Goal: Transaction & Acquisition: Download file/media

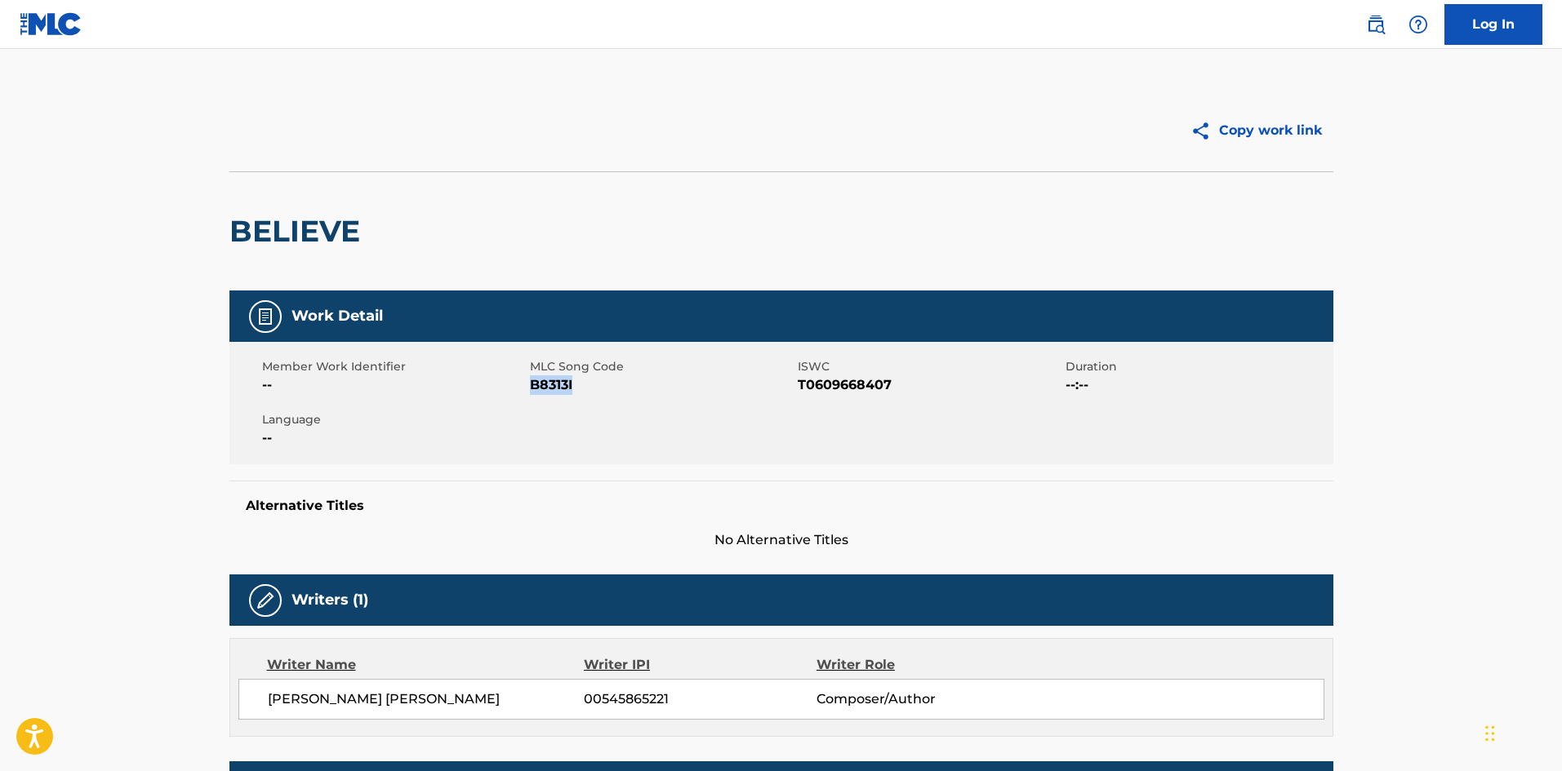
click at [58, 14] on img at bounding box center [51, 24] width 63 height 24
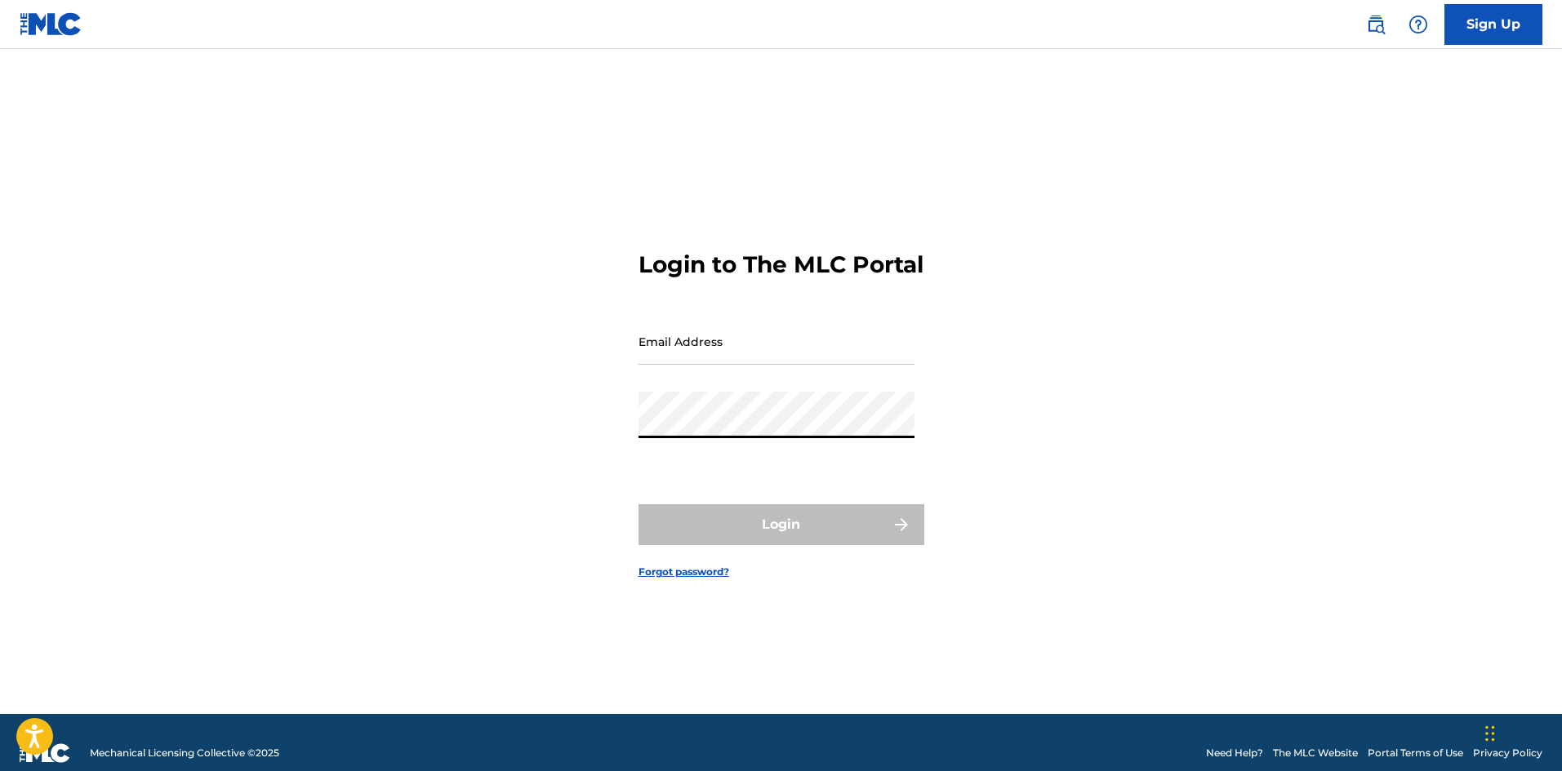
type input "[PERSON_NAME][EMAIL_ADDRESS][DOMAIN_NAME]"
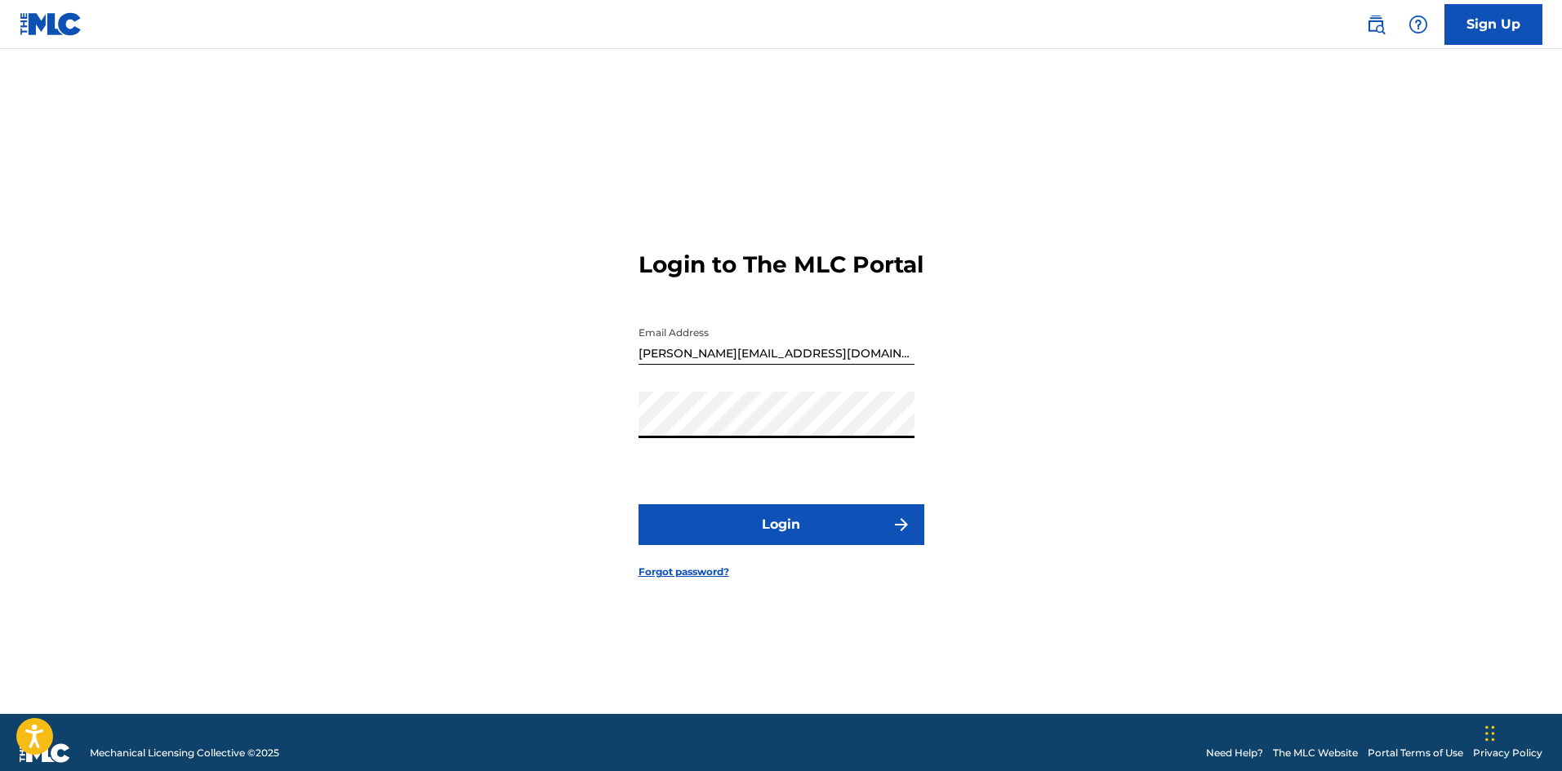
click at [739, 534] on button "Login" at bounding box center [781, 525] width 286 height 41
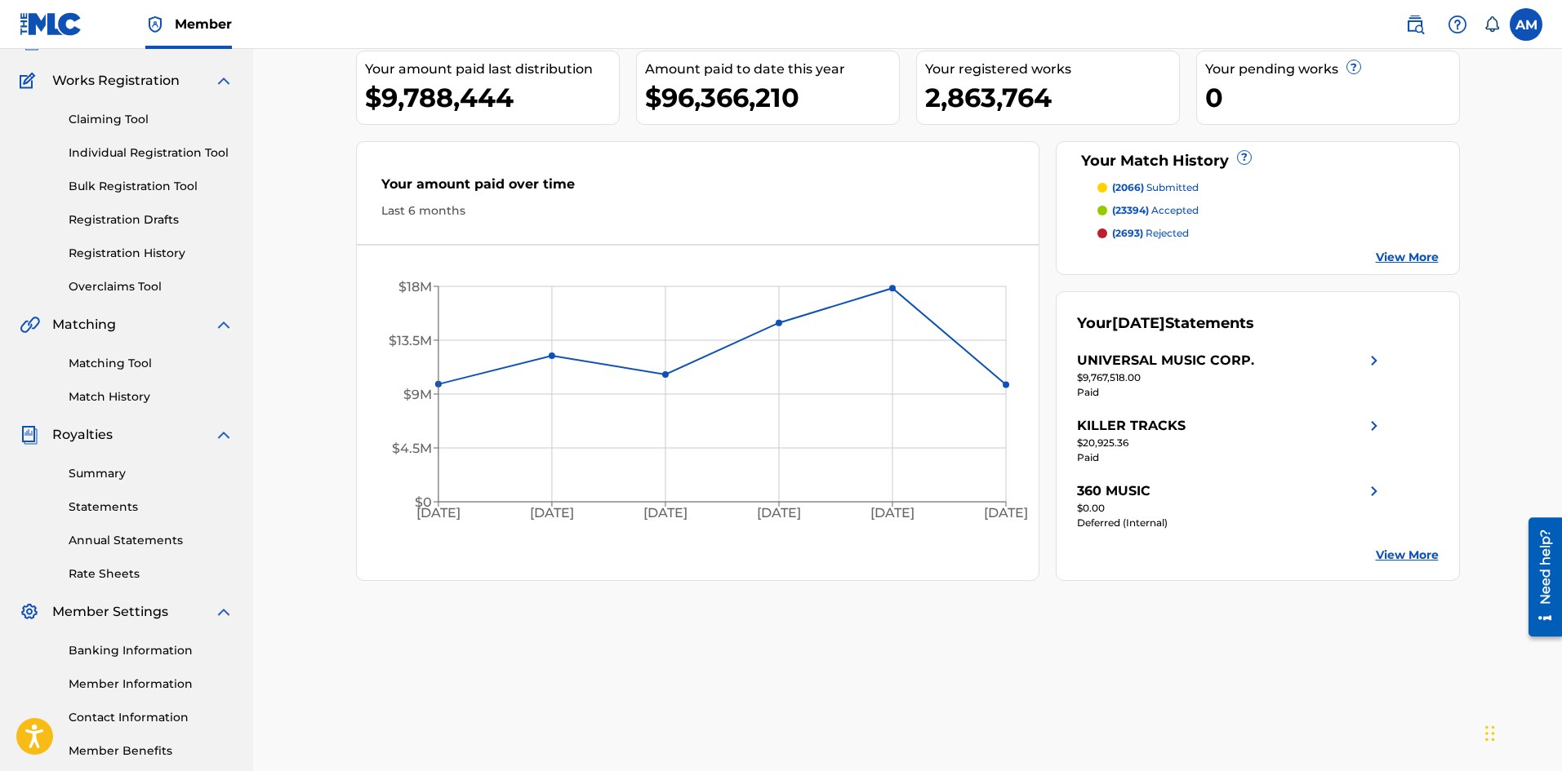
scroll to position [207, 0]
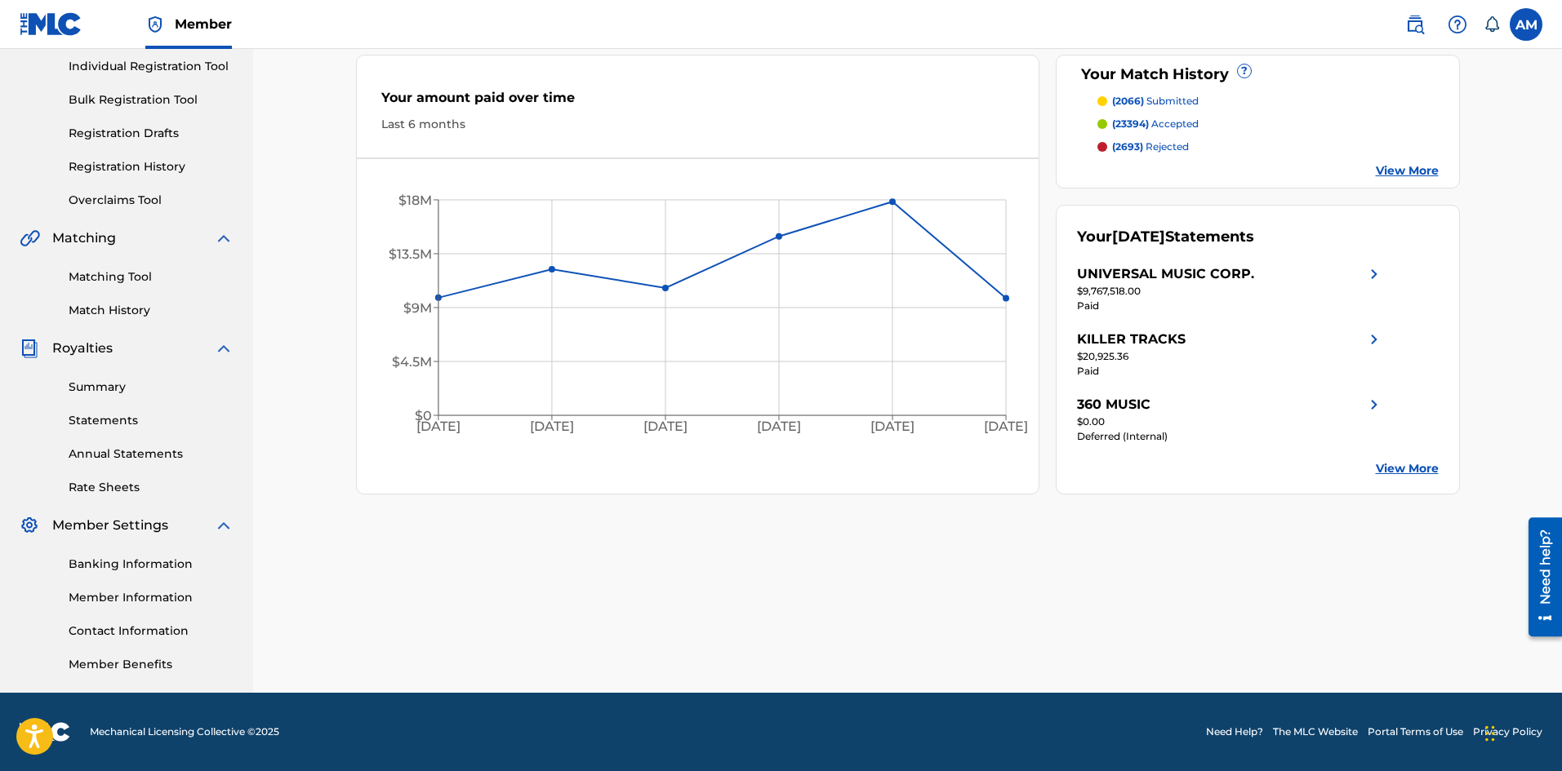
click at [101, 421] on link "Statements" at bounding box center [151, 420] width 165 height 17
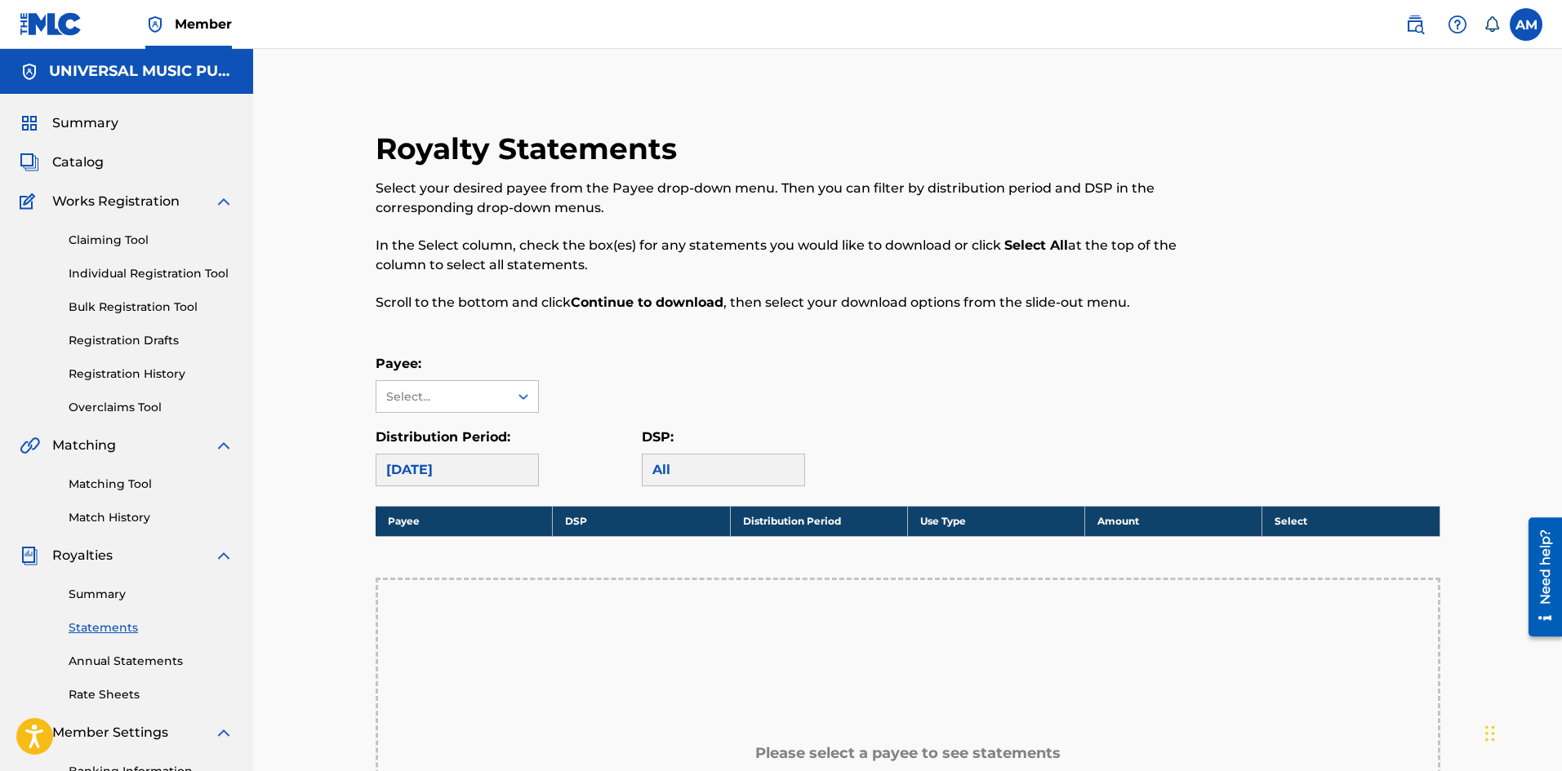
click at [504, 472] on div "[DATE]" at bounding box center [457, 470] width 163 height 33
click at [451, 393] on div "Select..." at bounding box center [441, 397] width 111 height 17
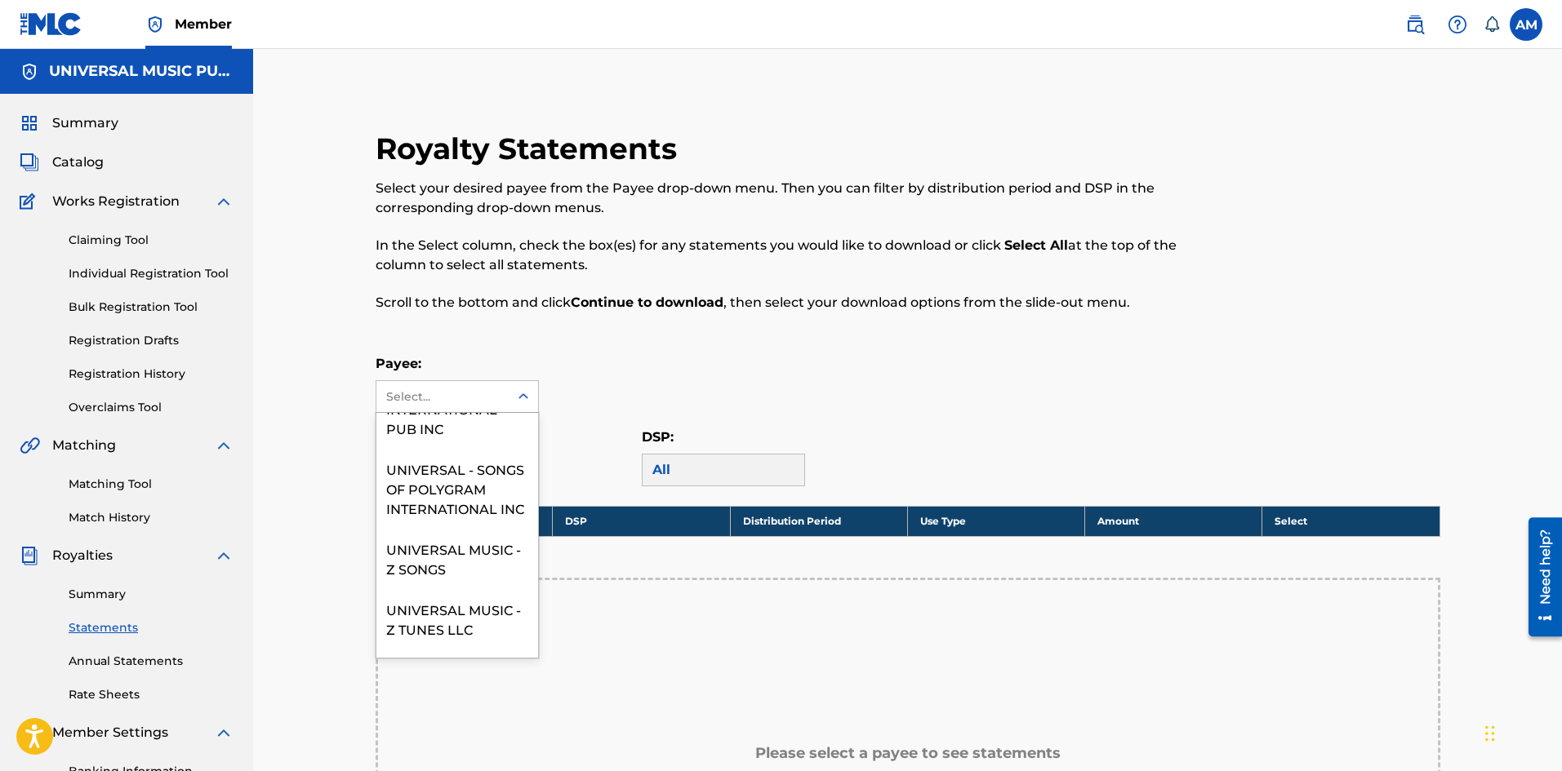
scroll to position [1388, 0]
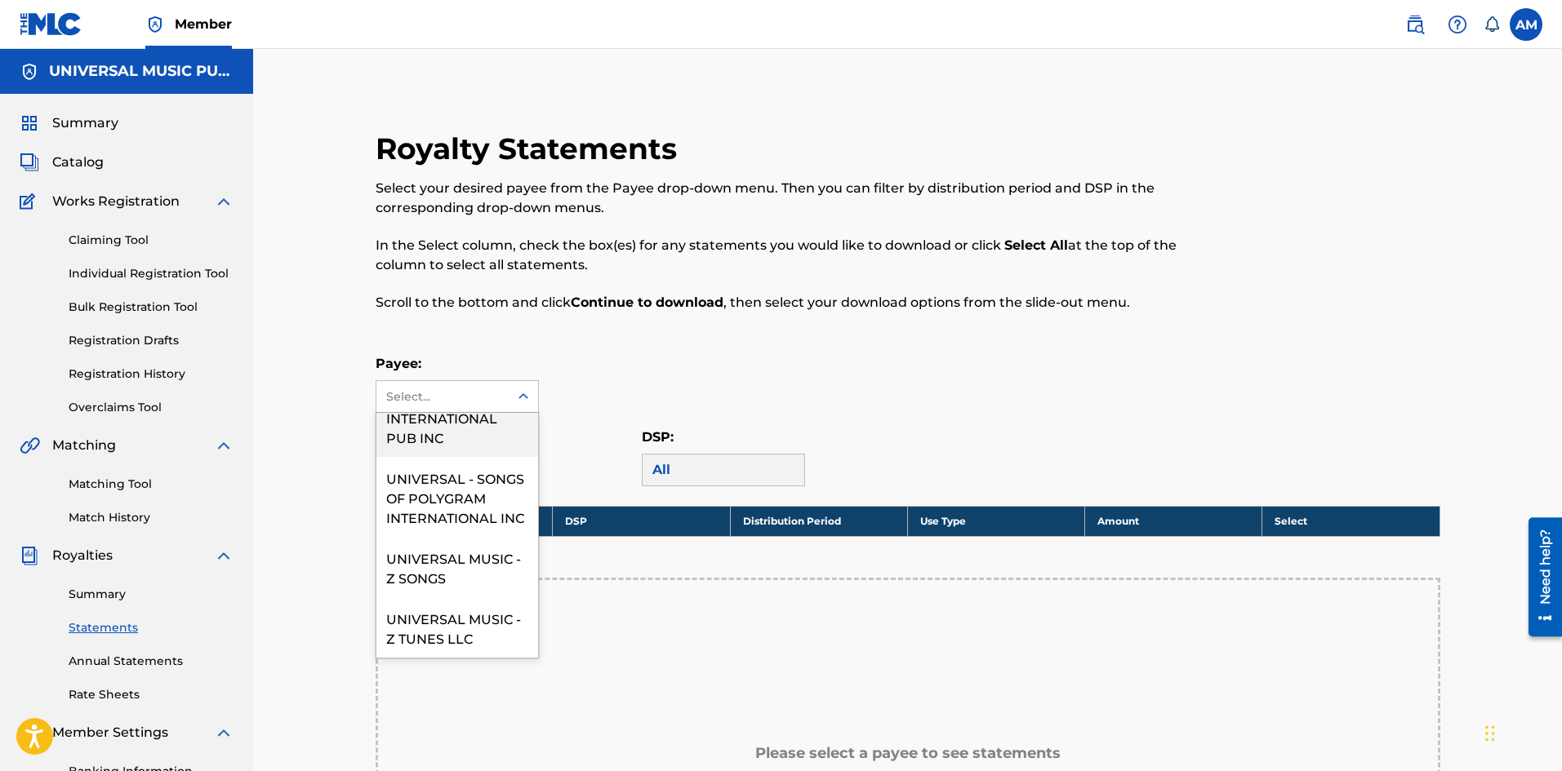
click at [454, 457] on div "UNIVERSAL - POLYGRAM INTERNATIONAL PUB INC" at bounding box center [457, 408] width 162 height 100
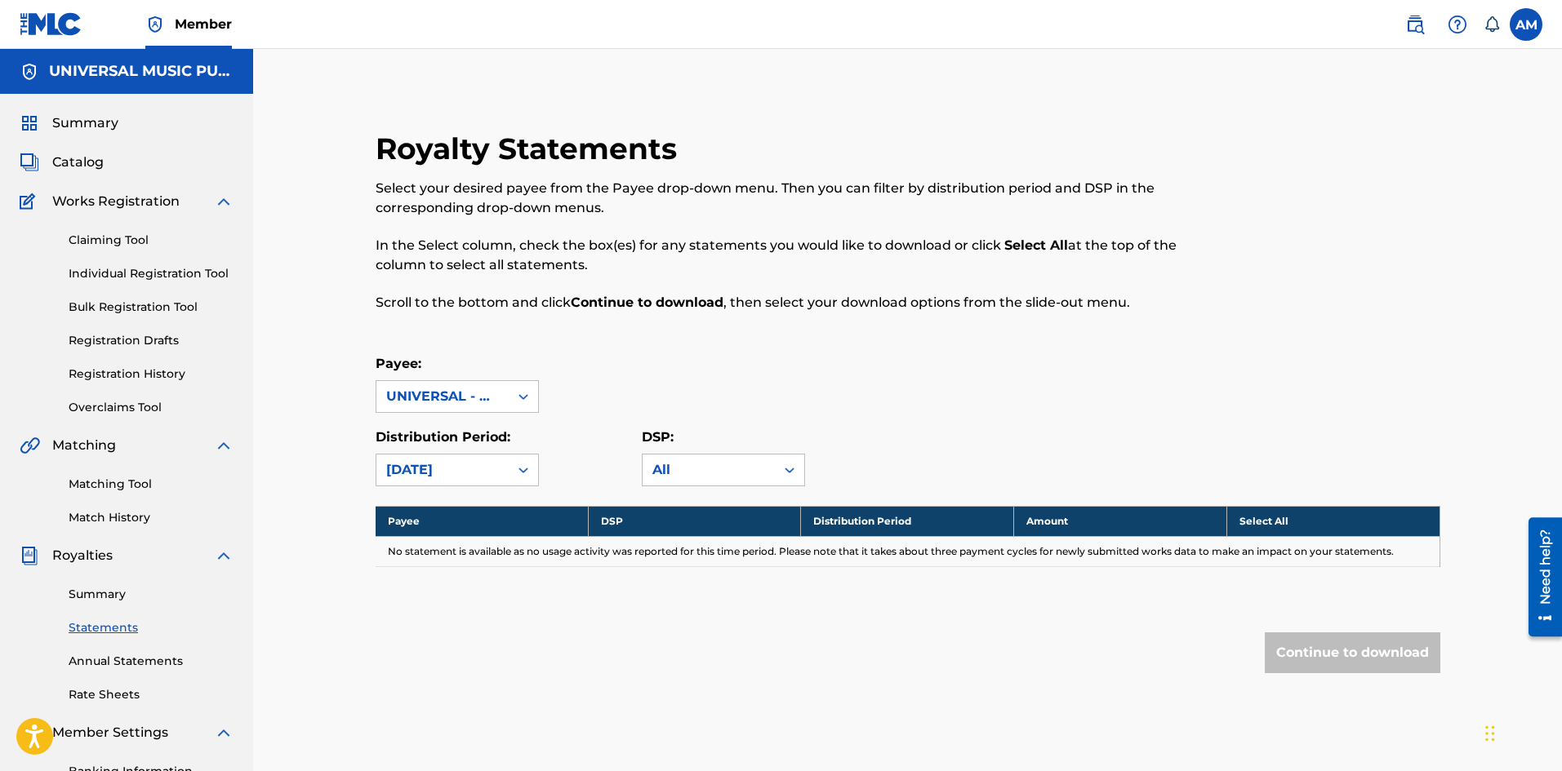
click at [448, 393] on div "UNIVERSAL - POLYGRAM INTERNATIONAL PUB INC" at bounding box center [442, 397] width 113 height 20
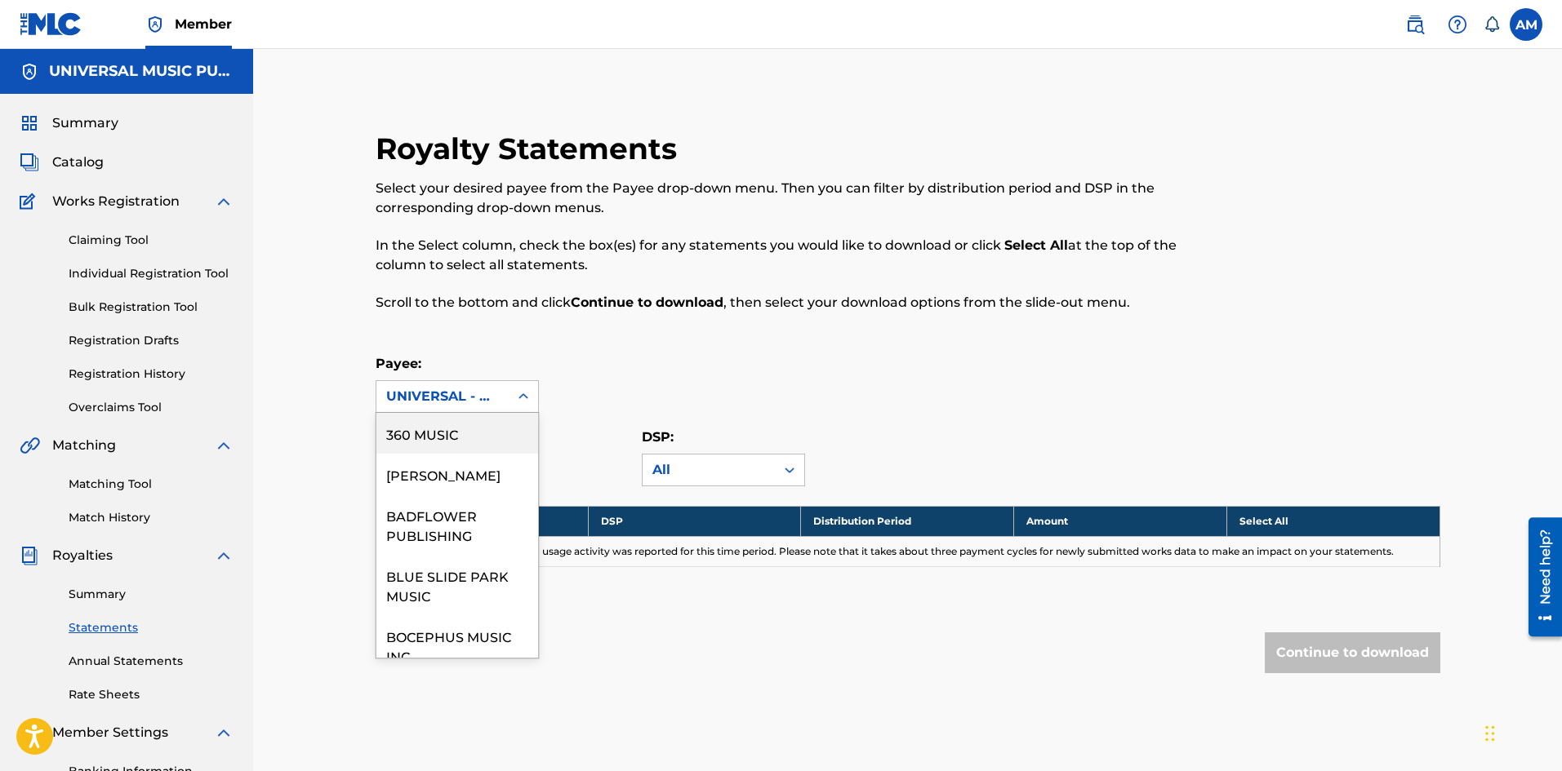
click at [453, 447] on div "360 MUSIC" at bounding box center [457, 433] width 162 height 41
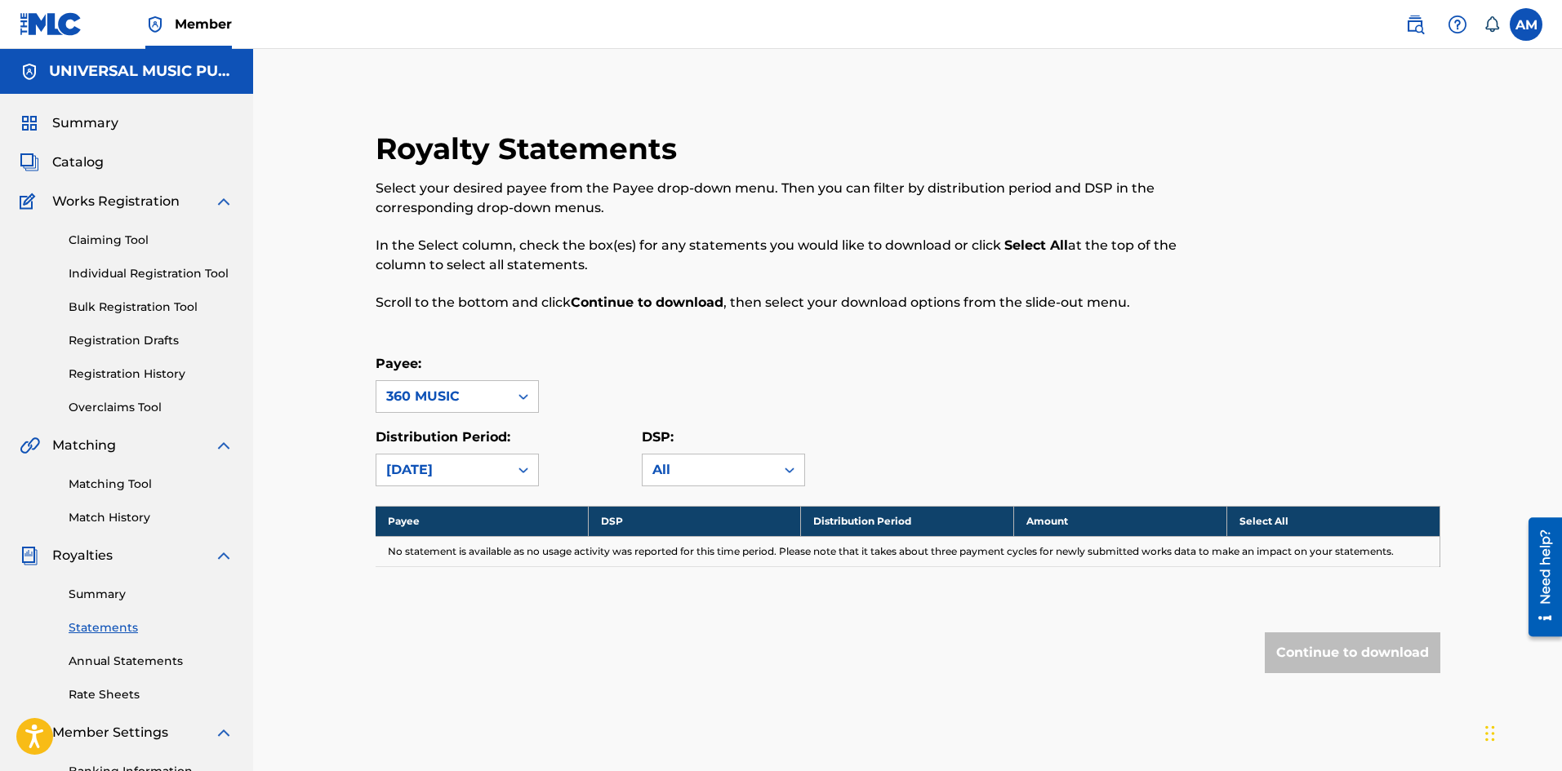
click at [459, 400] on div "360 MUSIC" at bounding box center [442, 397] width 113 height 20
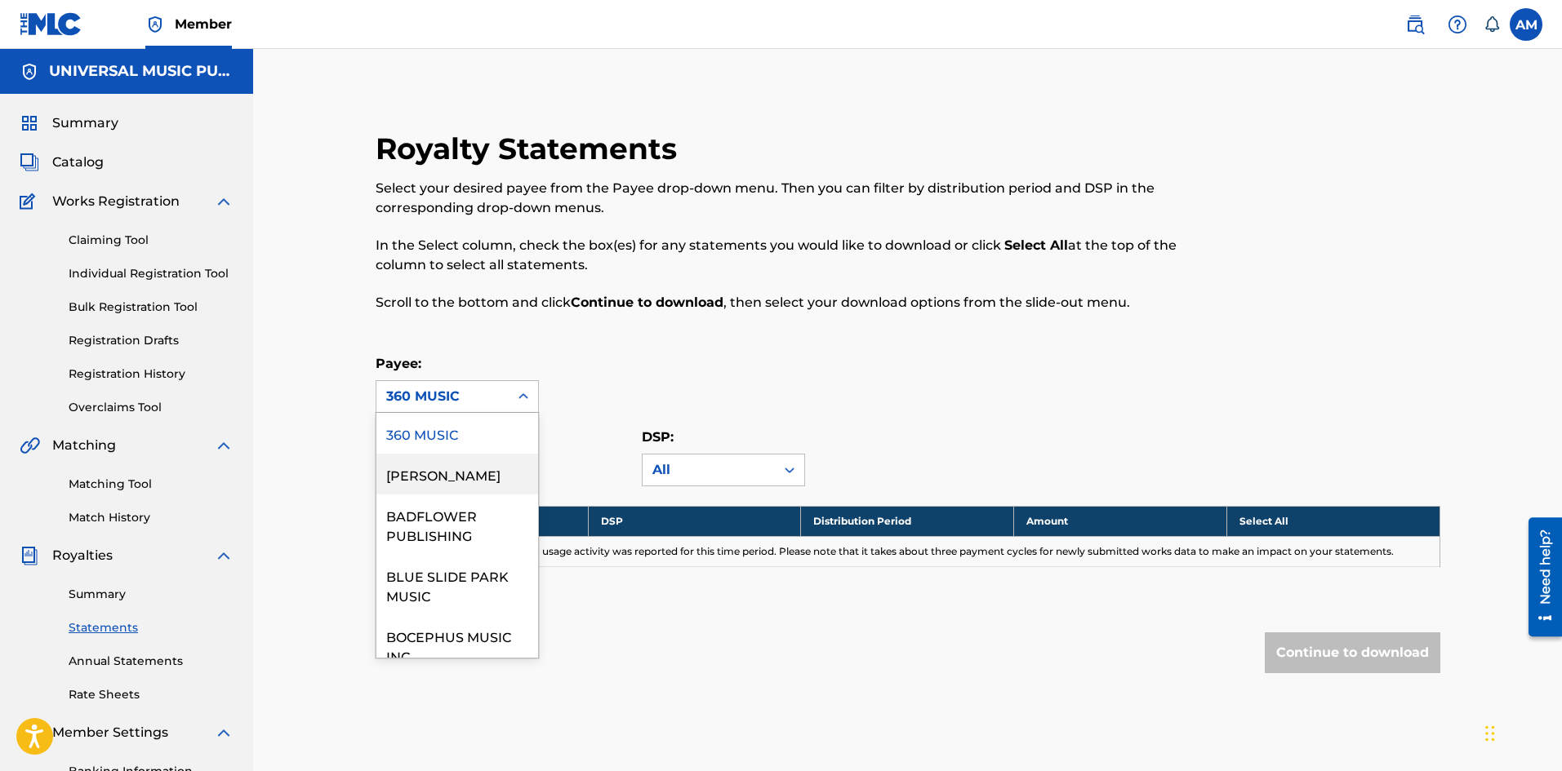
click at [454, 473] on div "[PERSON_NAME]" at bounding box center [457, 474] width 162 height 41
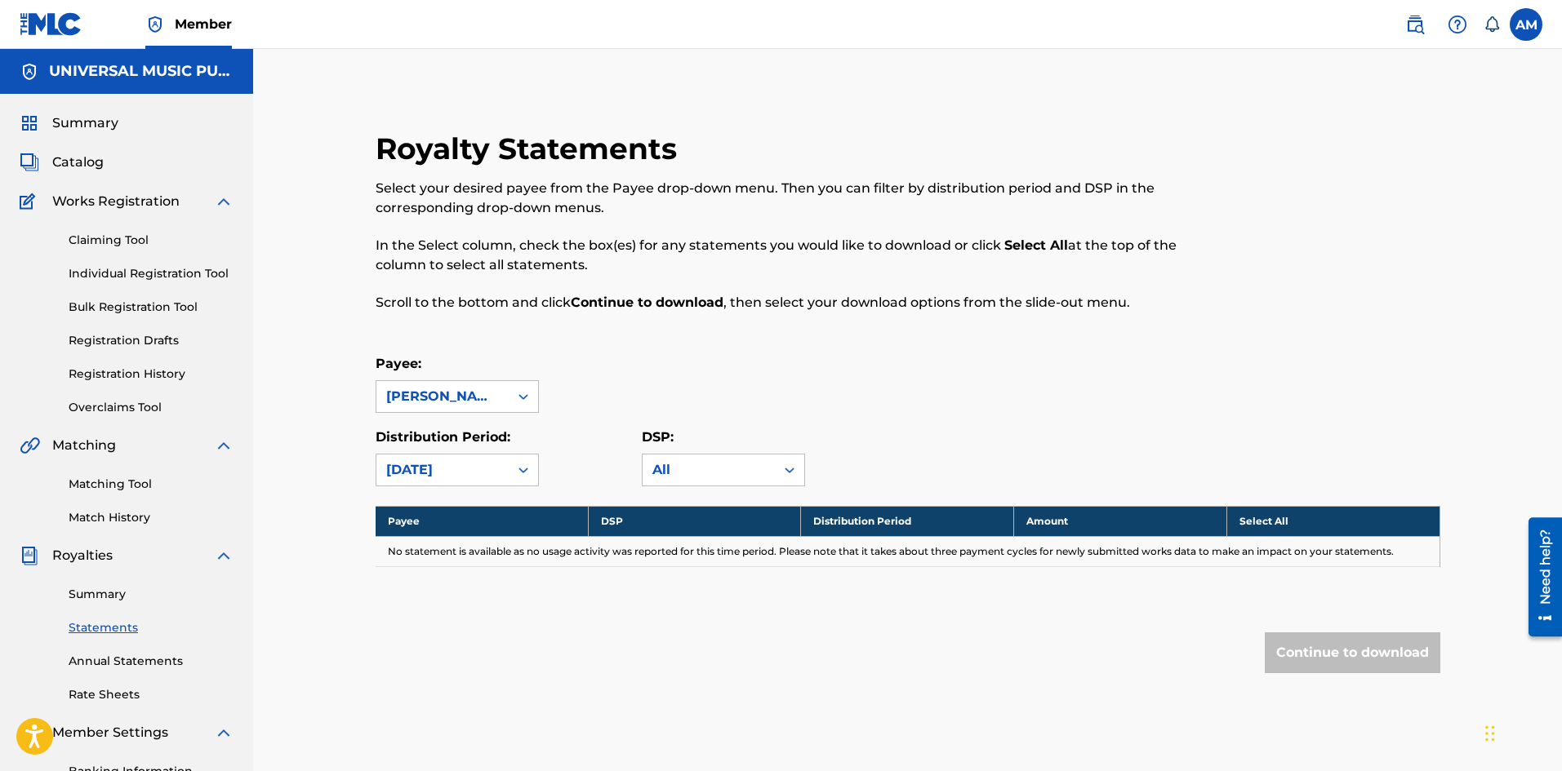
click at [477, 393] on div "[PERSON_NAME]" at bounding box center [442, 397] width 113 height 20
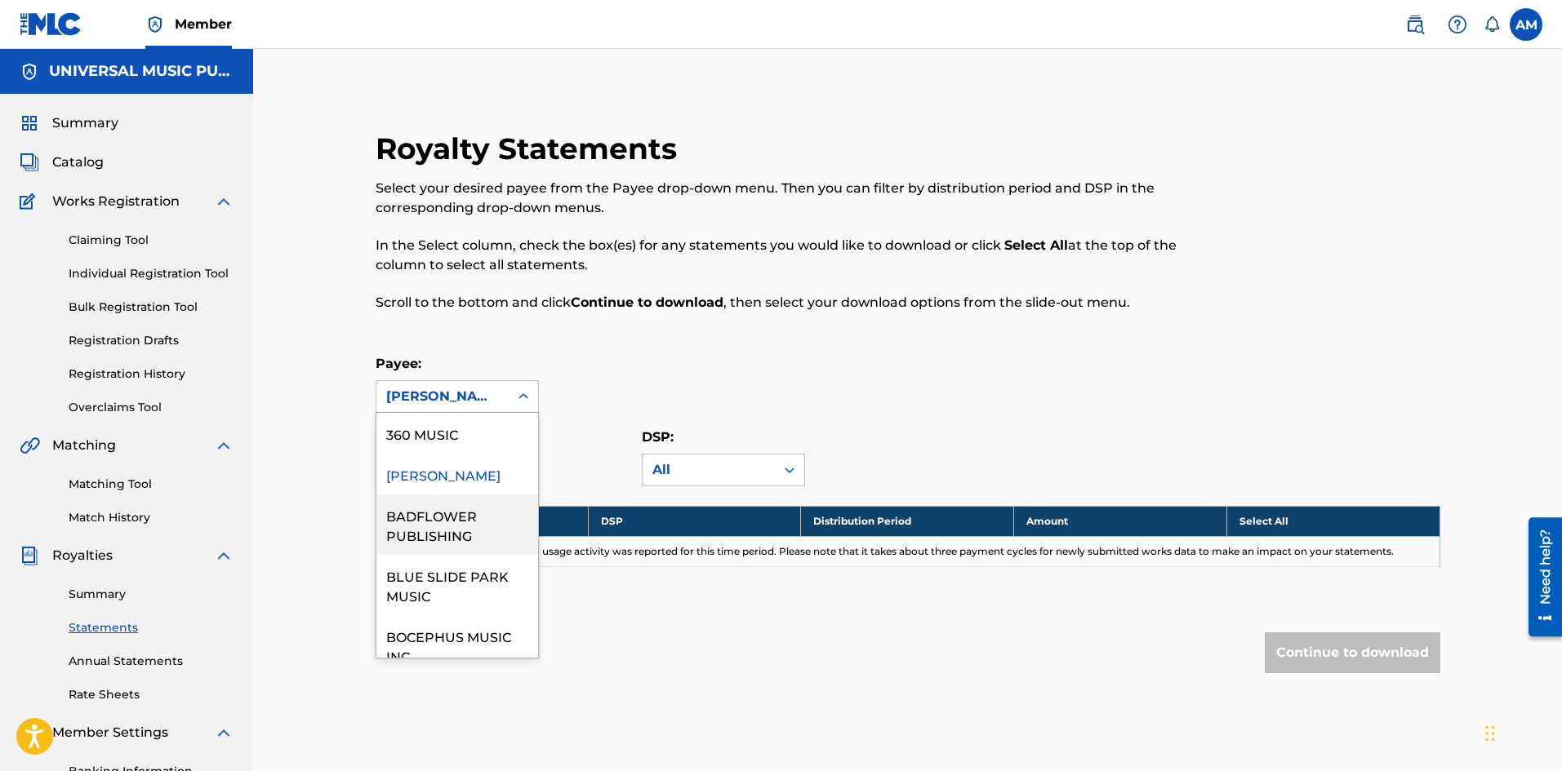
click at [453, 528] on div "BADFLOWER PUBLISHING" at bounding box center [457, 525] width 162 height 60
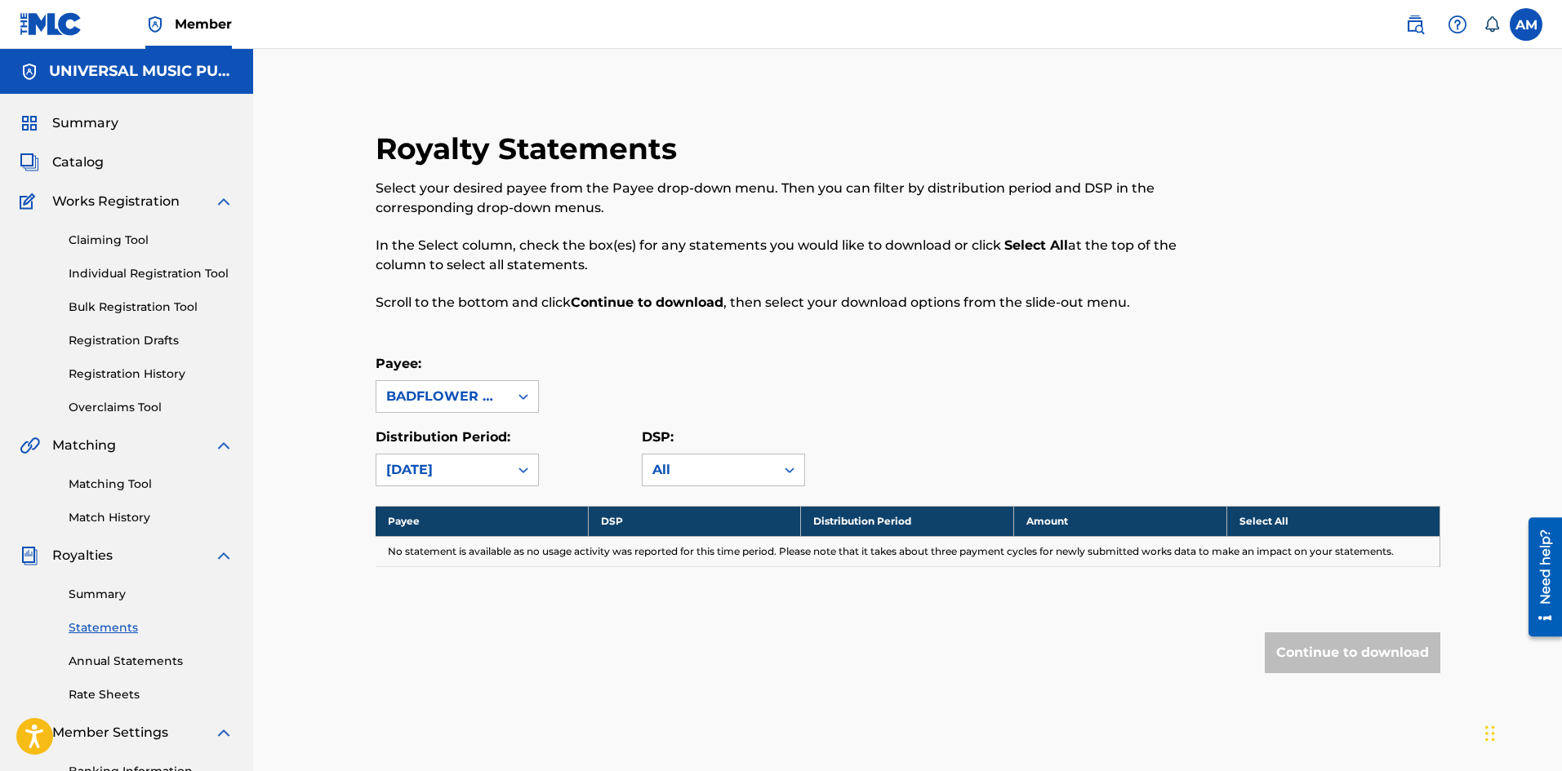
click at [473, 402] on div "BADFLOWER PUBLISHING" at bounding box center [442, 397] width 113 height 20
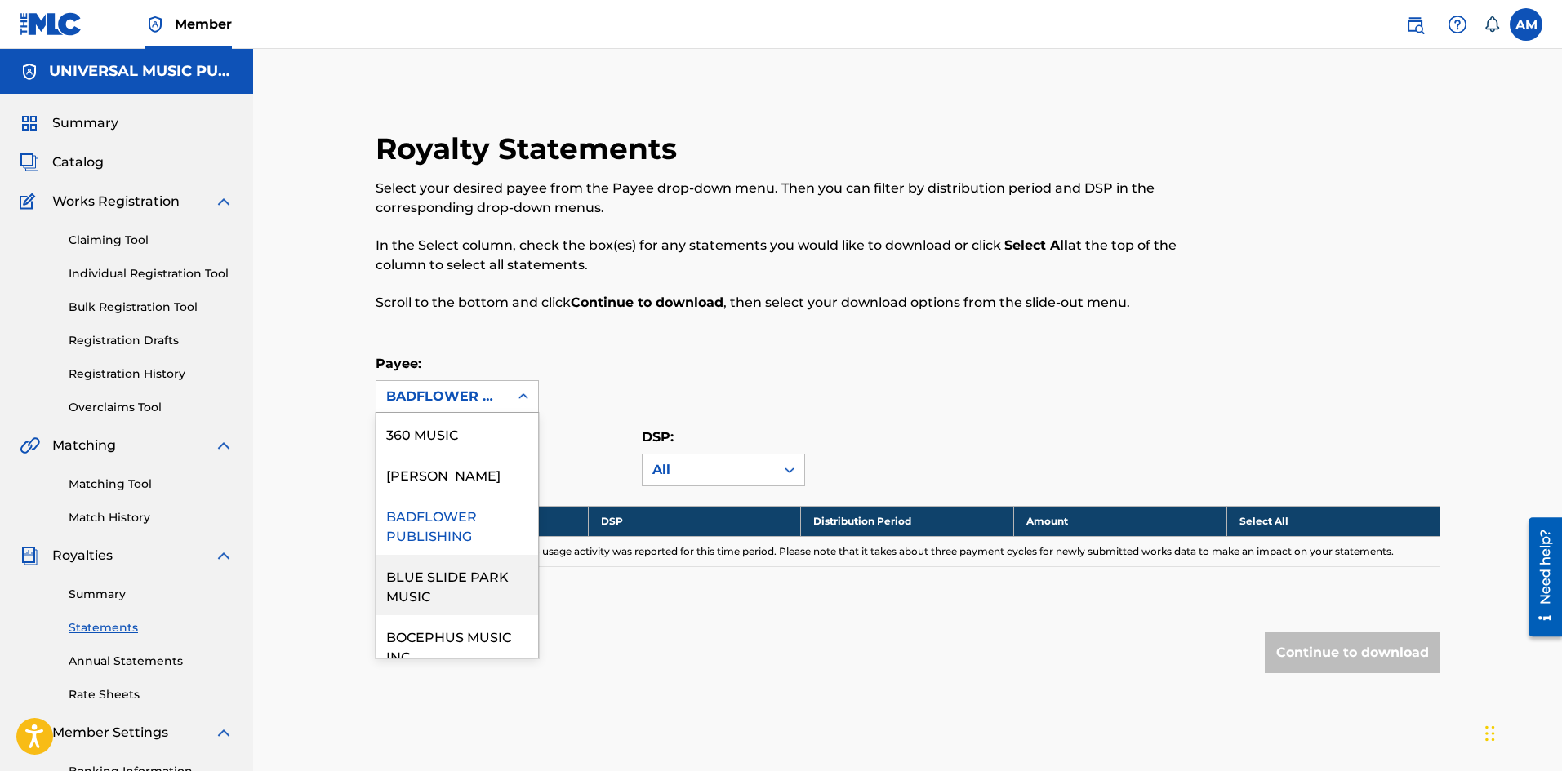
click at [438, 594] on div "BLUE SLIDE PARK MUSIC" at bounding box center [457, 585] width 162 height 60
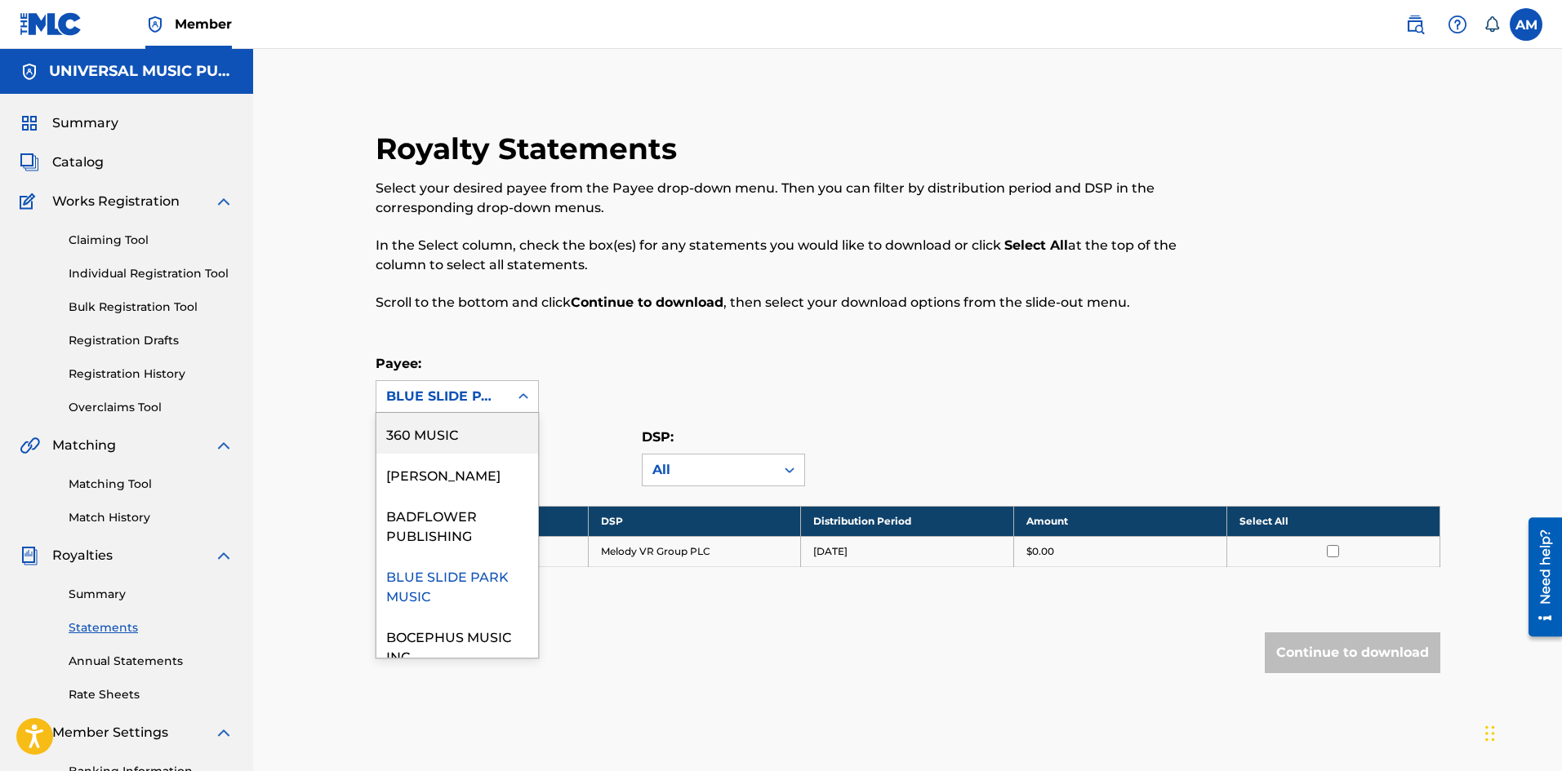
click at [482, 390] on div "BLUE SLIDE PARK MUSIC" at bounding box center [442, 397] width 113 height 20
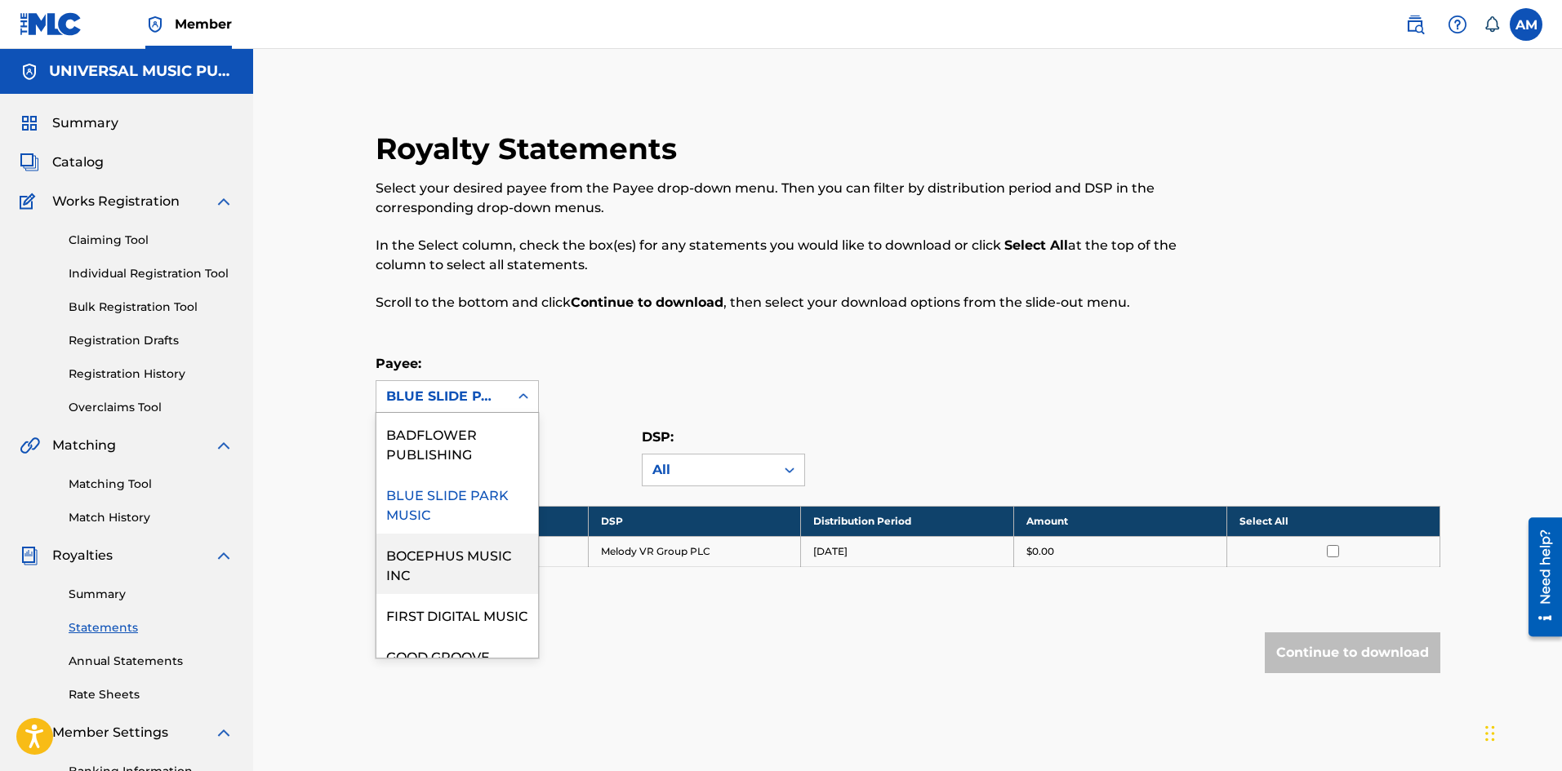
click at [455, 570] on div "BOCEPHUS MUSIC INC" at bounding box center [457, 564] width 162 height 60
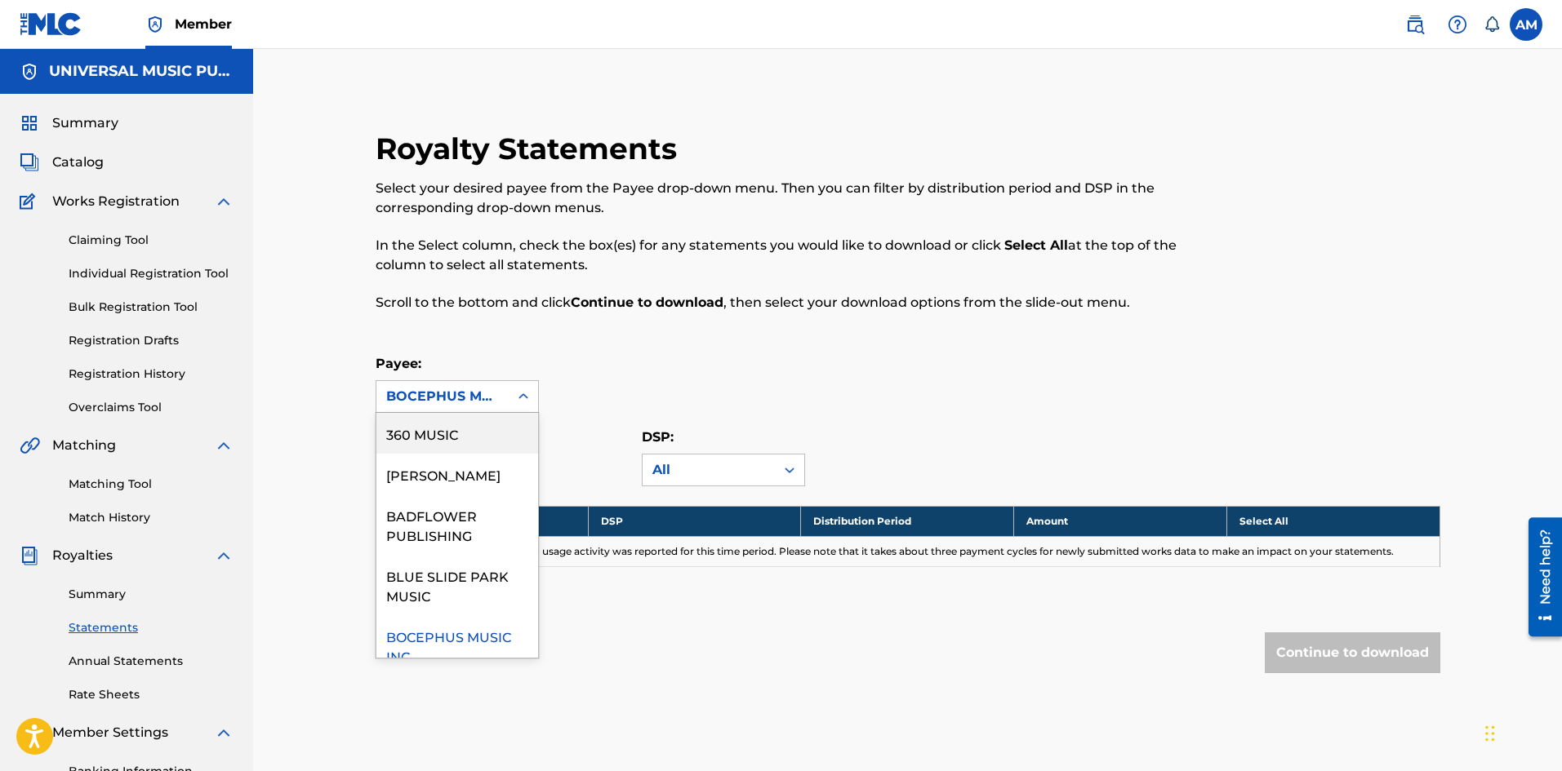
click at [456, 385] on div "BOCEPHUS MUSIC INC" at bounding box center [442, 396] width 132 height 31
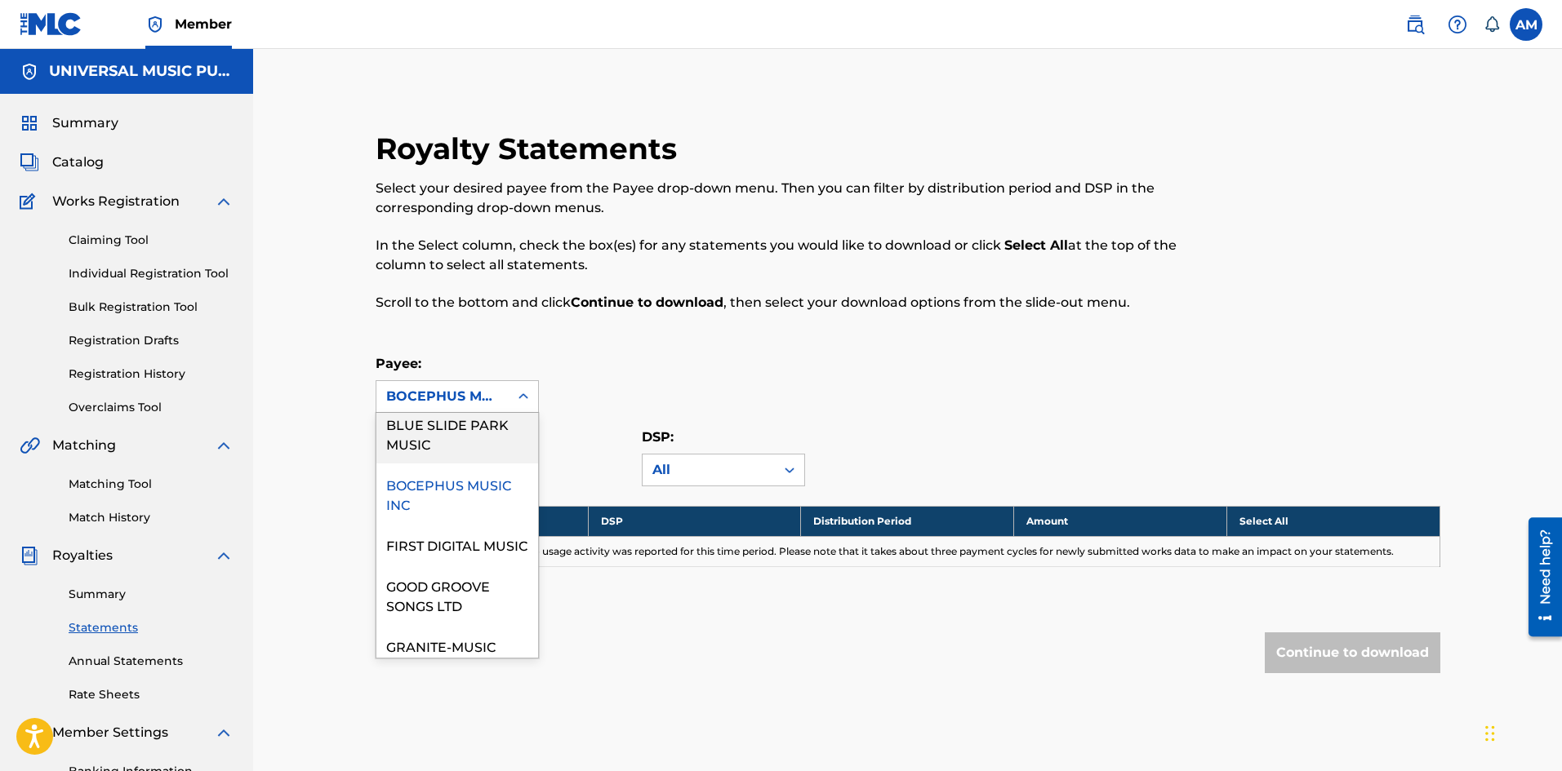
scroll to position [163, 0]
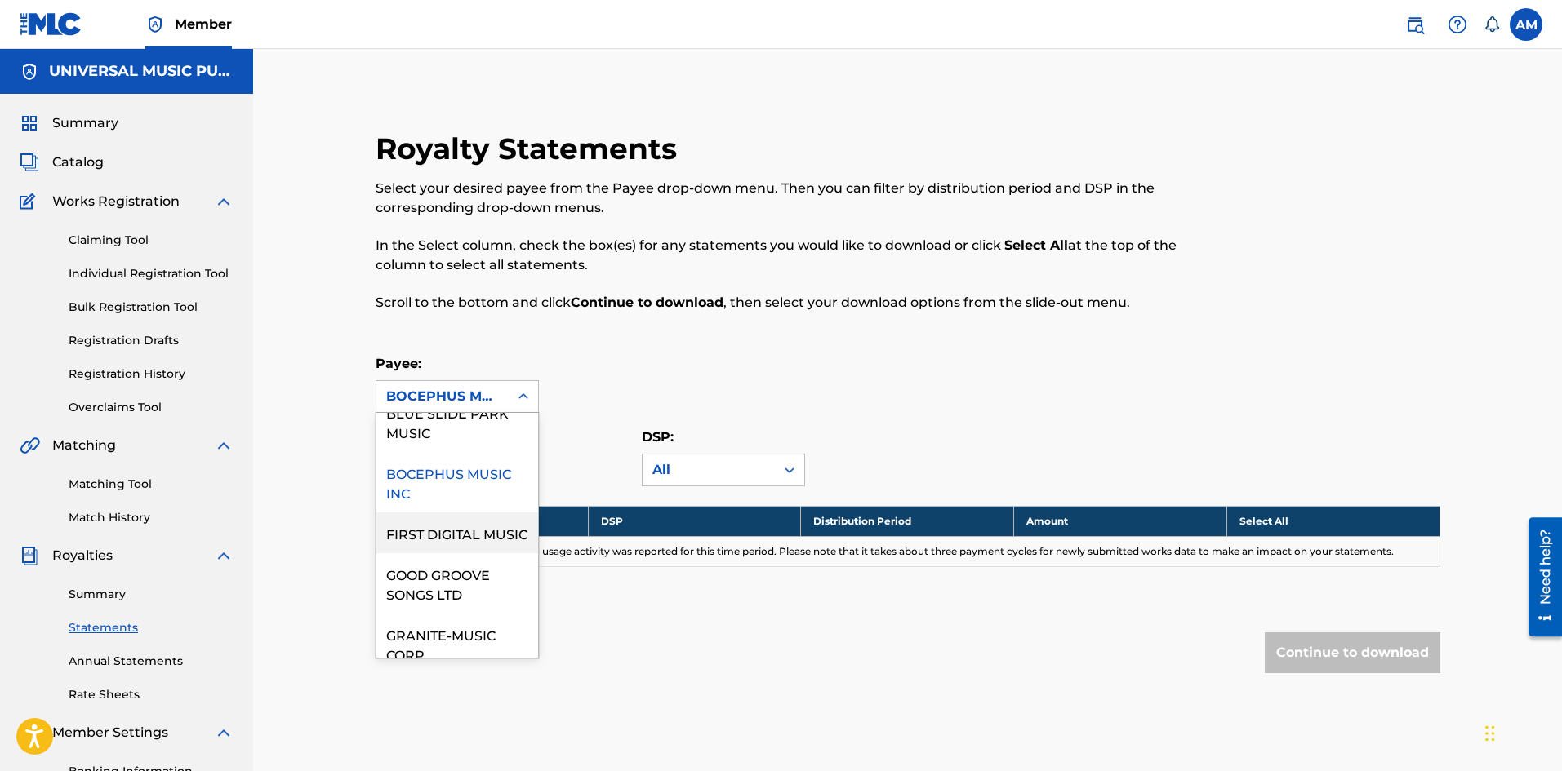
click at [447, 548] on div "FIRST DIGITAL MUSIC" at bounding box center [457, 533] width 162 height 41
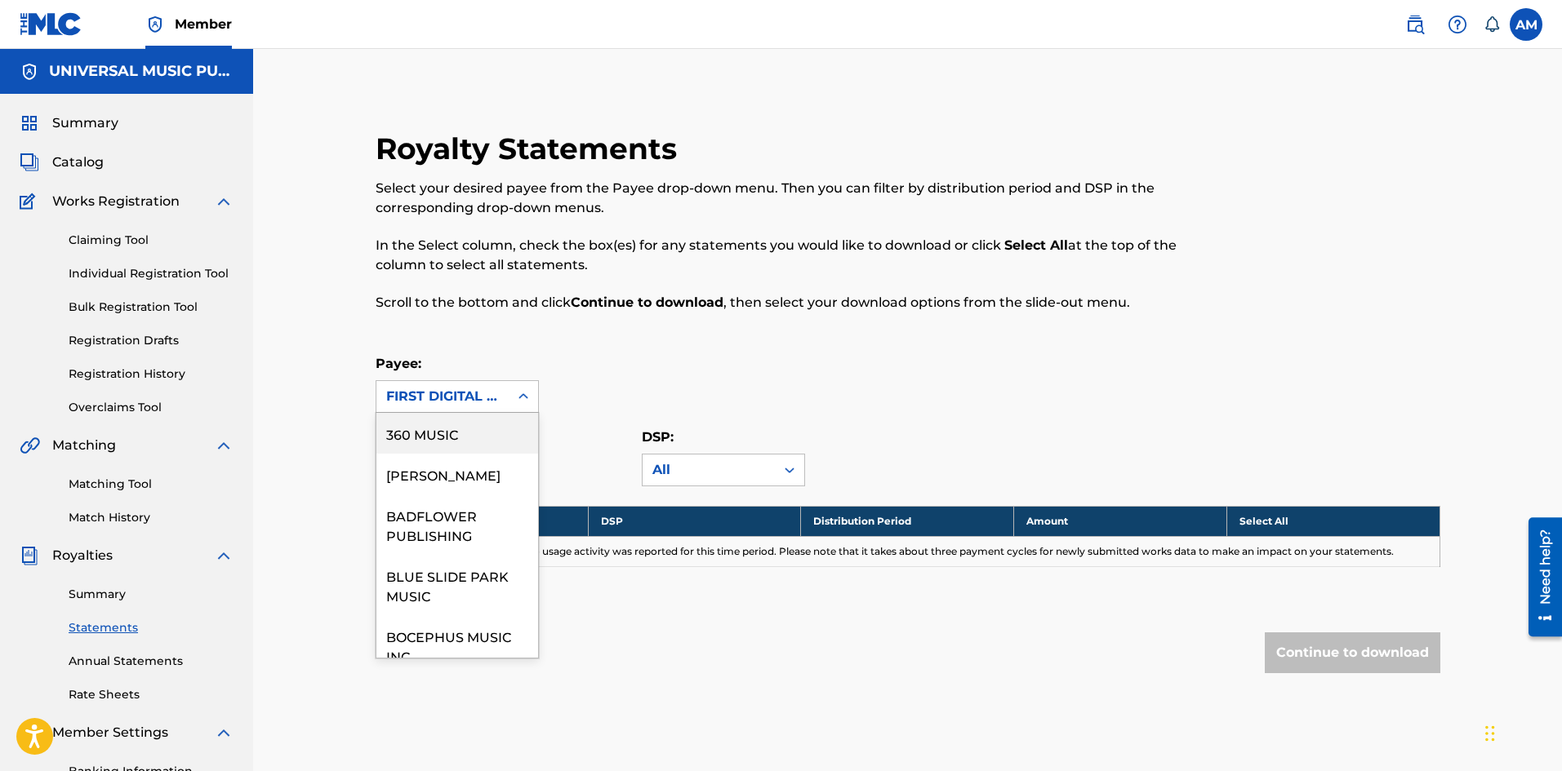
click at [454, 398] on div "FIRST DIGITAL MUSIC" at bounding box center [442, 397] width 113 height 20
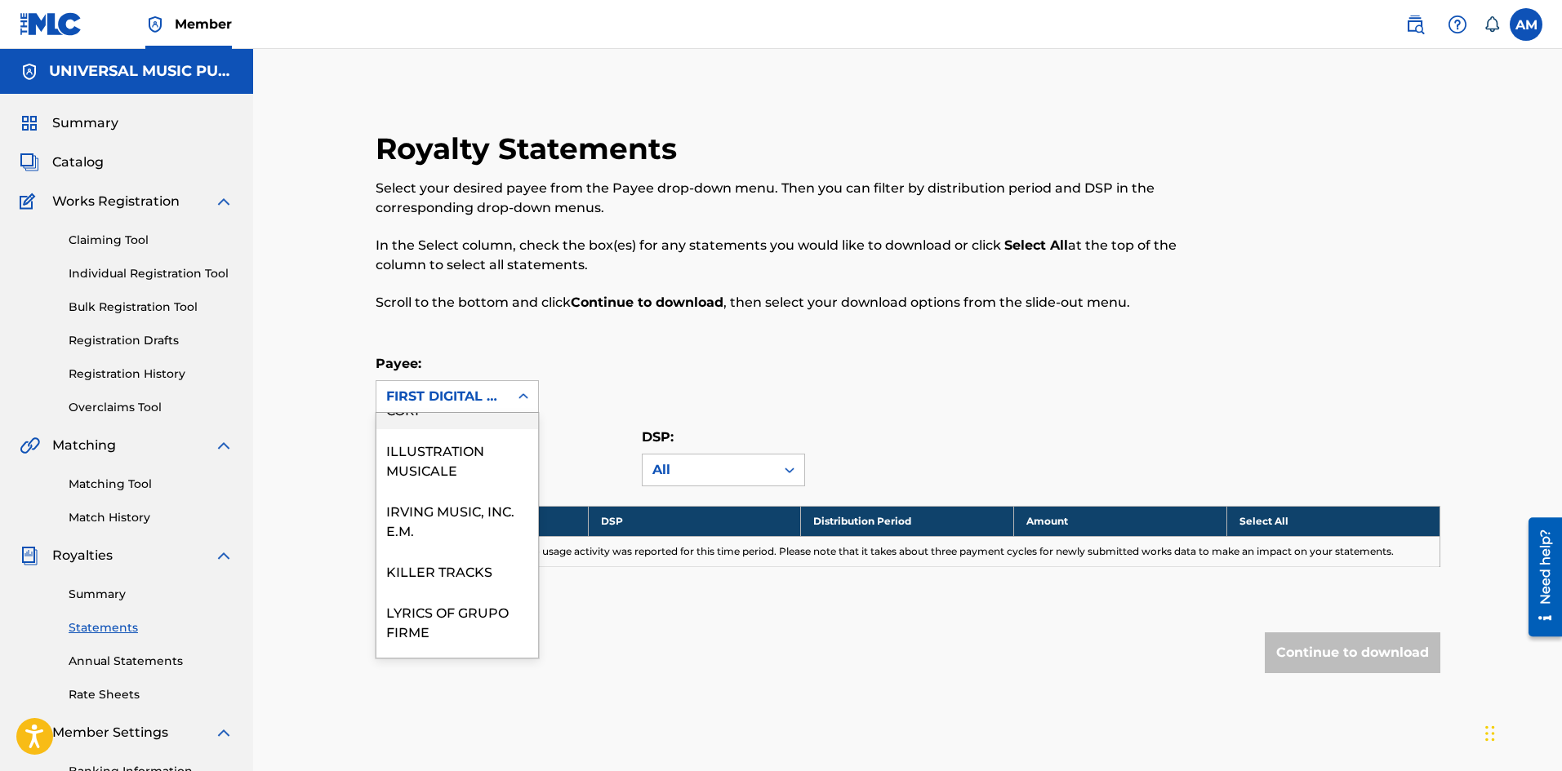
scroll to position [327, 0]
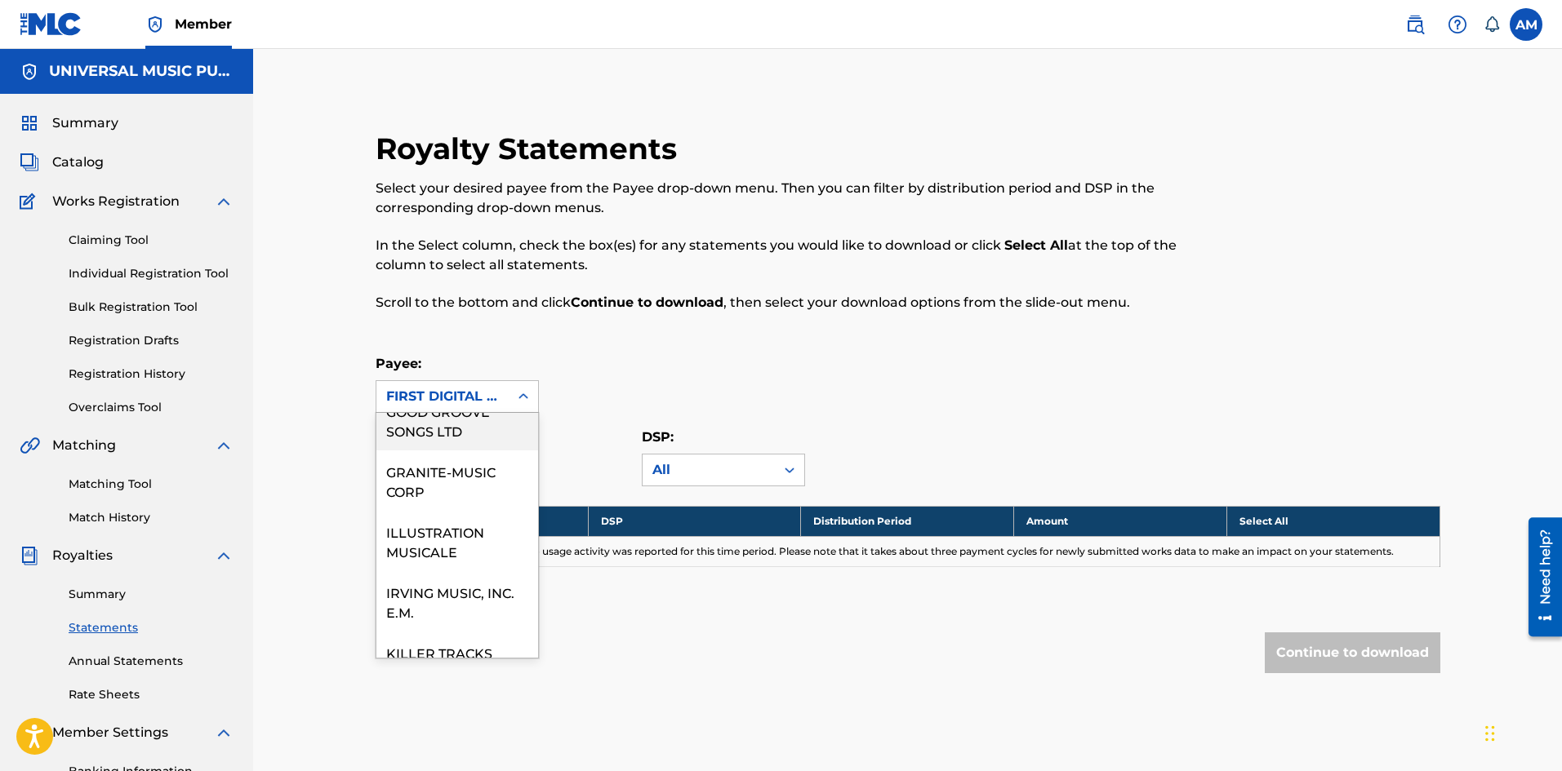
click at [452, 445] on div "GOOD GROOVE SONGS LTD" at bounding box center [457, 420] width 162 height 60
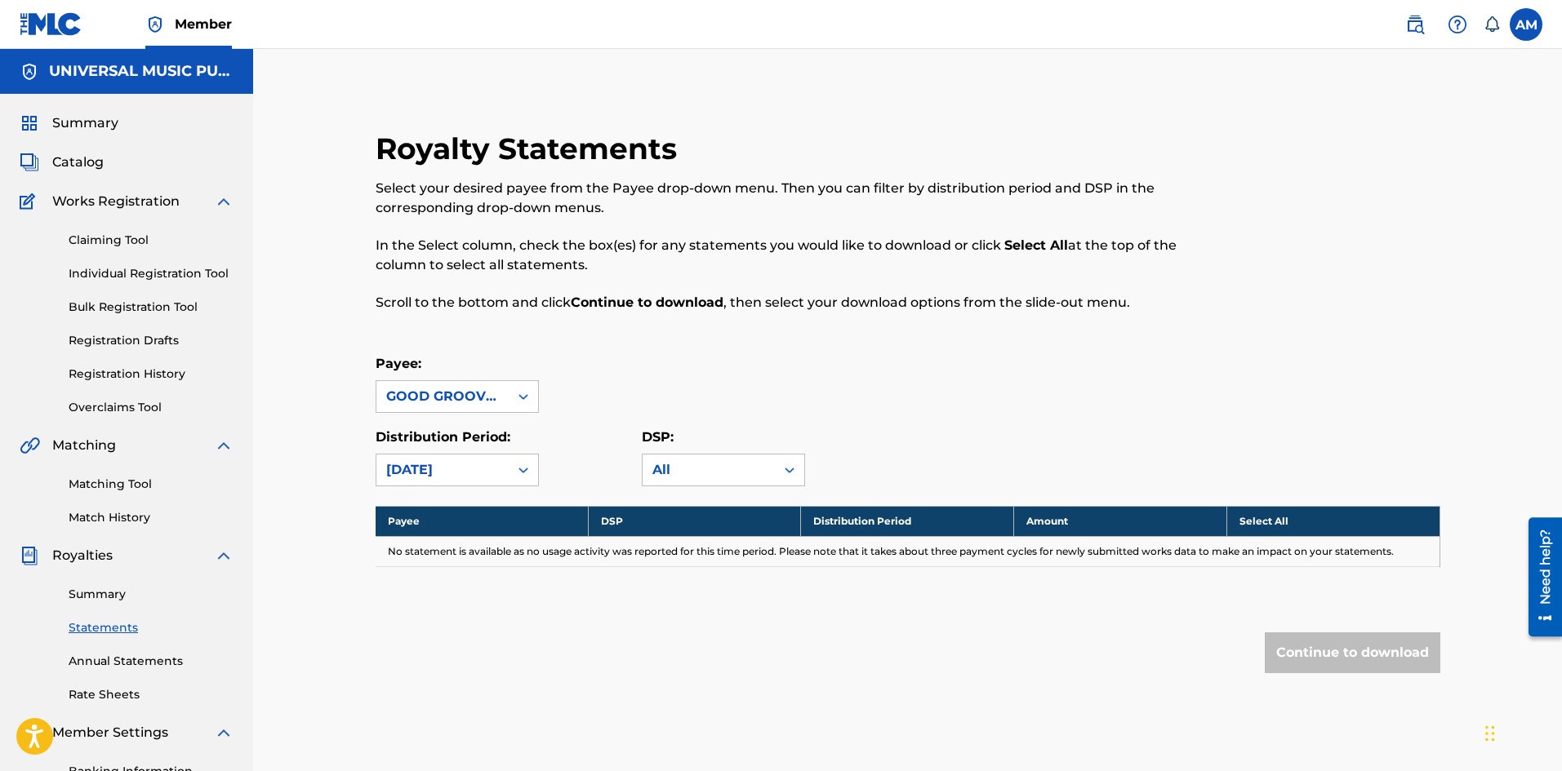
click at [457, 400] on div "GOOD GROOVE SONGS LTD" at bounding box center [442, 397] width 113 height 20
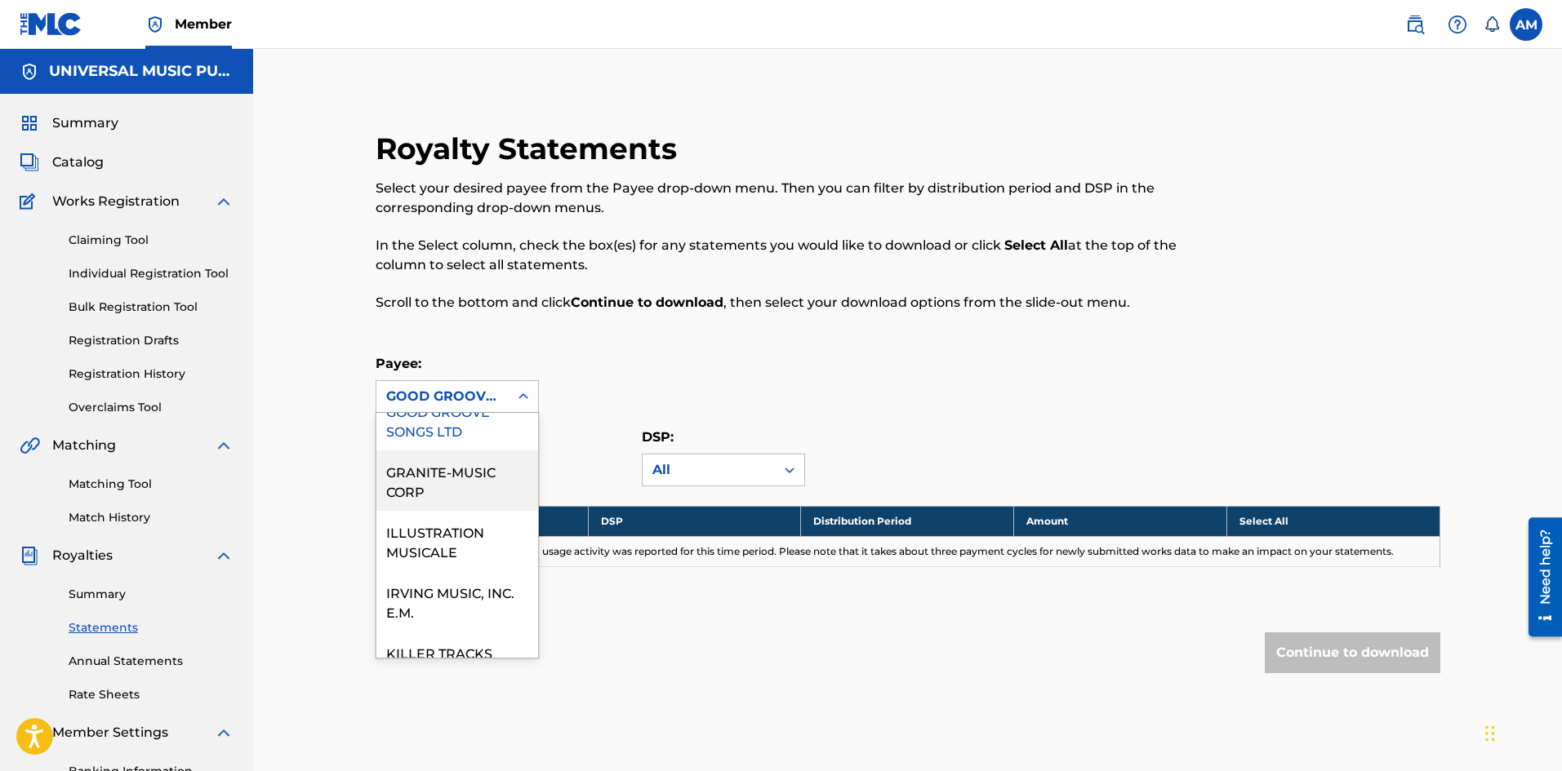
click at [451, 491] on div "GRANITE-MUSIC CORP" at bounding box center [457, 481] width 162 height 60
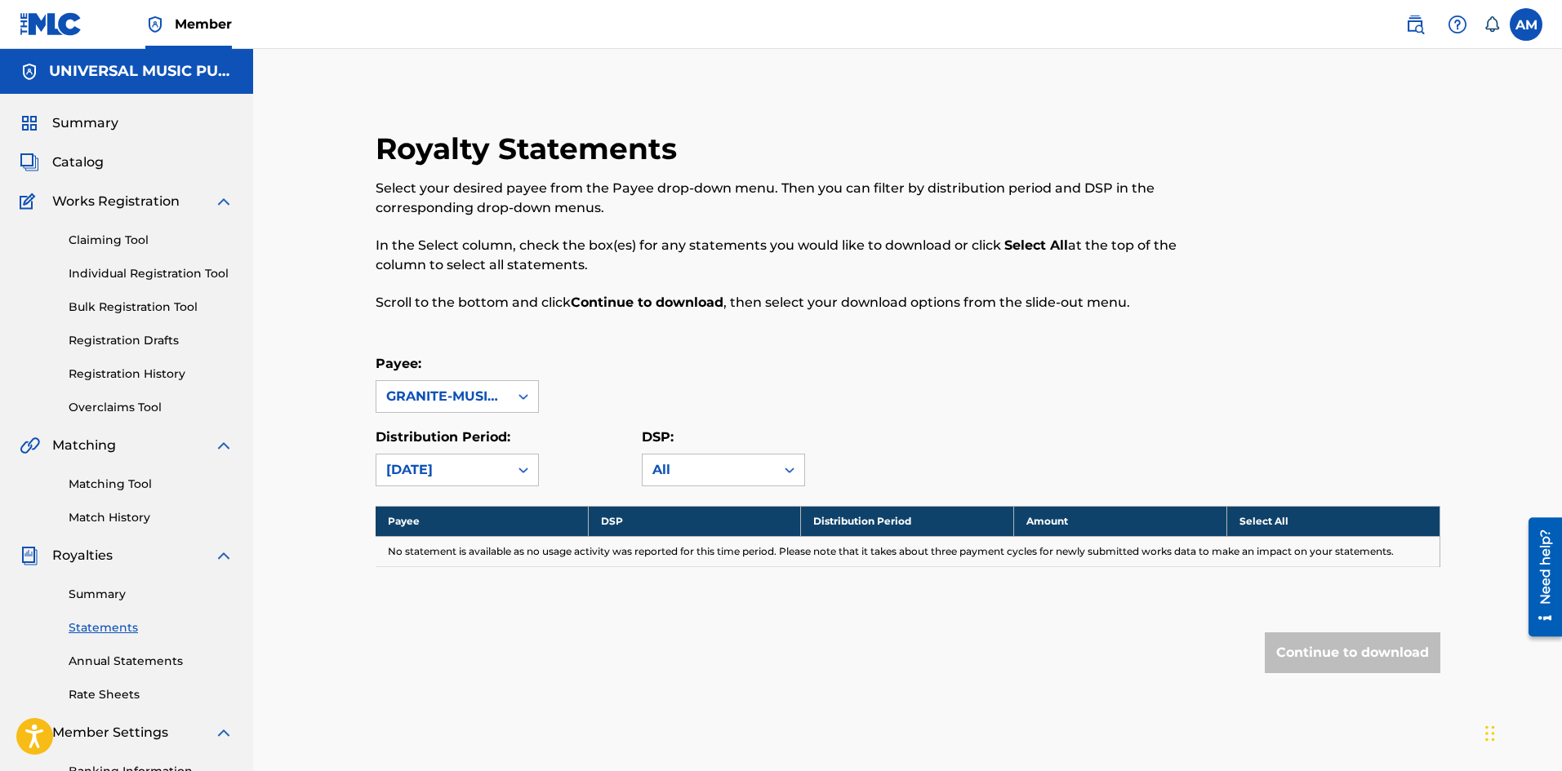
click at [462, 402] on div "GRANITE-MUSIC CORP" at bounding box center [442, 397] width 113 height 20
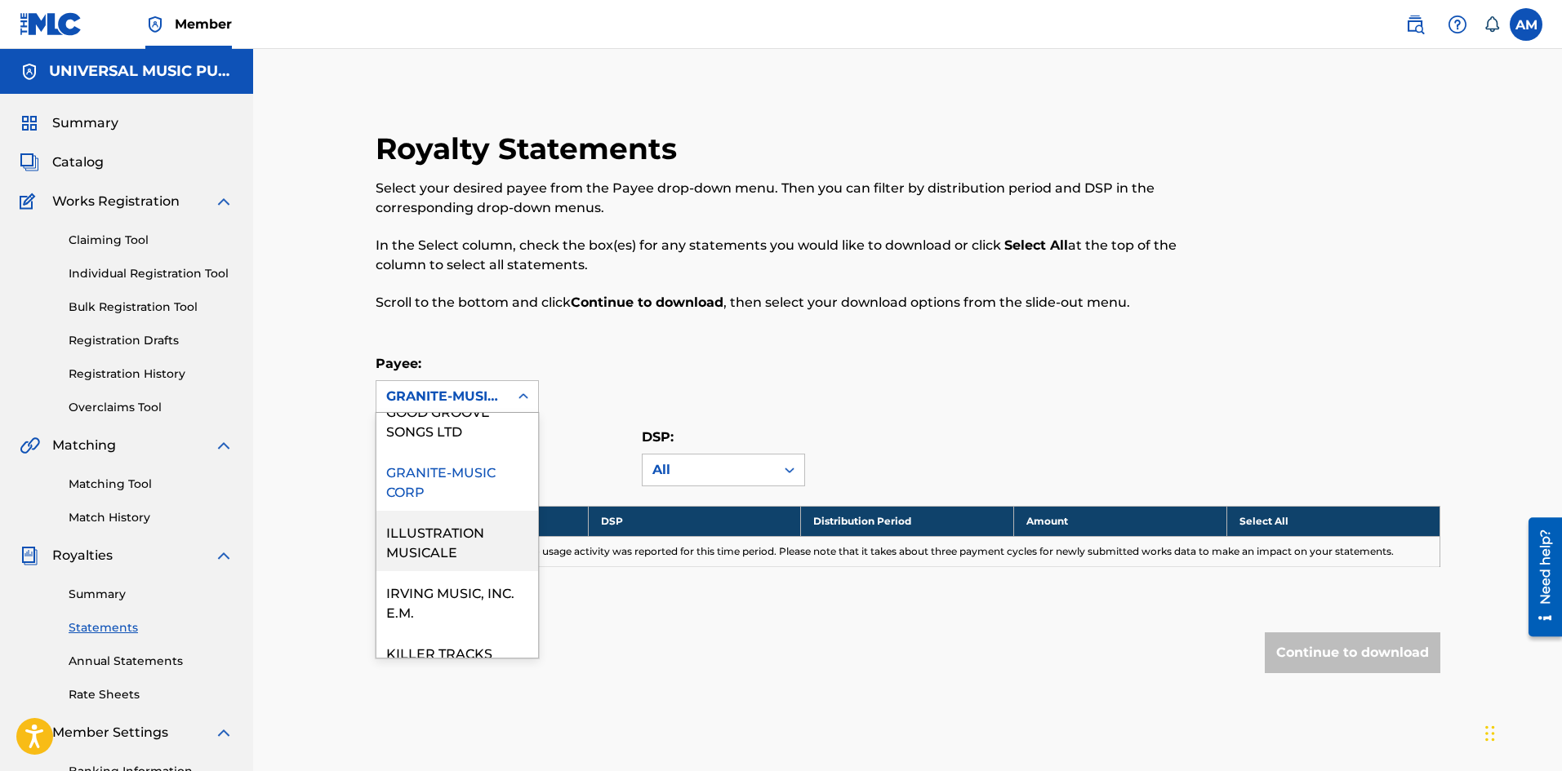
click at [416, 567] on div "ILLUSTRATION MUSICALE" at bounding box center [457, 541] width 162 height 60
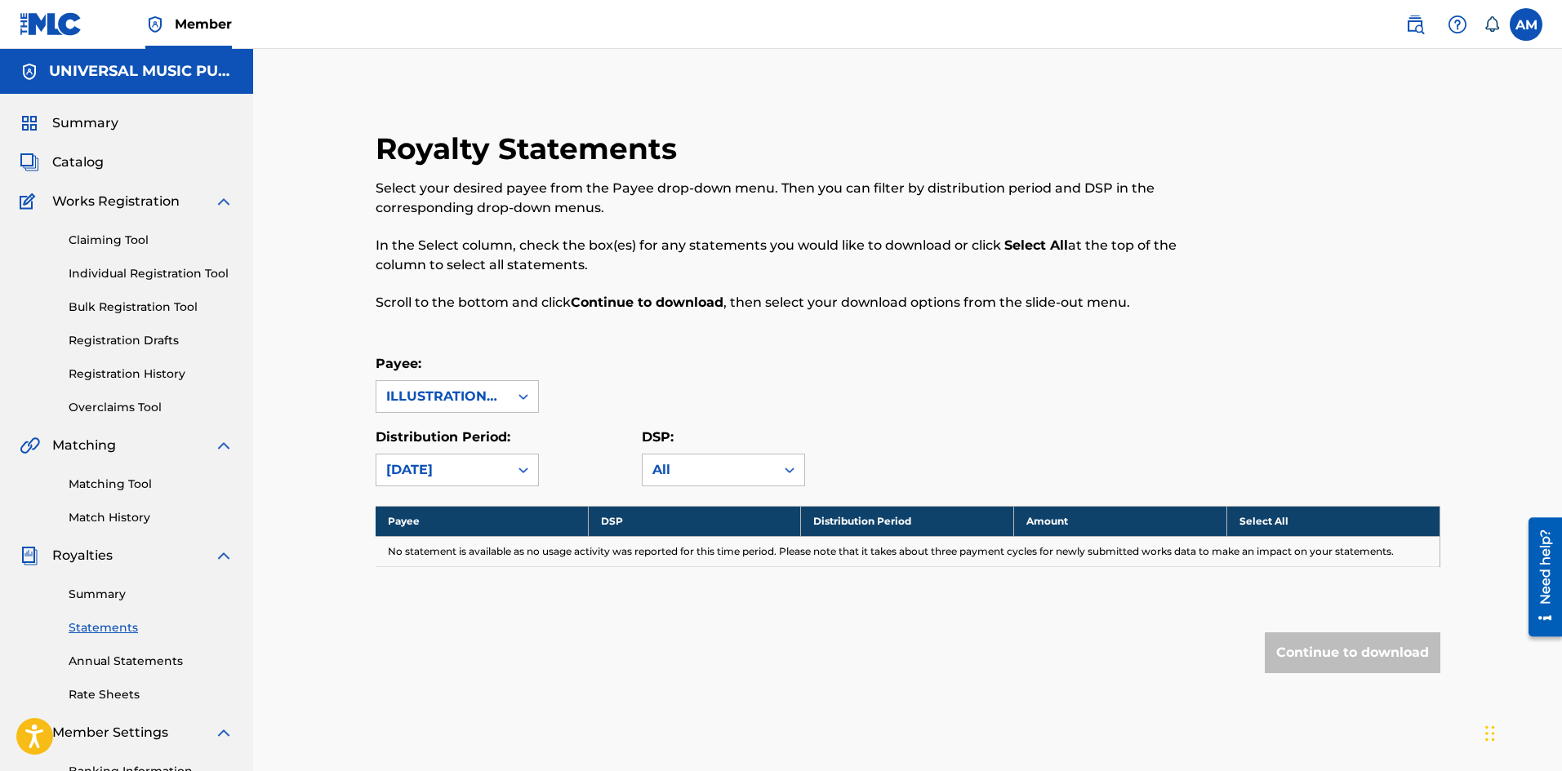
click at [484, 394] on div "ILLUSTRATION MUSICALE" at bounding box center [442, 397] width 113 height 20
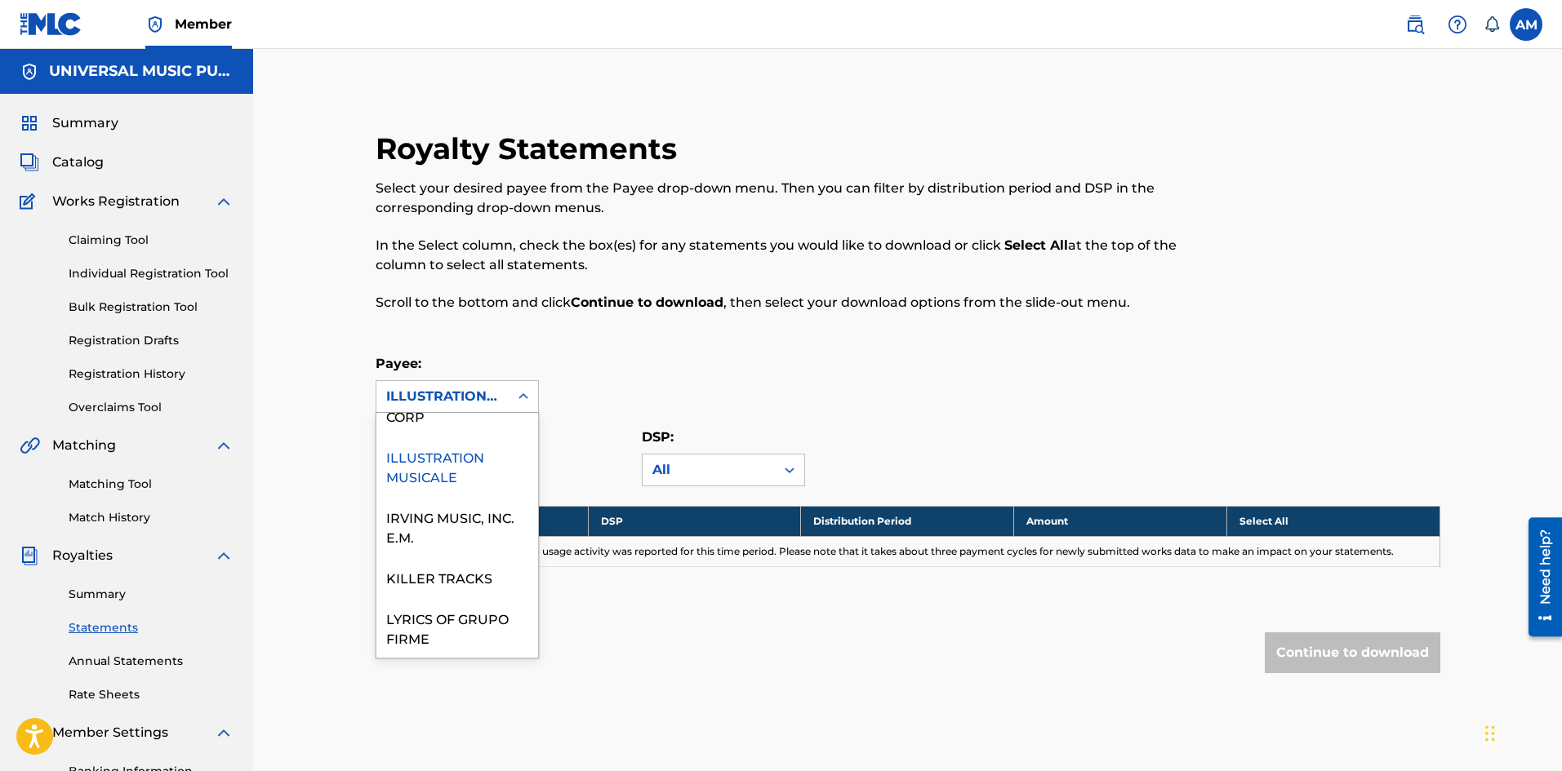
scroll to position [408, 0]
click at [442, 533] on div "IRVING MUSIC, INC. E.M." at bounding box center [457, 520] width 162 height 60
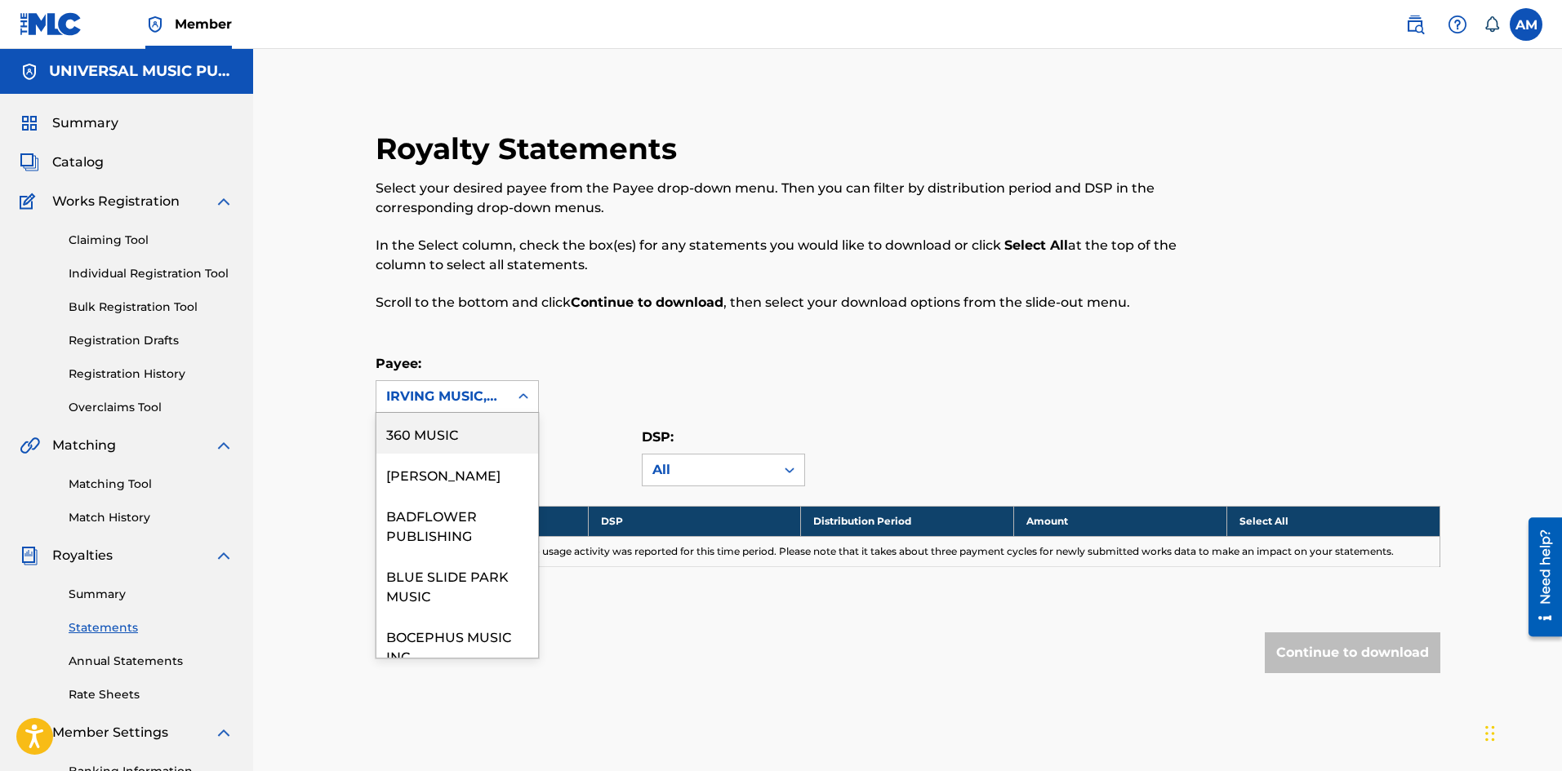
click at [466, 393] on div "IRVING MUSIC, INC. E.M." at bounding box center [442, 397] width 113 height 20
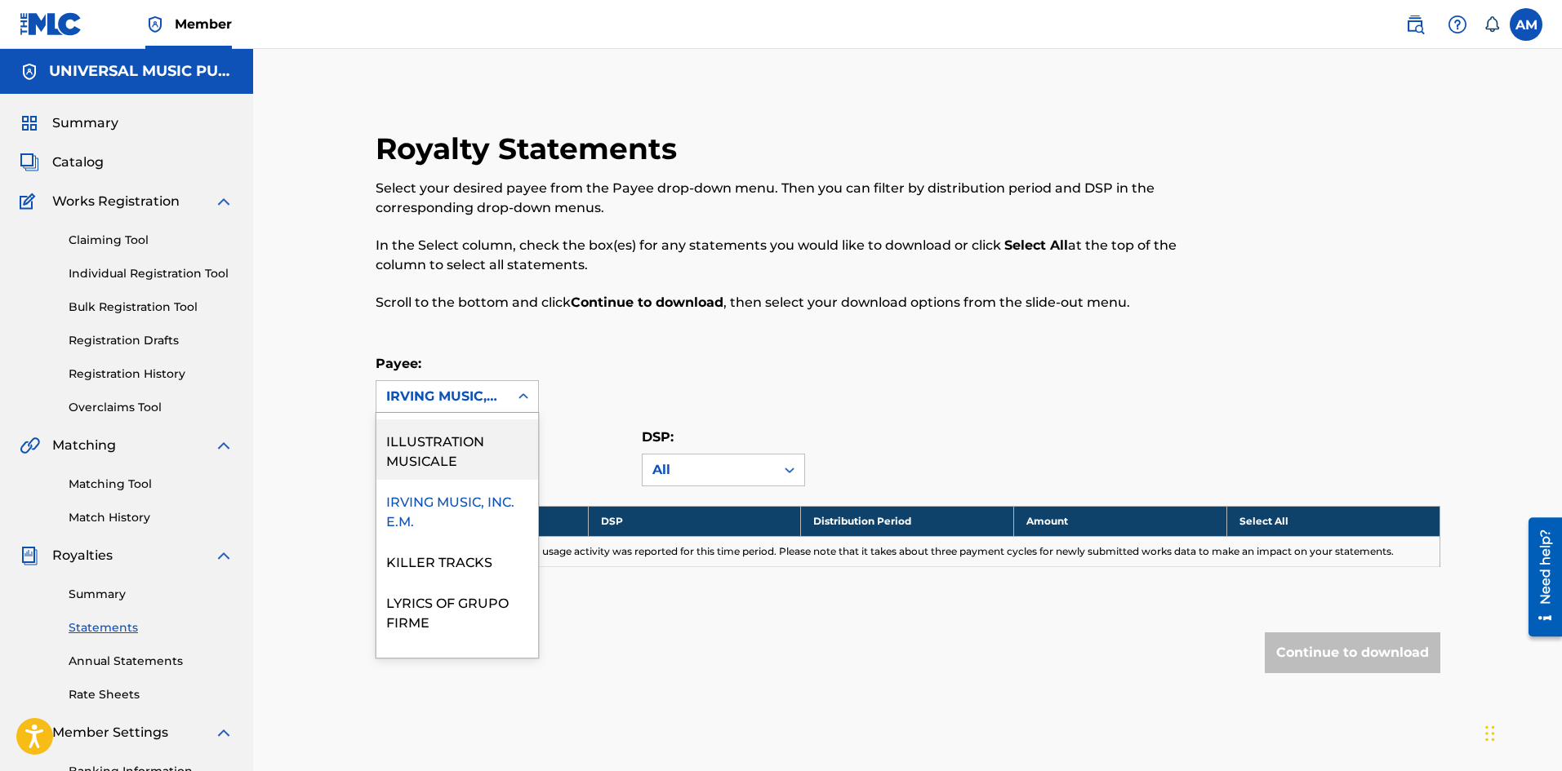
scroll to position [490, 0]
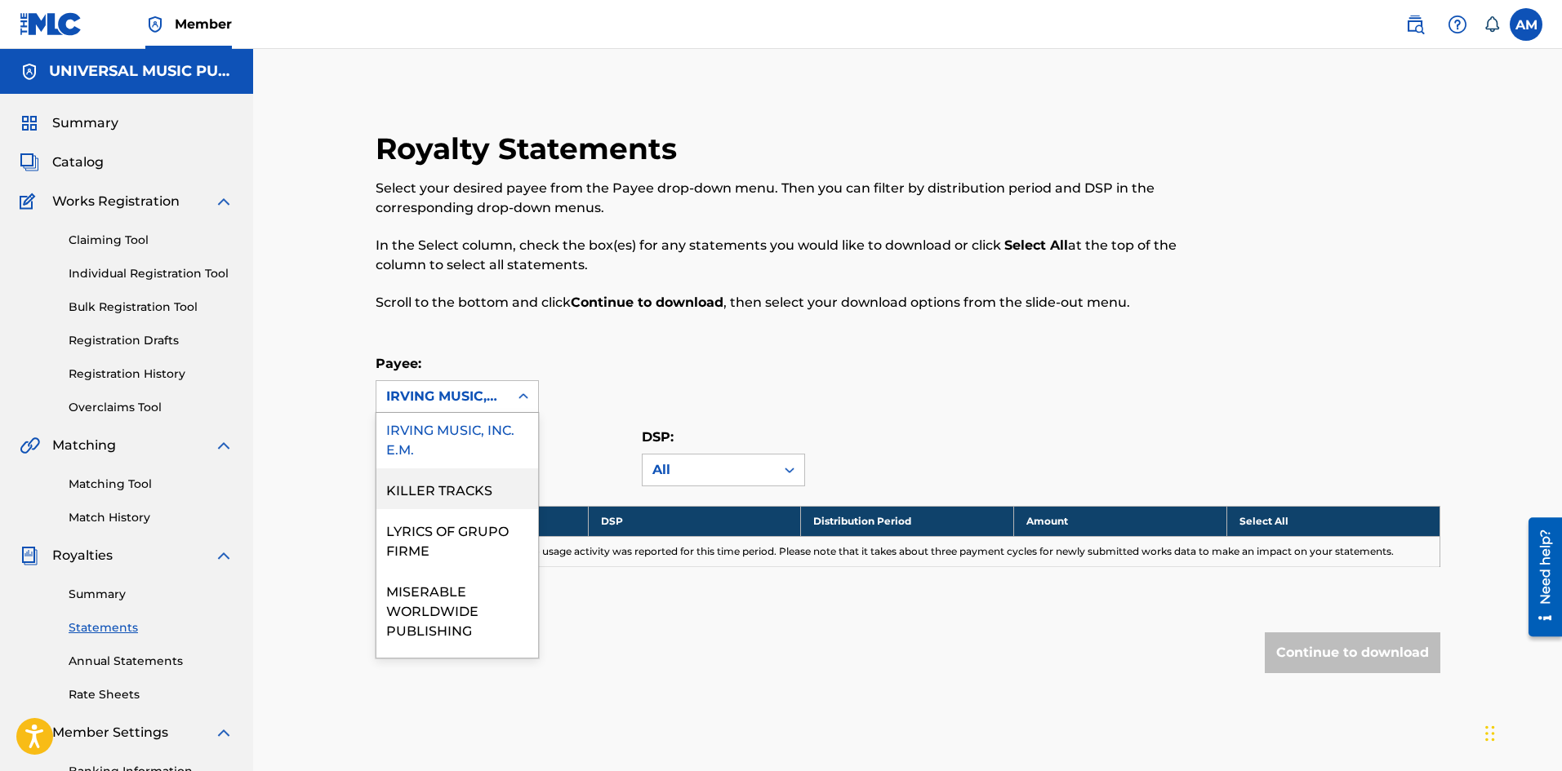
click at [449, 505] on div "KILLER TRACKS" at bounding box center [457, 489] width 162 height 41
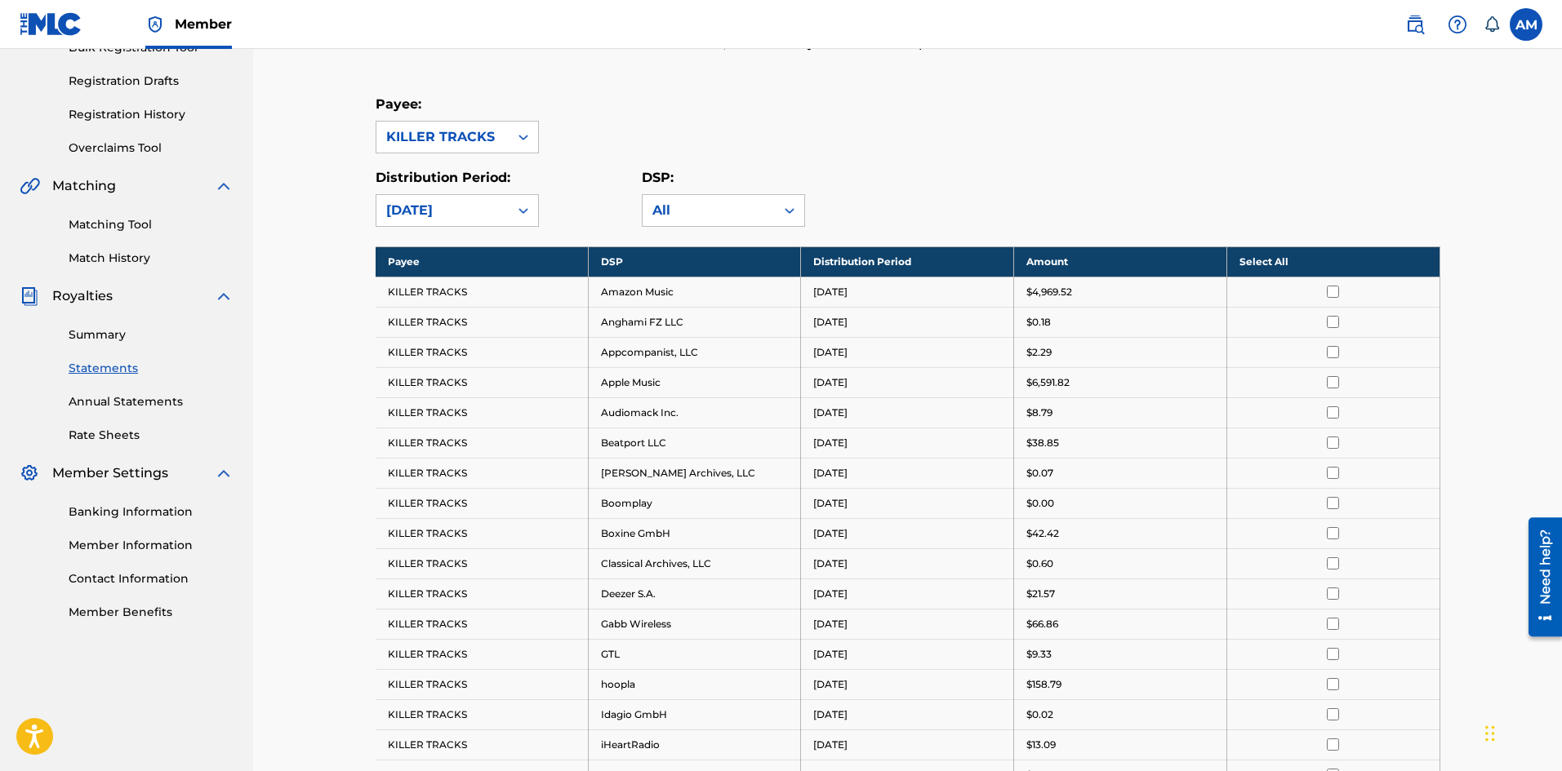
scroll to position [235, 0]
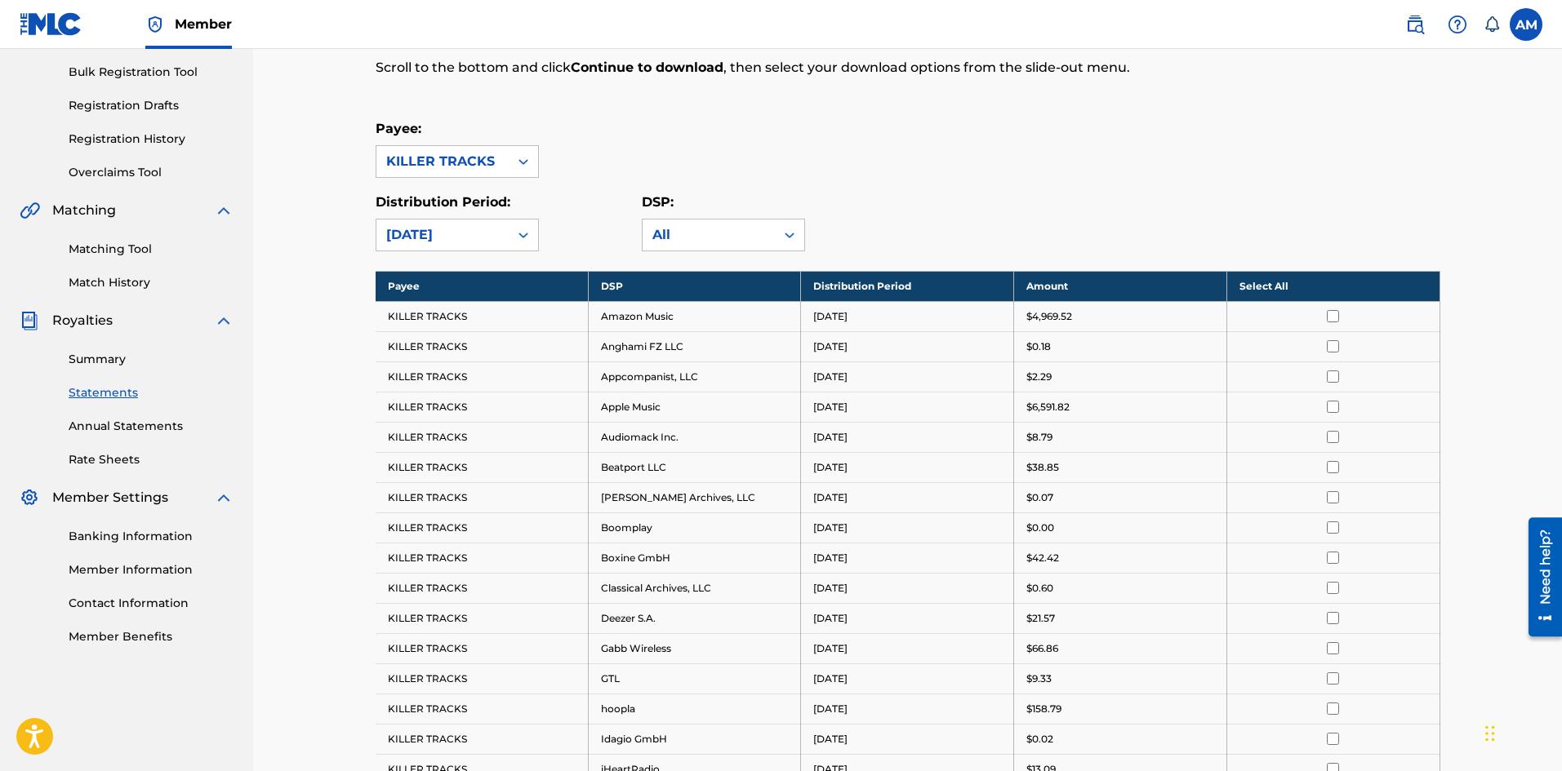
click at [475, 163] on div "KILLER TRACKS" at bounding box center [442, 162] width 113 height 20
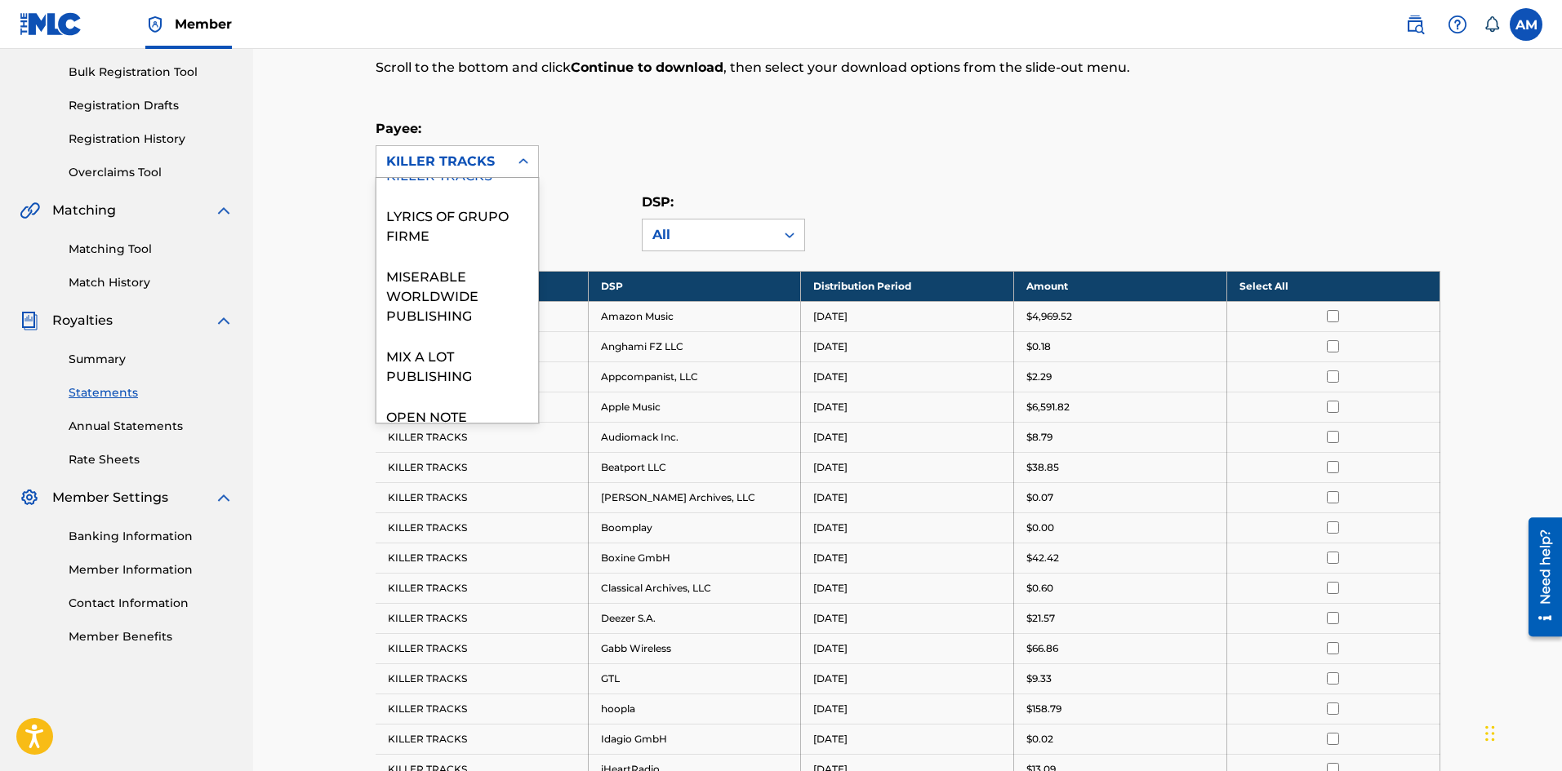
scroll to position [571, 0]
click at [440, 253] on div "LYRICS OF GRUPO FIRME" at bounding box center [457, 223] width 162 height 60
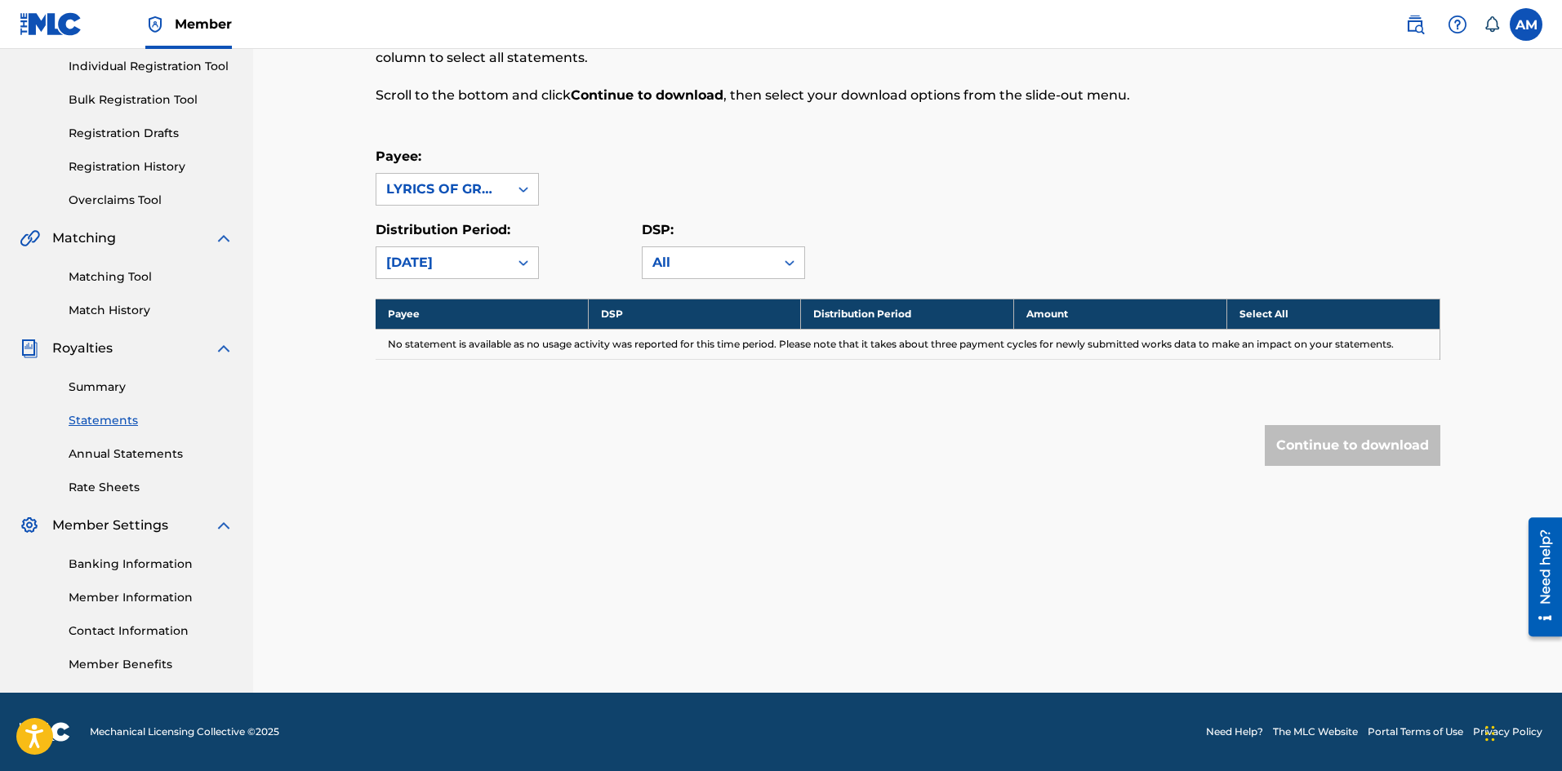
click at [465, 185] on div "LYRICS OF GRUPO FIRME" at bounding box center [442, 190] width 113 height 20
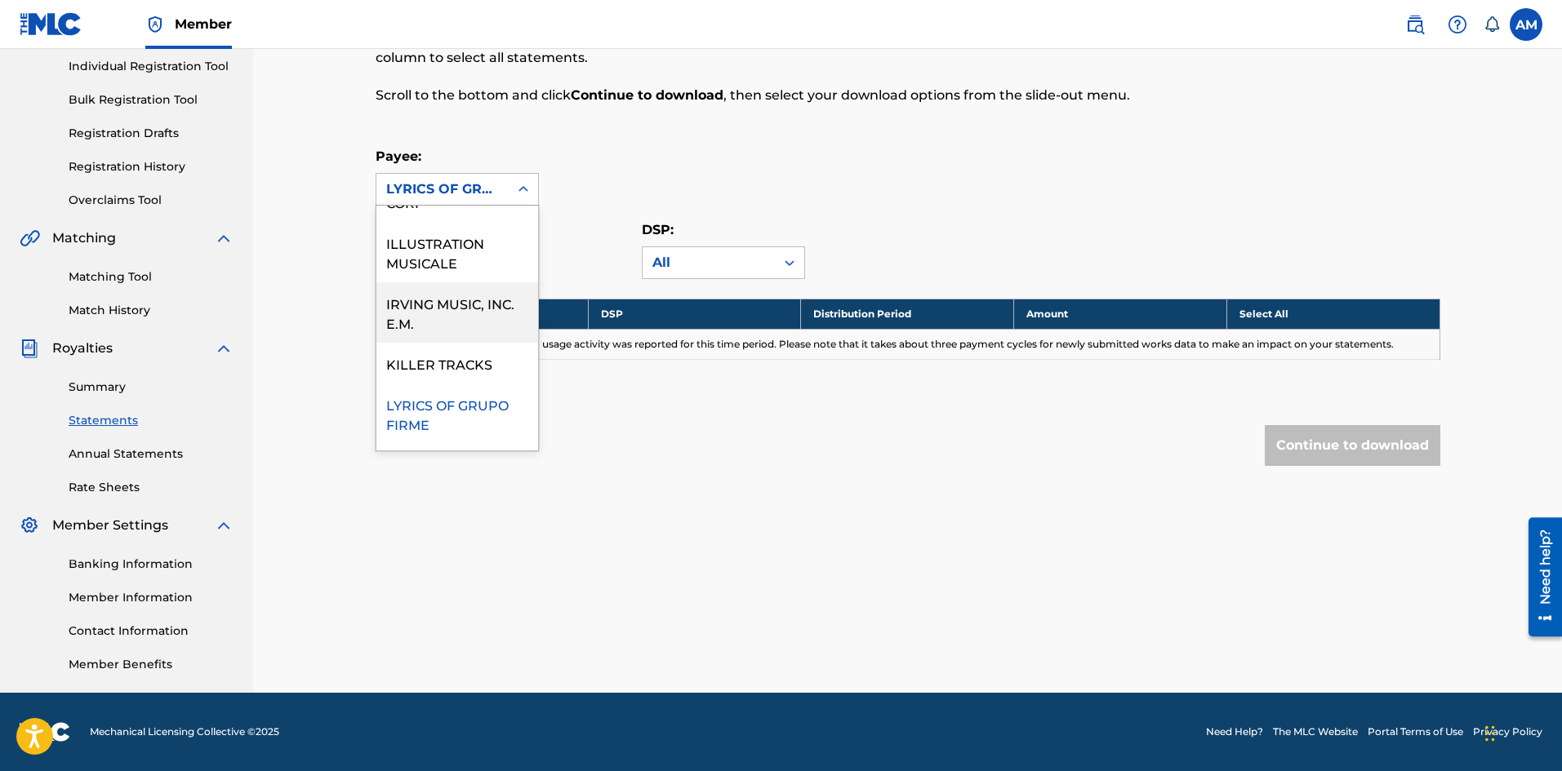
scroll to position [490, 0]
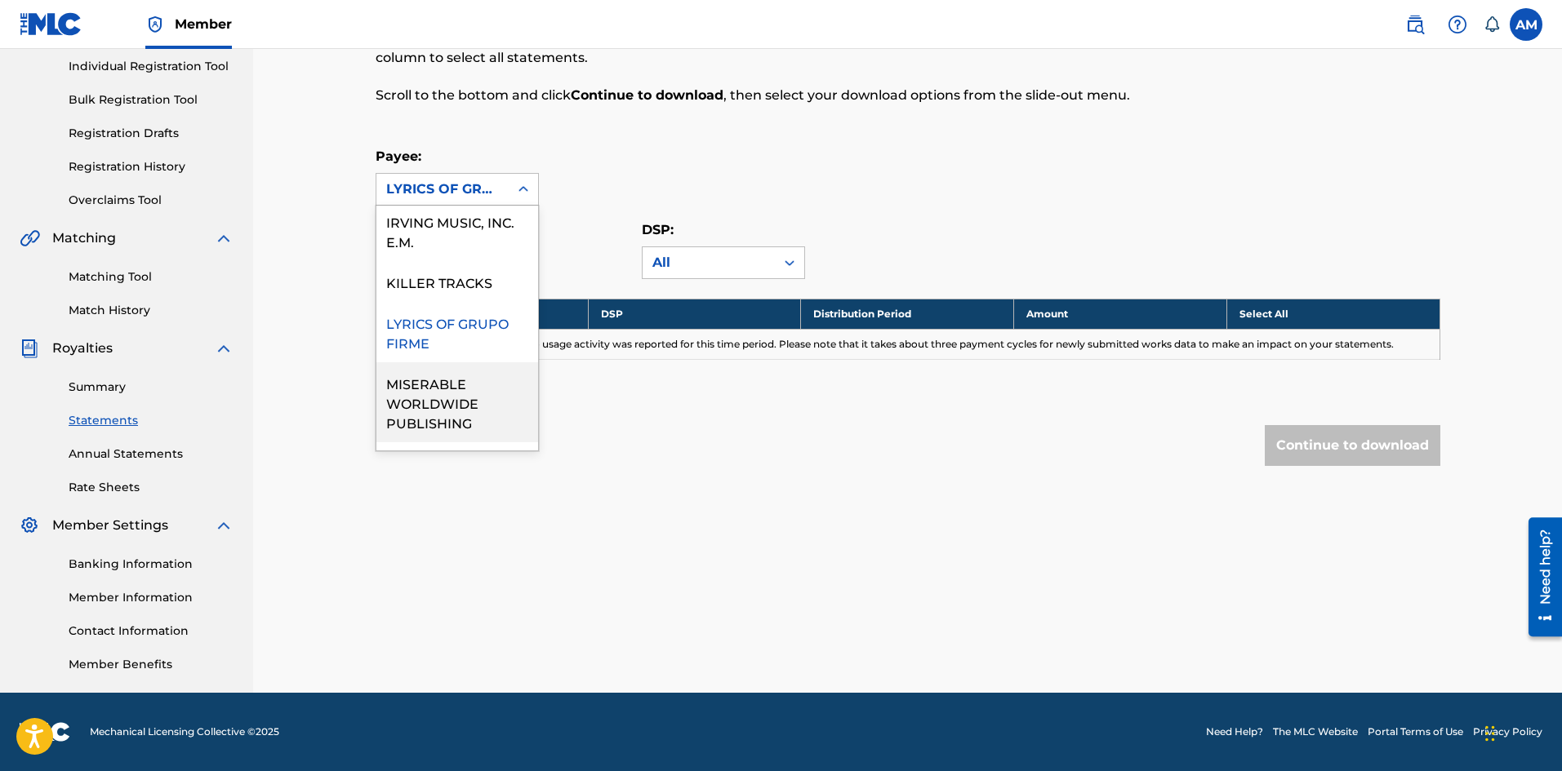
click at [438, 403] on div "MISERABLE WORLDWIDE PUBLISHING" at bounding box center [457, 402] width 162 height 80
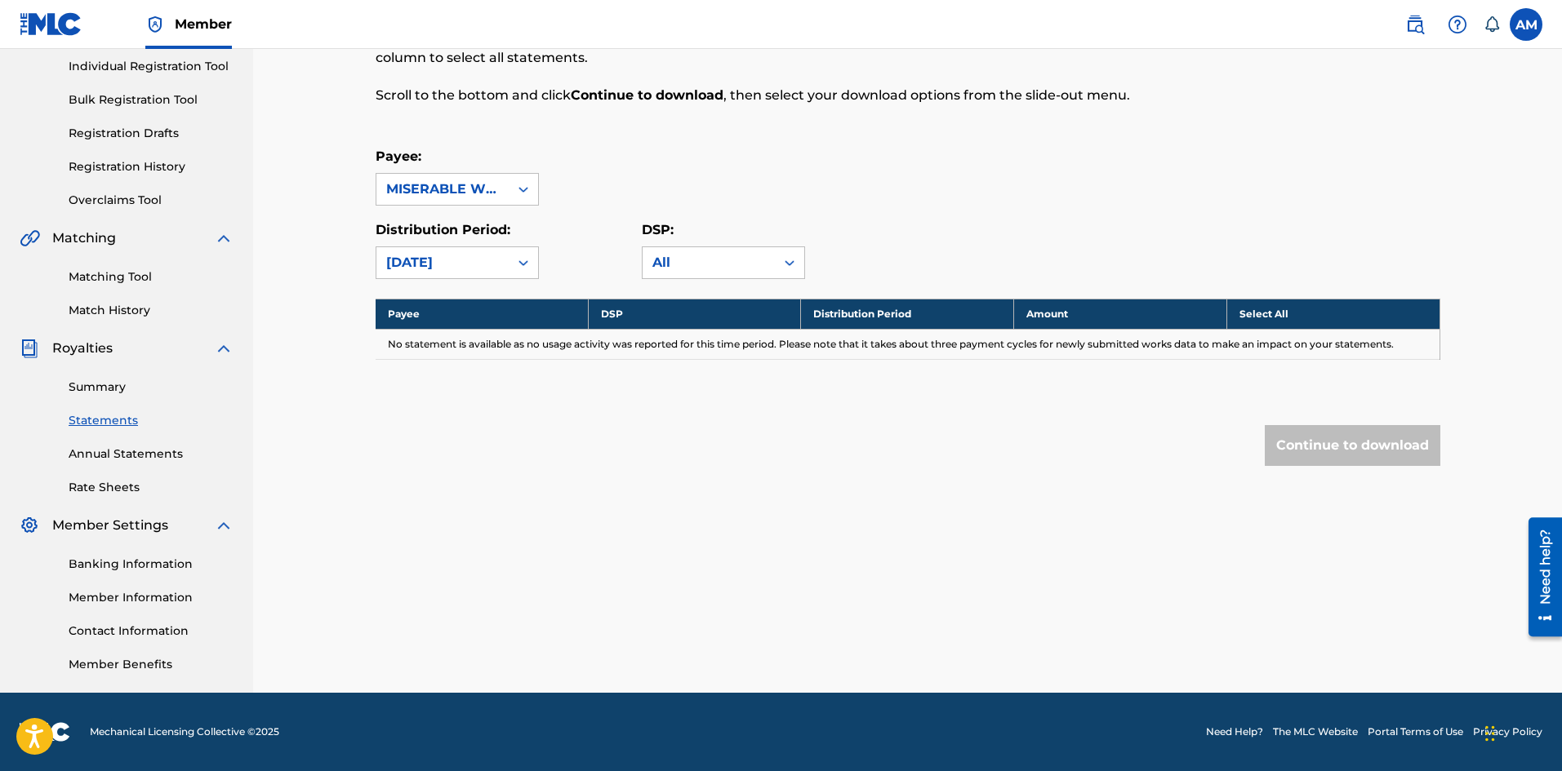
click at [451, 195] on div "MISERABLE WORLDWIDE PUBLISHING" at bounding box center [442, 190] width 113 height 20
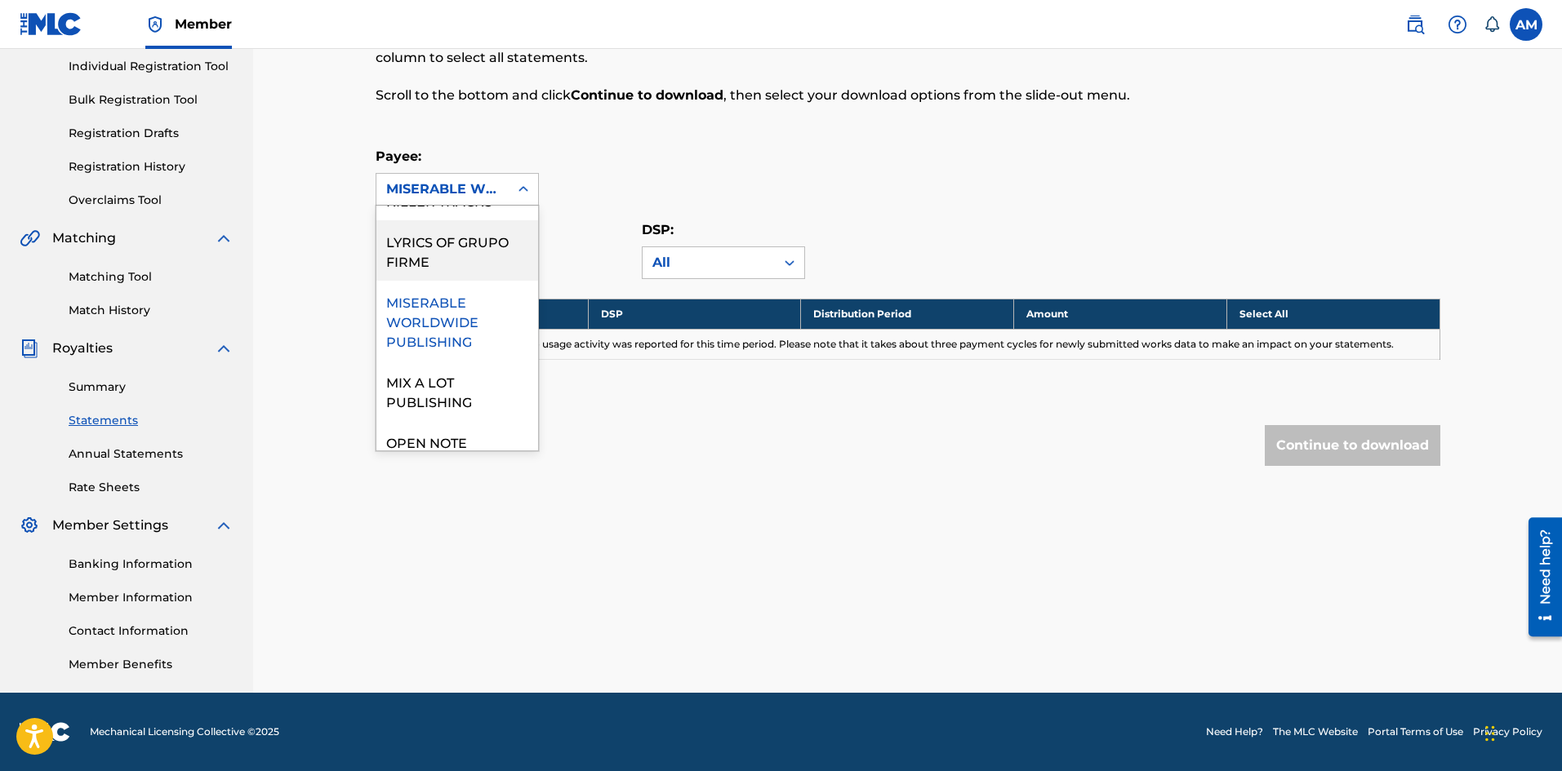
scroll to position [653, 0]
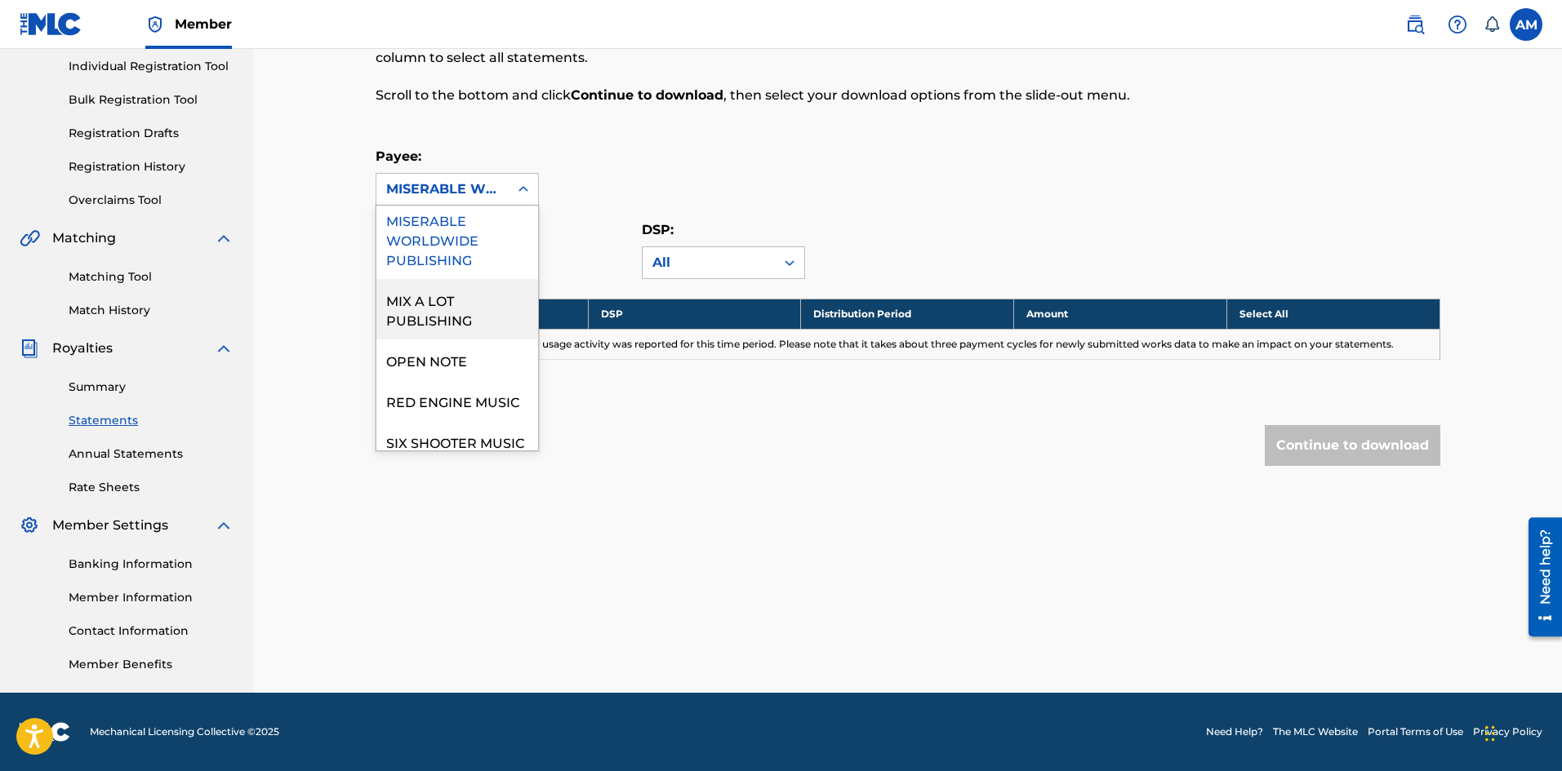
click at [438, 327] on div "MIX A LOT PUBLISHING" at bounding box center [457, 309] width 162 height 60
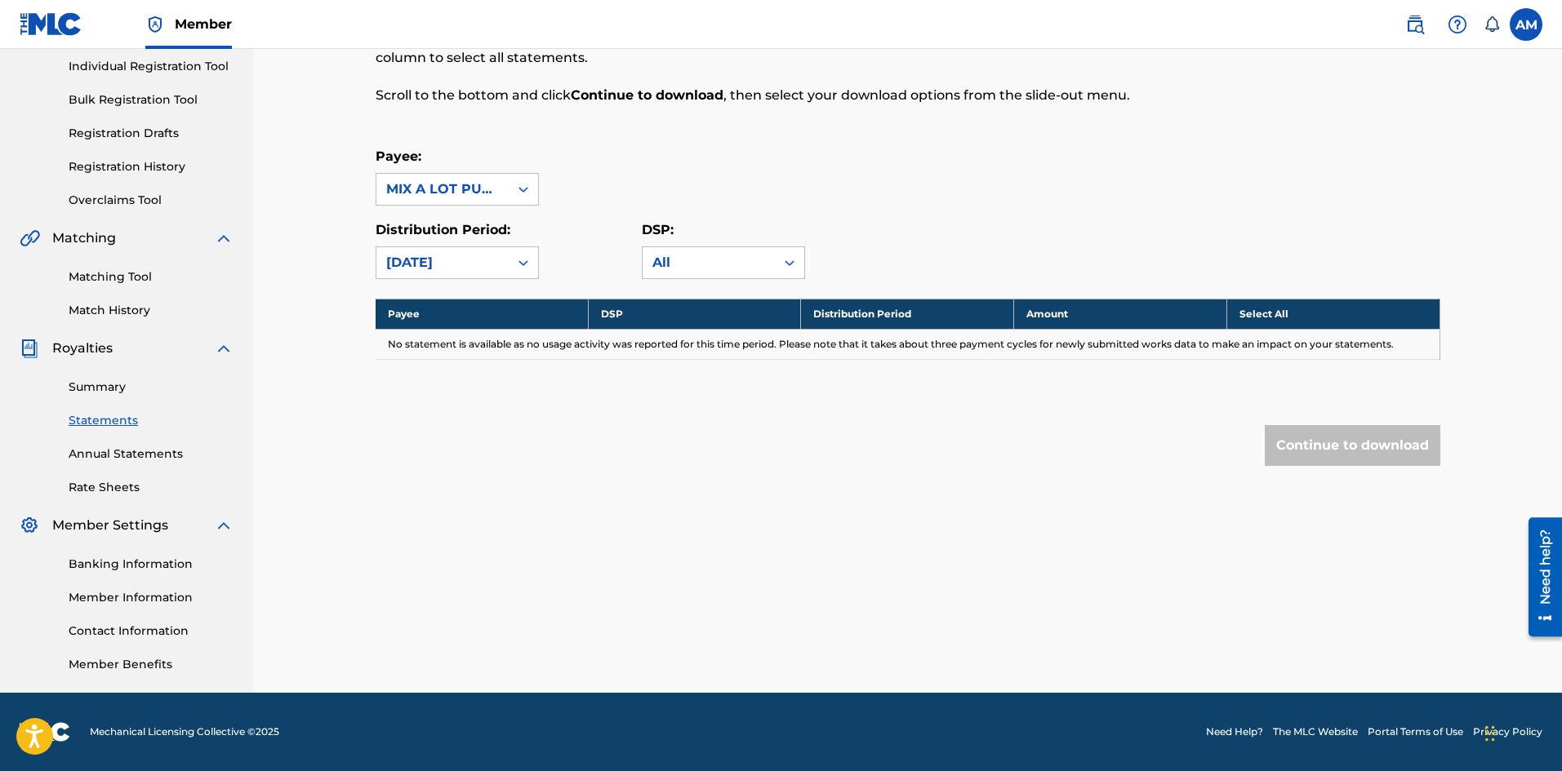
click at [458, 197] on div "MIX A LOT PUBLISHING" at bounding box center [442, 190] width 113 height 20
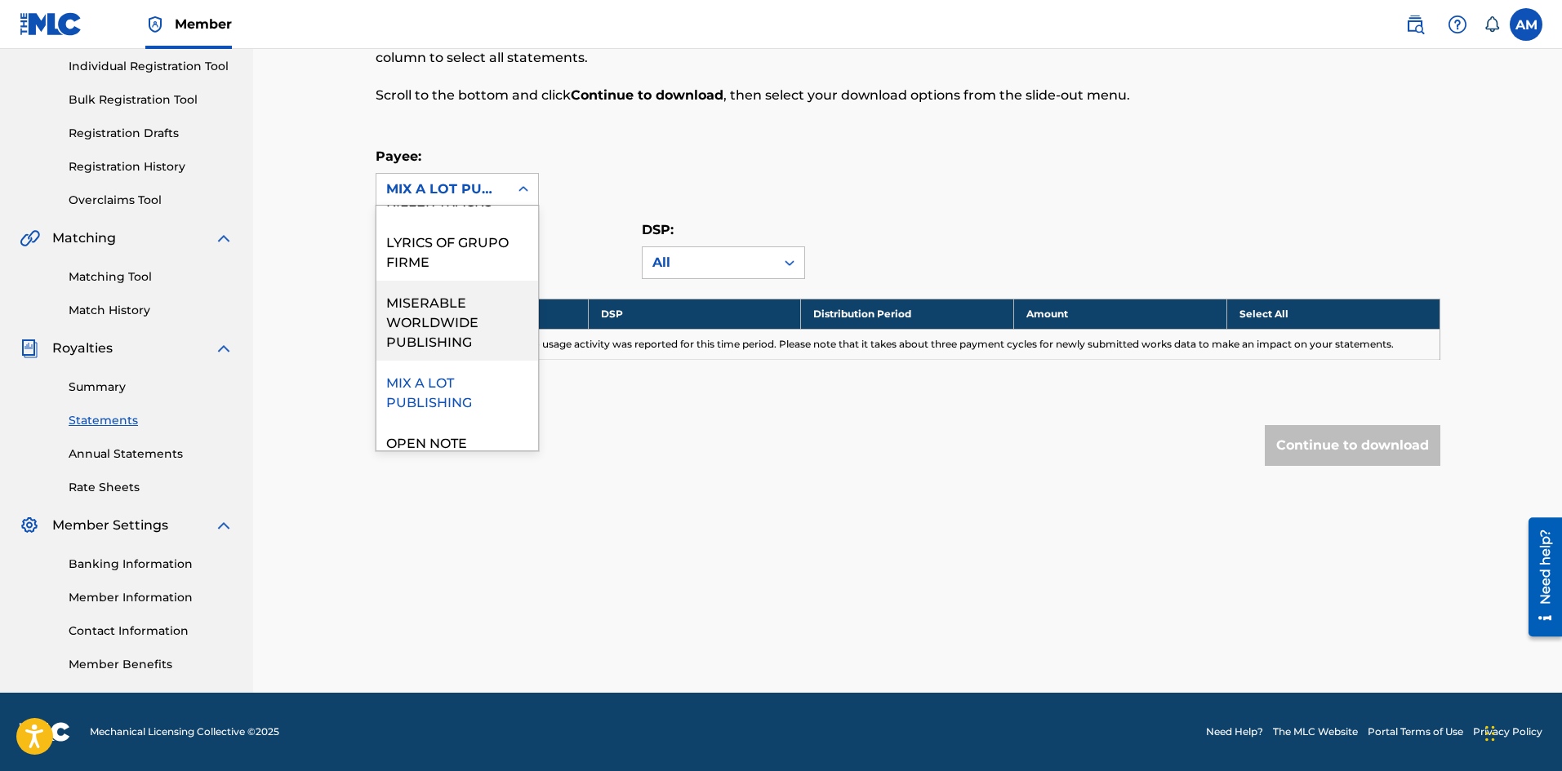
scroll to position [735, 0]
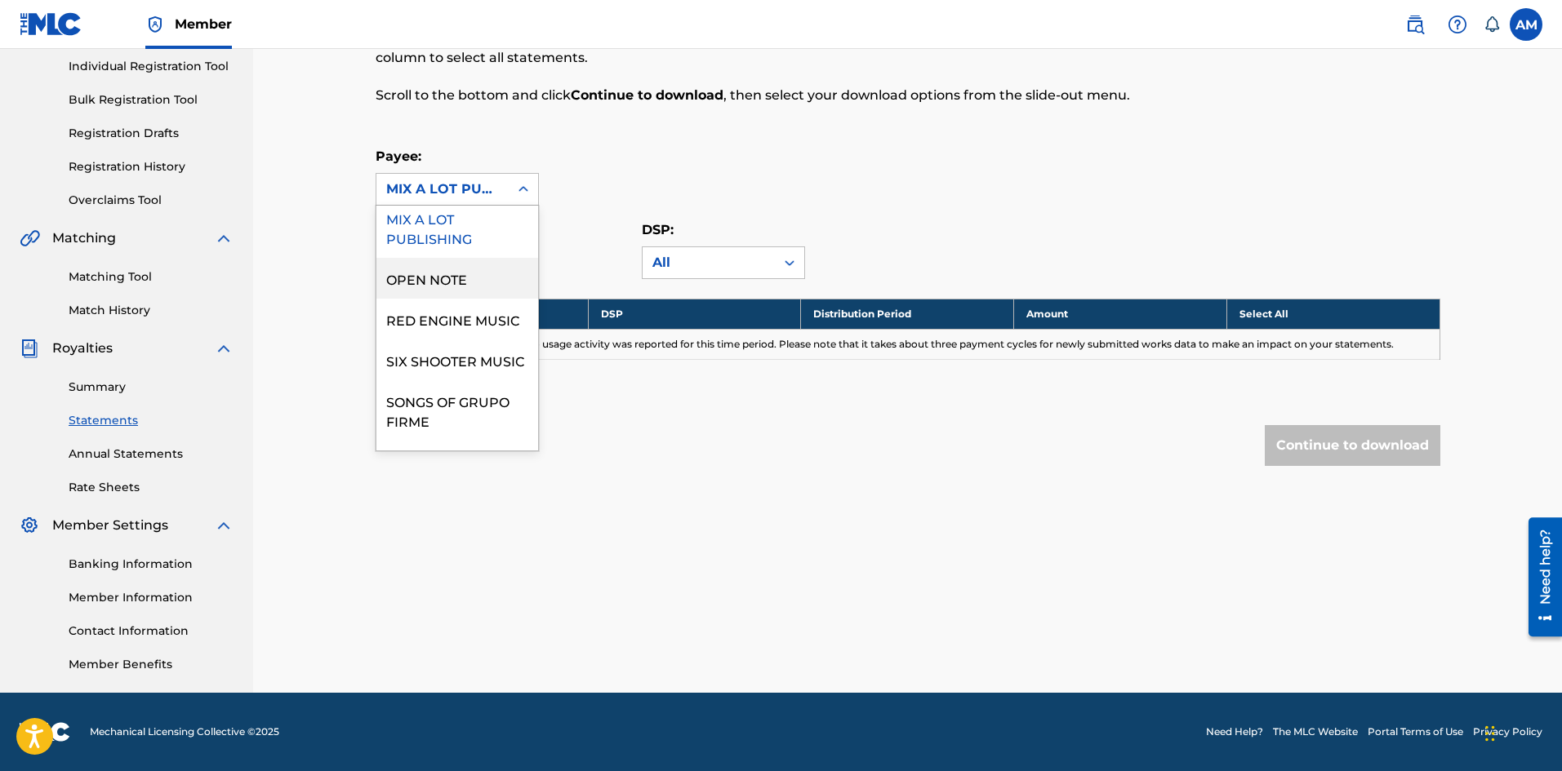
click at [435, 299] on div "OPEN NOTE" at bounding box center [457, 278] width 162 height 41
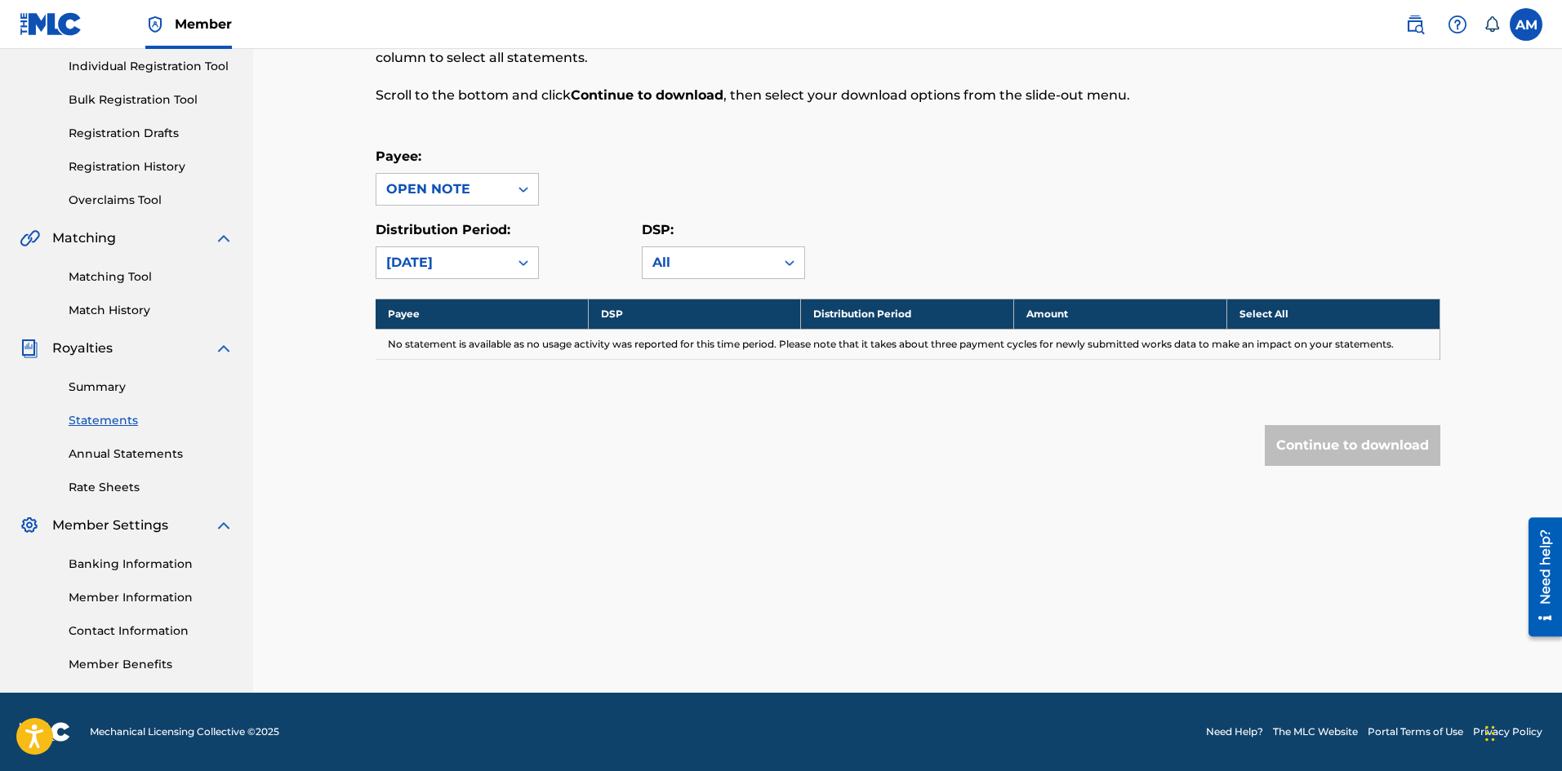
click at [462, 195] on div "OPEN NOTE" at bounding box center [442, 190] width 113 height 20
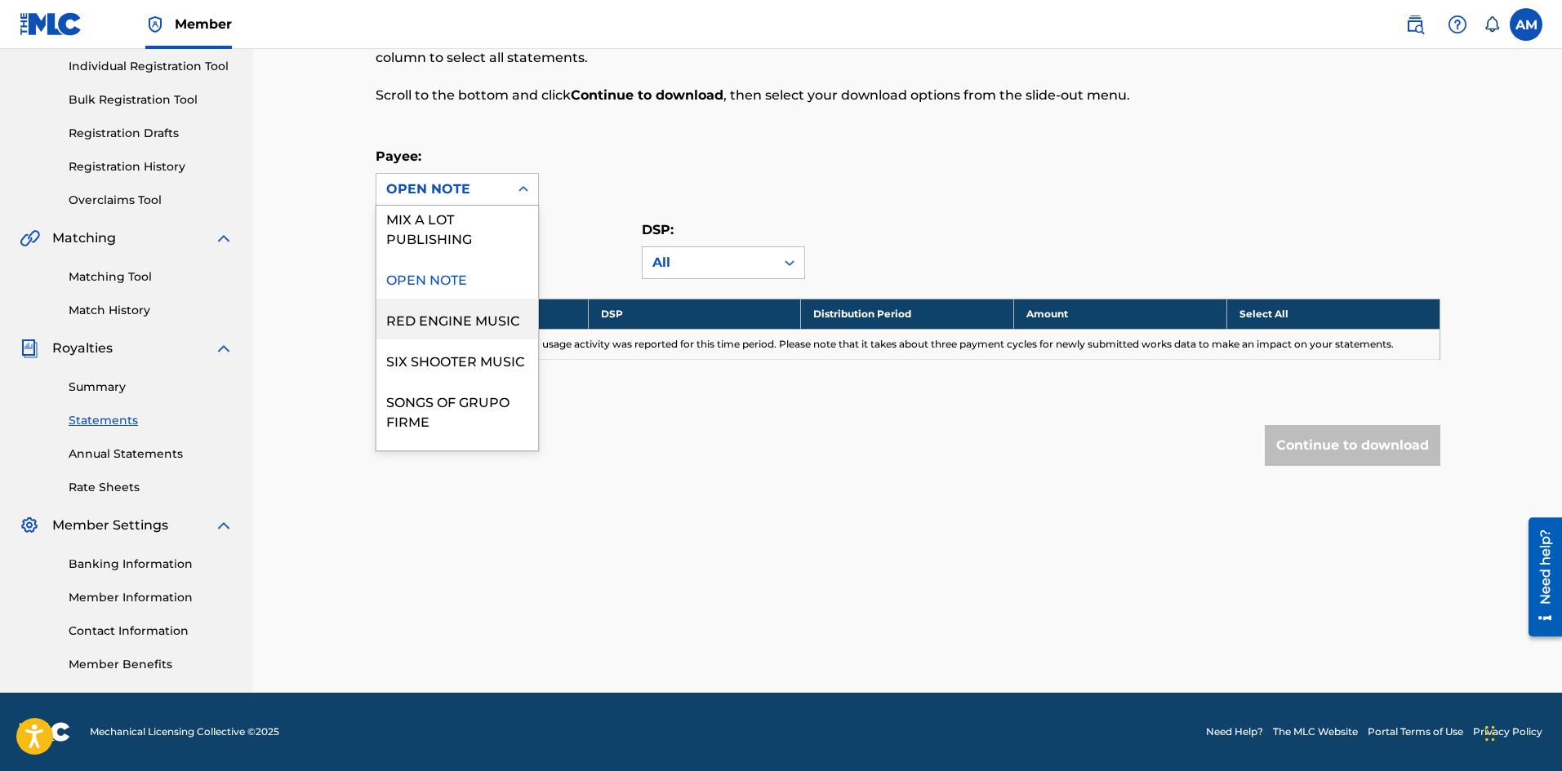
click at [438, 340] on div "RED ENGINE MUSIC" at bounding box center [457, 319] width 162 height 41
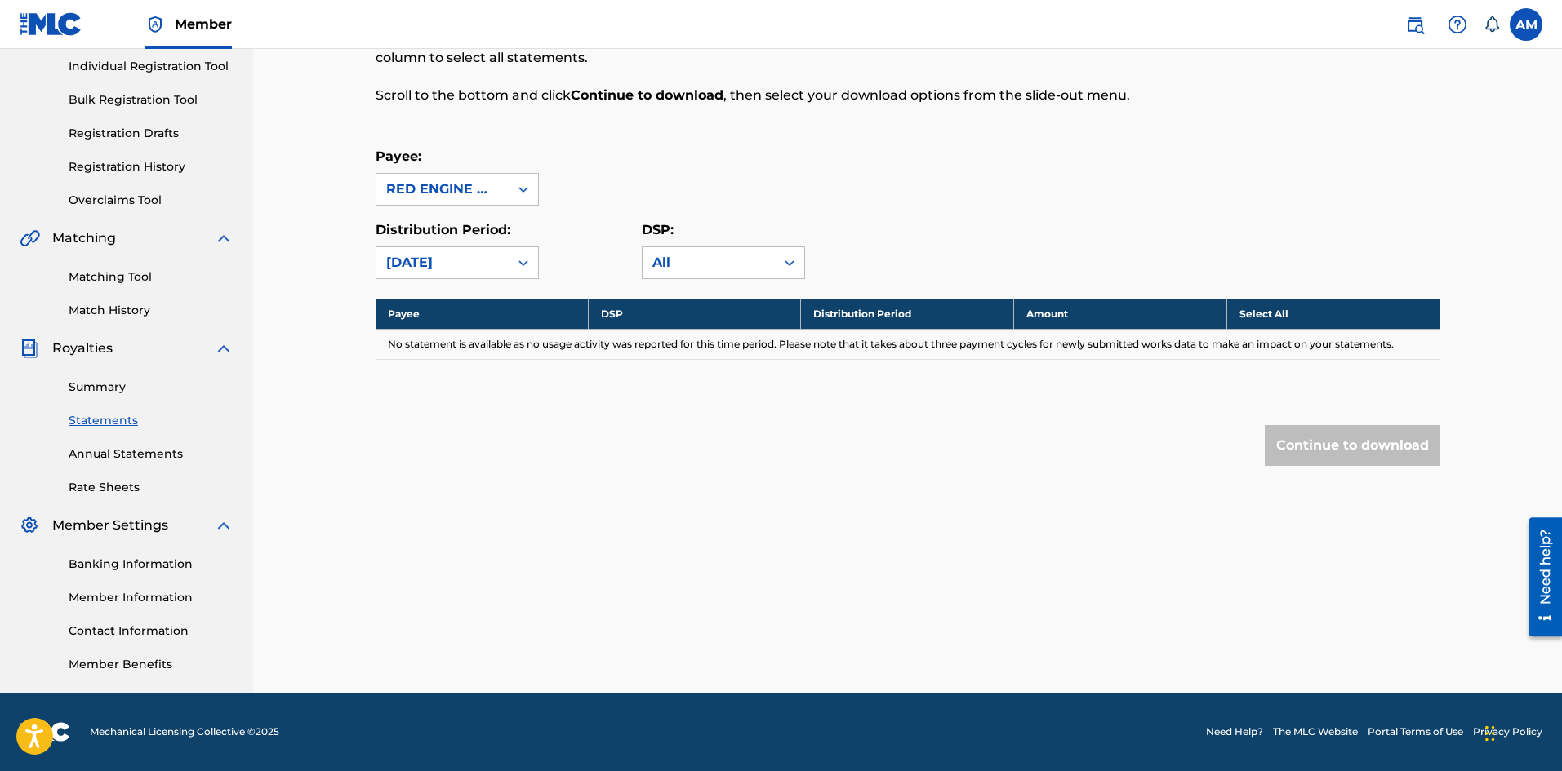
click at [471, 190] on div "RED ENGINE MUSIC" at bounding box center [442, 190] width 113 height 20
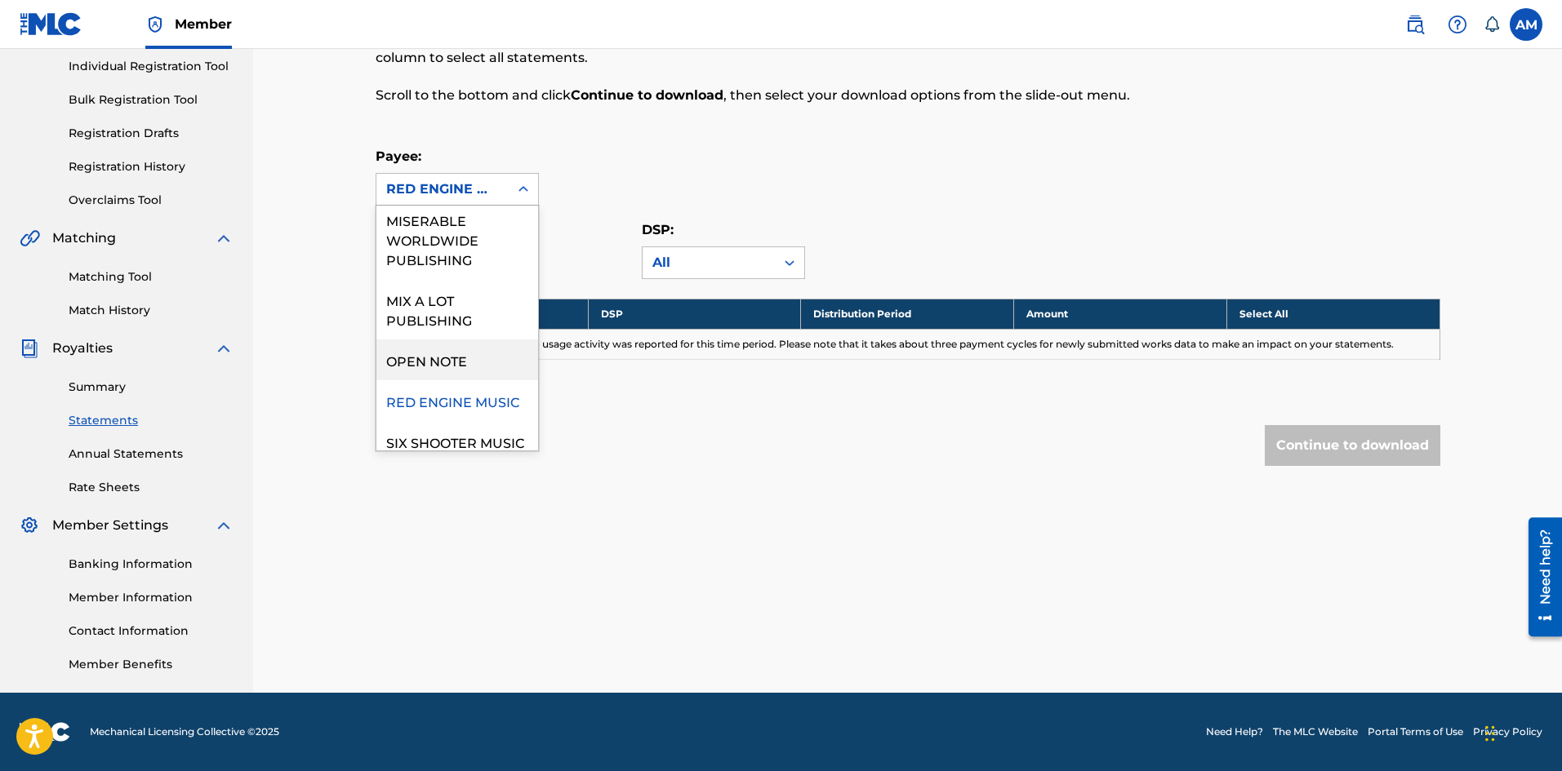
scroll to position [816, 0]
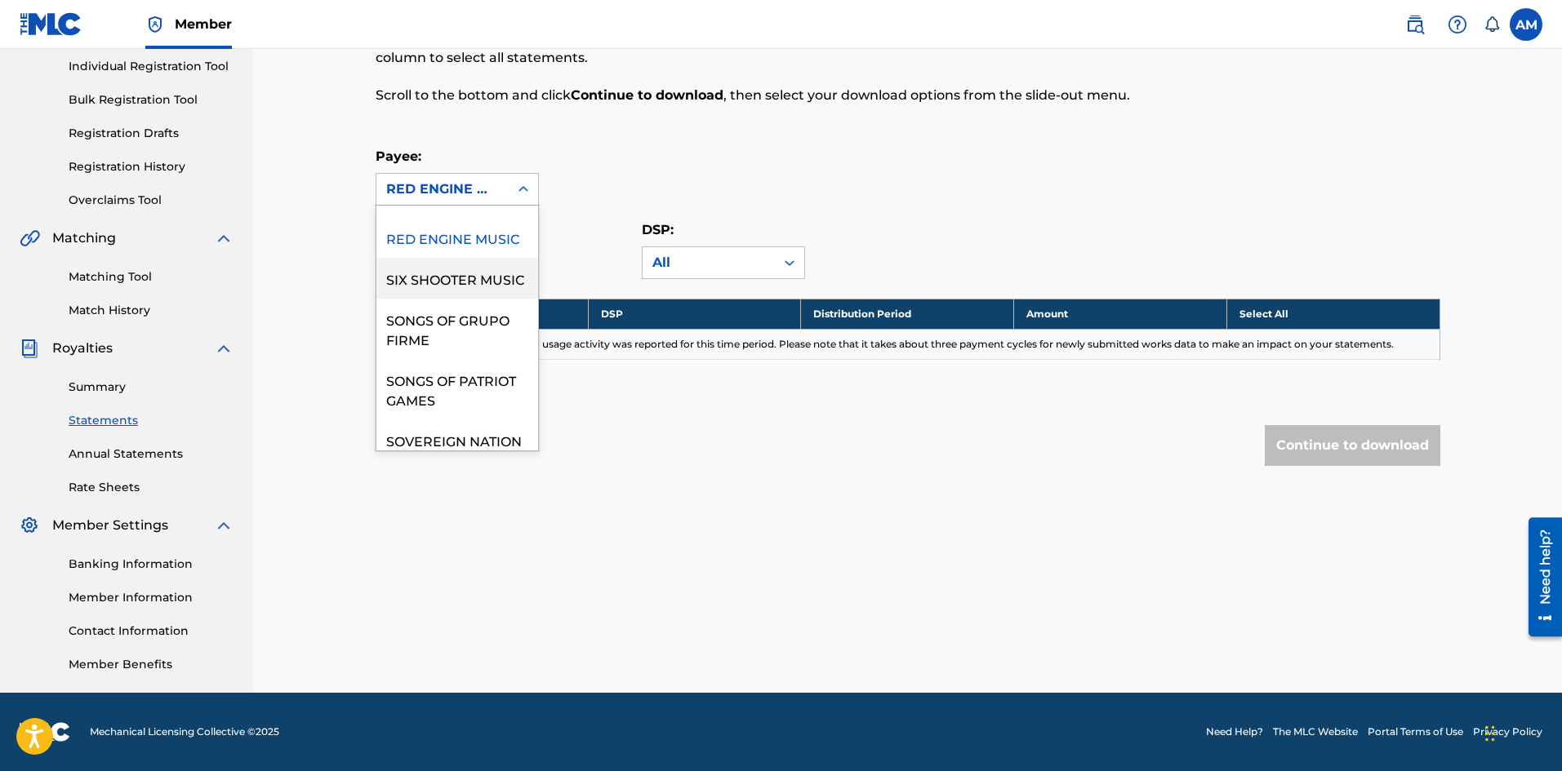
click at [427, 299] on div "SIX SHOOTER MUSIC" at bounding box center [457, 278] width 162 height 41
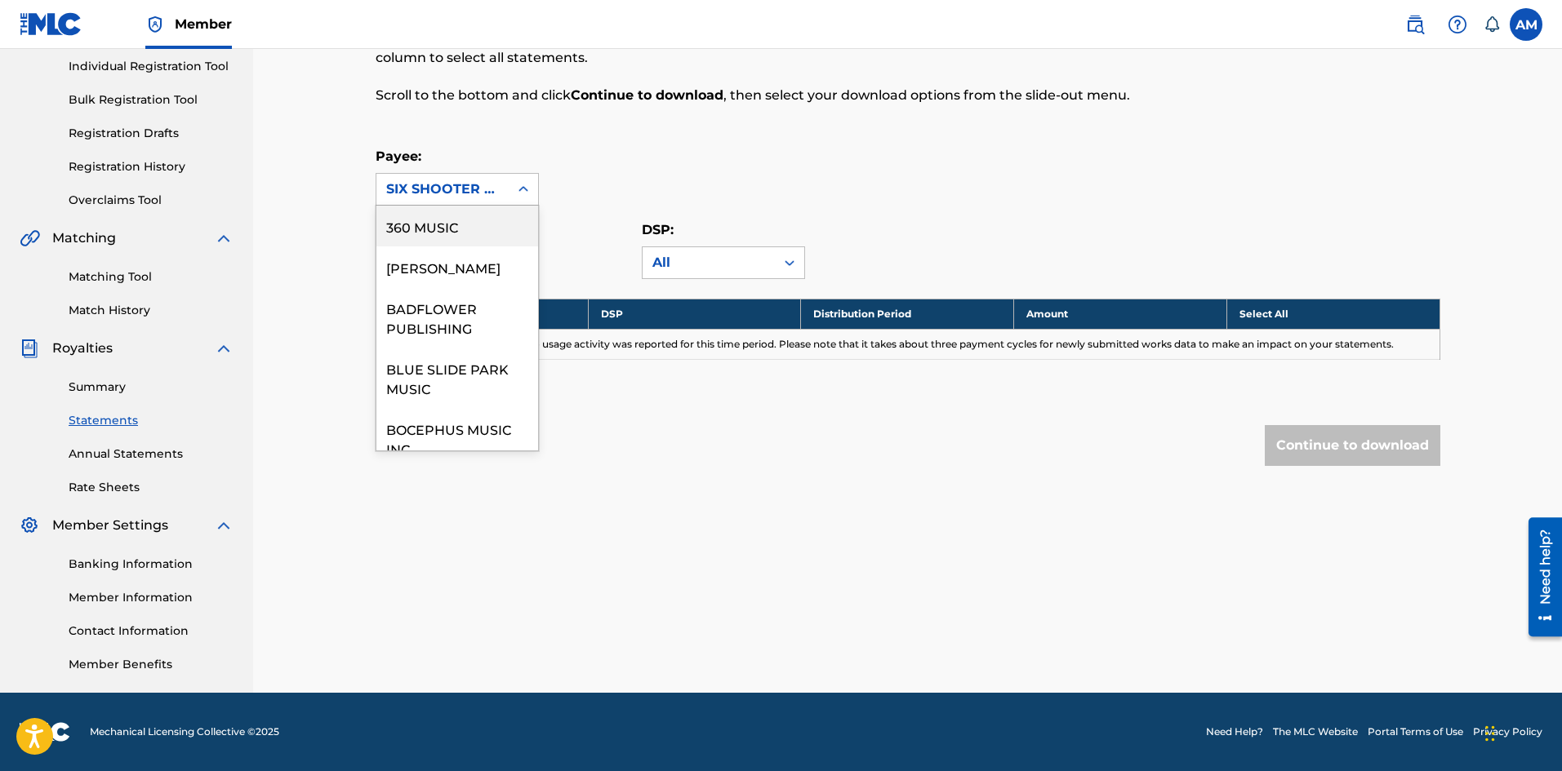
click at [468, 188] on div "SIX SHOOTER MUSIC" at bounding box center [442, 190] width 113 height 20
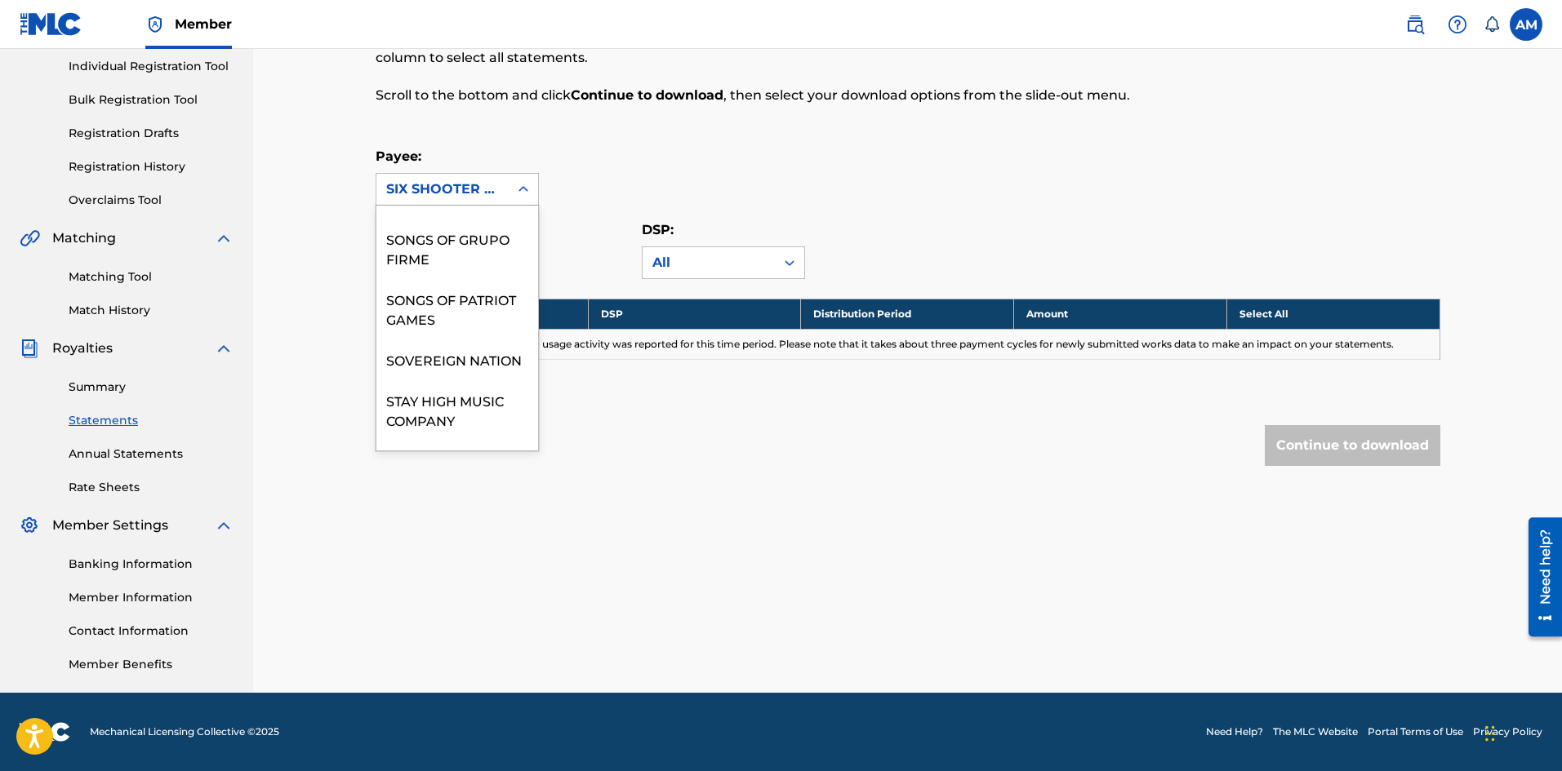
scroll to position [898, 0]
click at [445, 278] on div "SONGS OF GRUPO FIRME" at bounding box center [457, 247] width 162 height 60
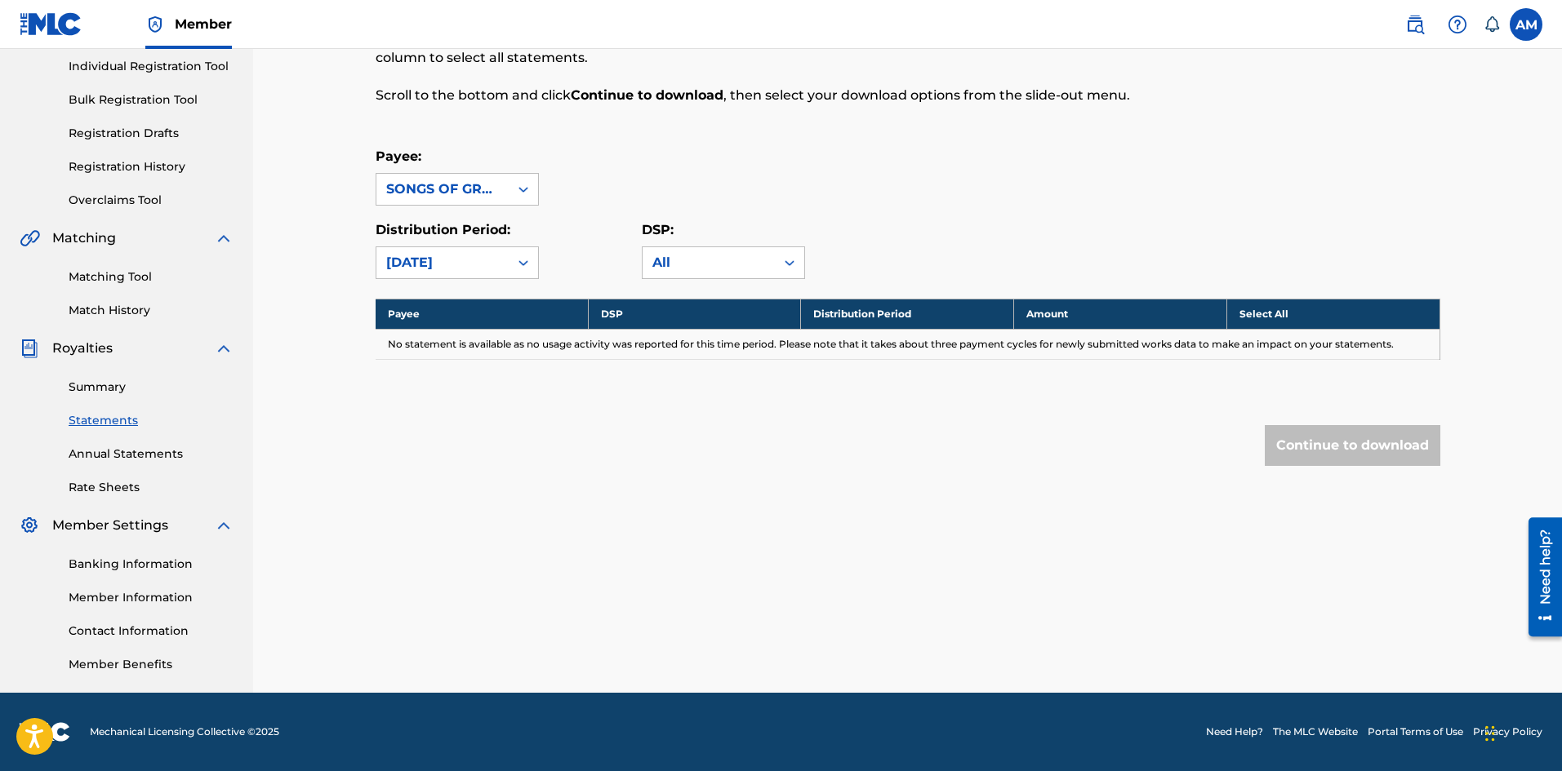
click at [450, 190] on div "SONGS OF GRUPO FIRME" at bounding box center [442, 190] width 113 height 20
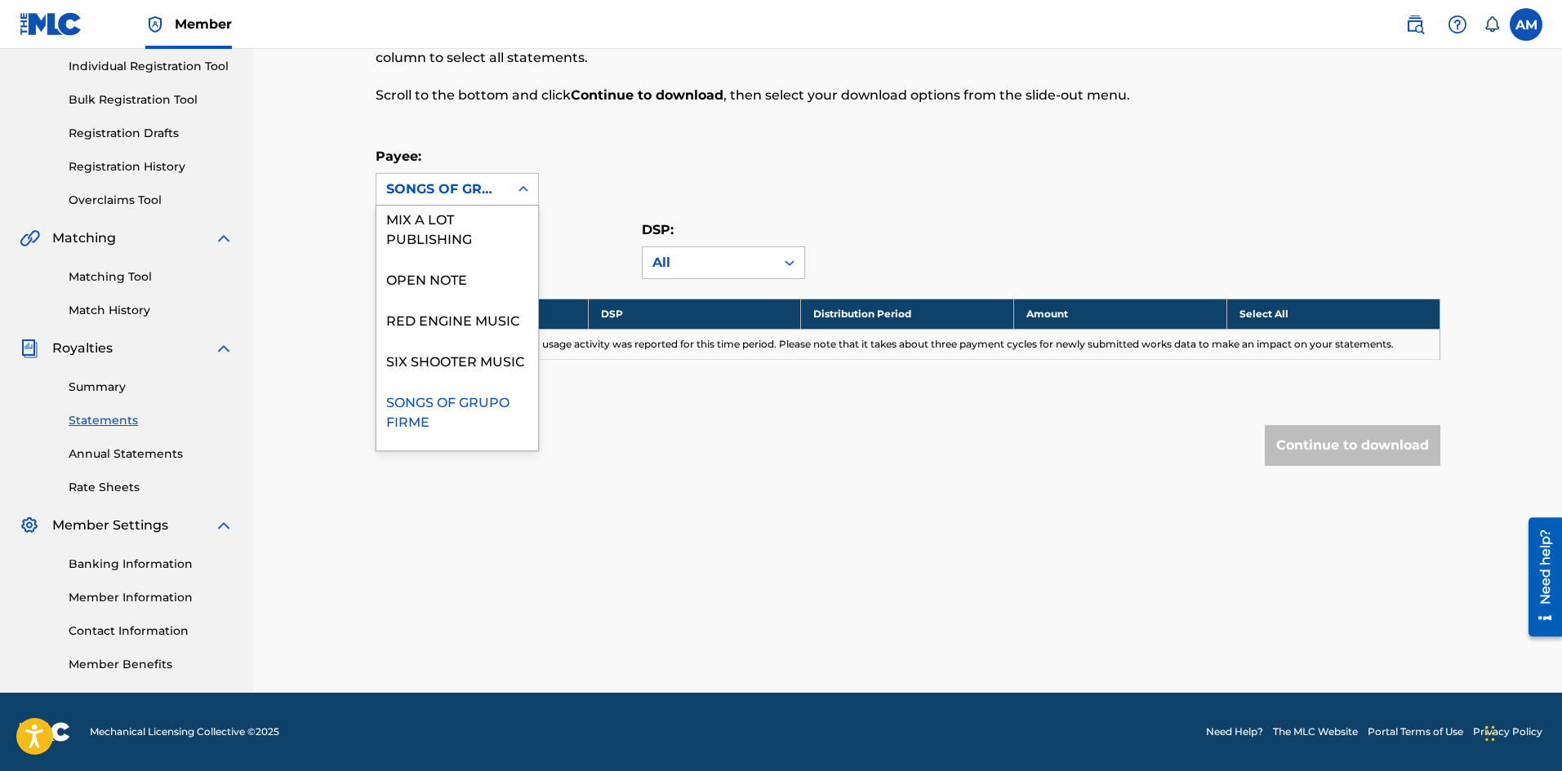
scroll to position [980, 0]
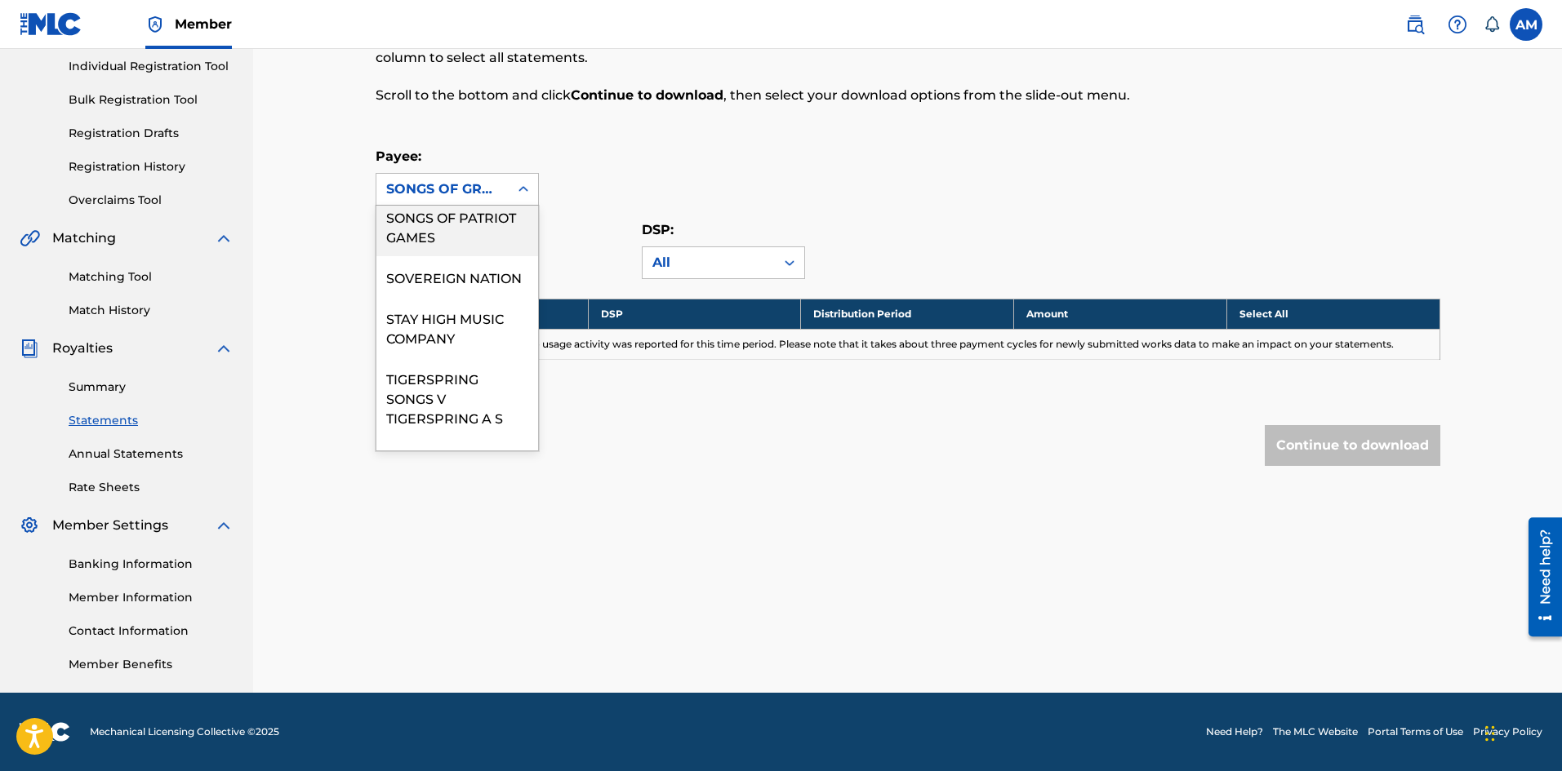
click at [445, 256] on div "SONGS OF PATRIOT GAMES" at bounding box center [457, 226] width 162 height 60
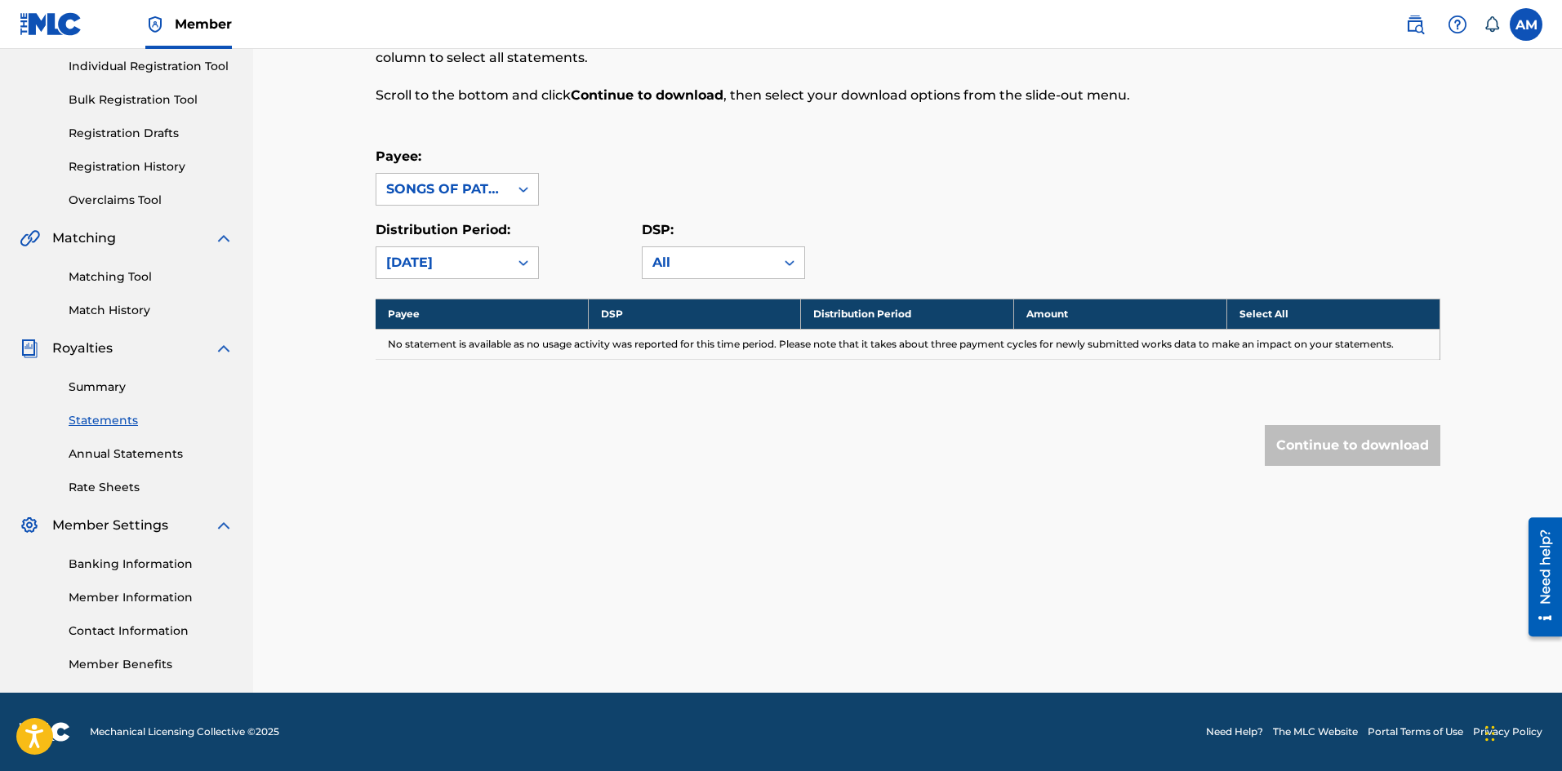
click at [464, 193] on div "SONGS OF PATRIOT GAMES" at bounding box center [442, 190] width 113 height 20
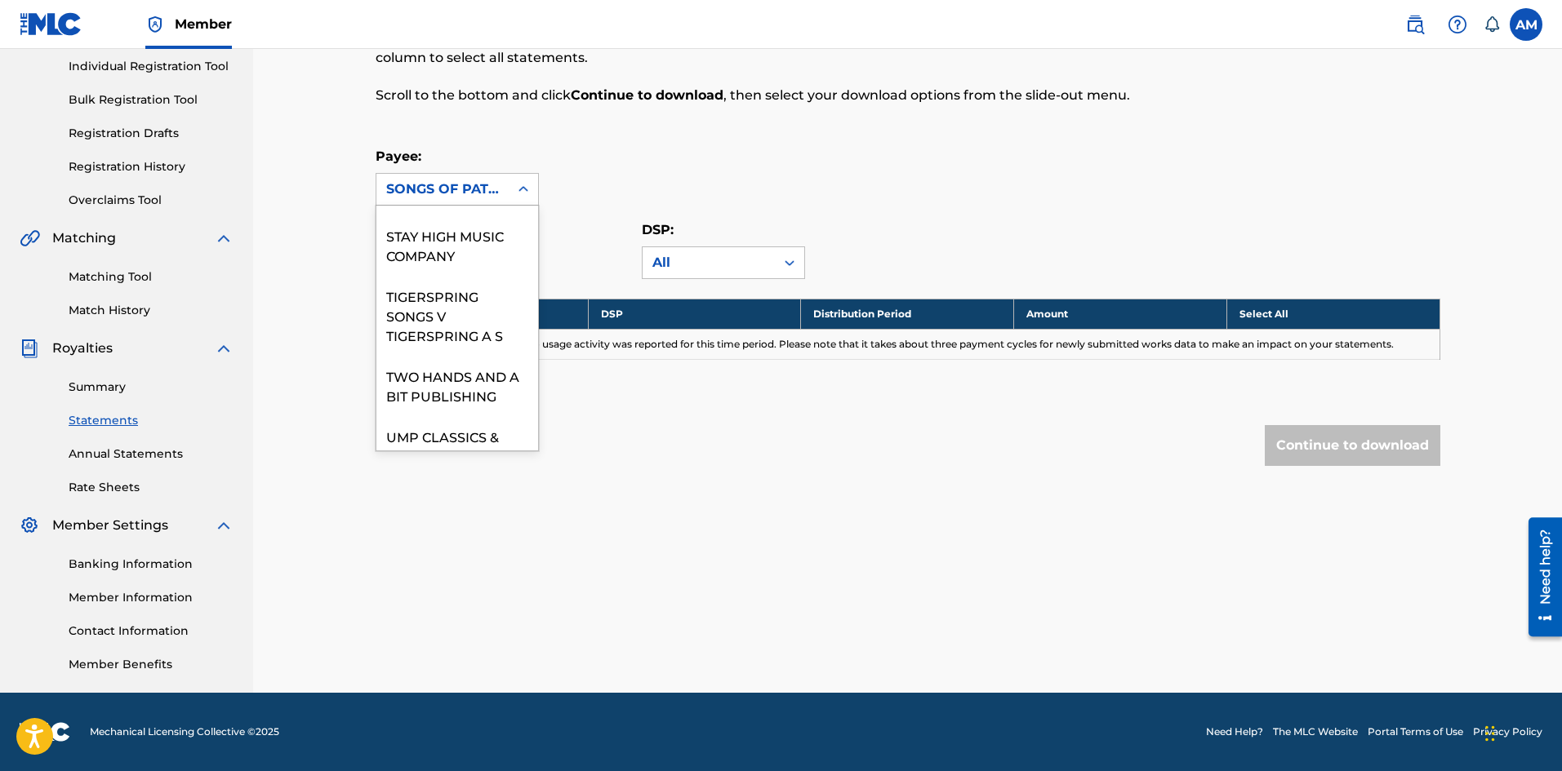
scroll to position [1061, 0]
click at [450, 216] on div "SOVEREIGN NATION" at bounding box center [457, 195] width 162 height 41
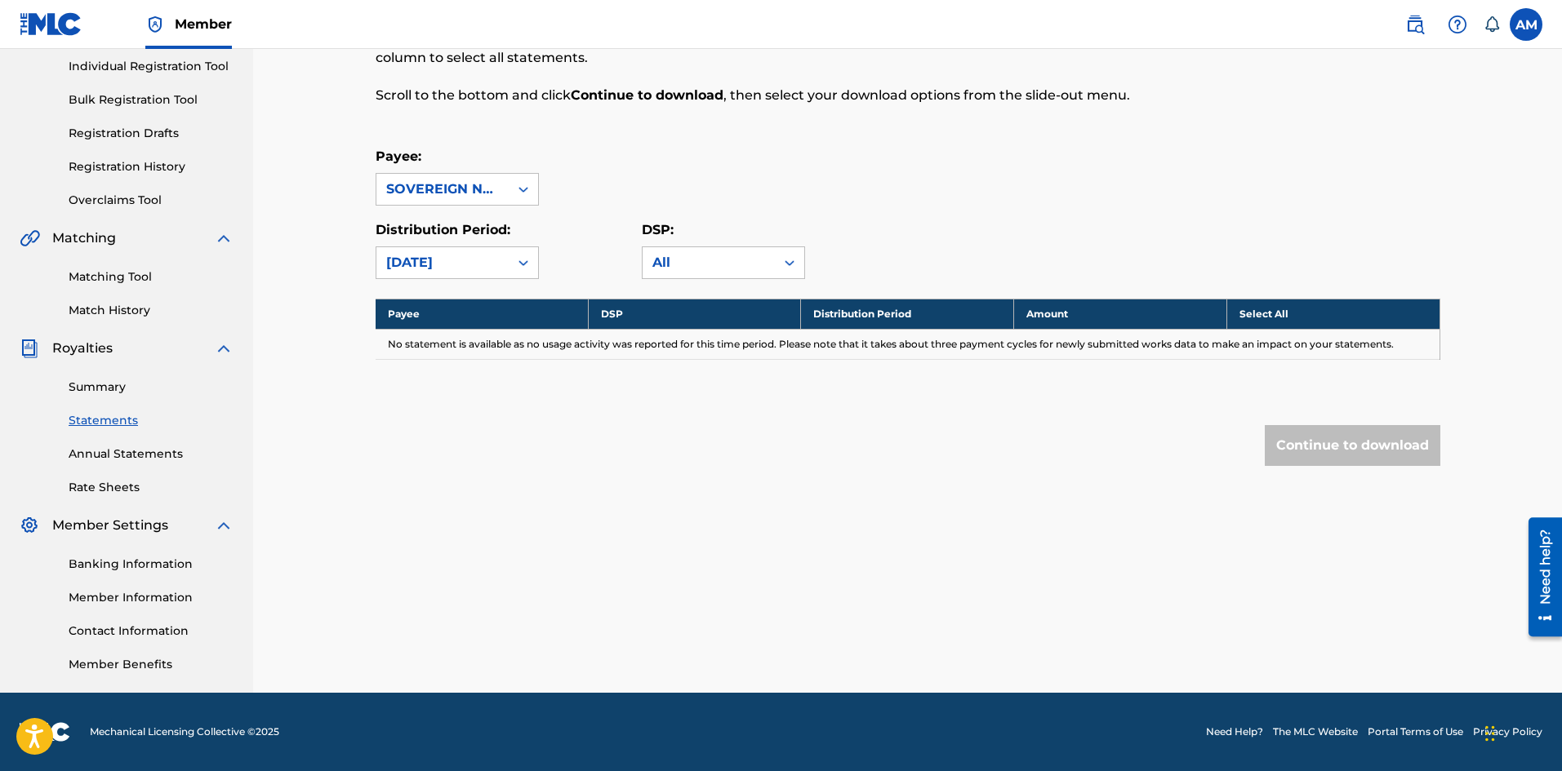
click at [470, 193] on div "SOVEREIGN NATION" at bounding box center [442, 190] width 113 height 20
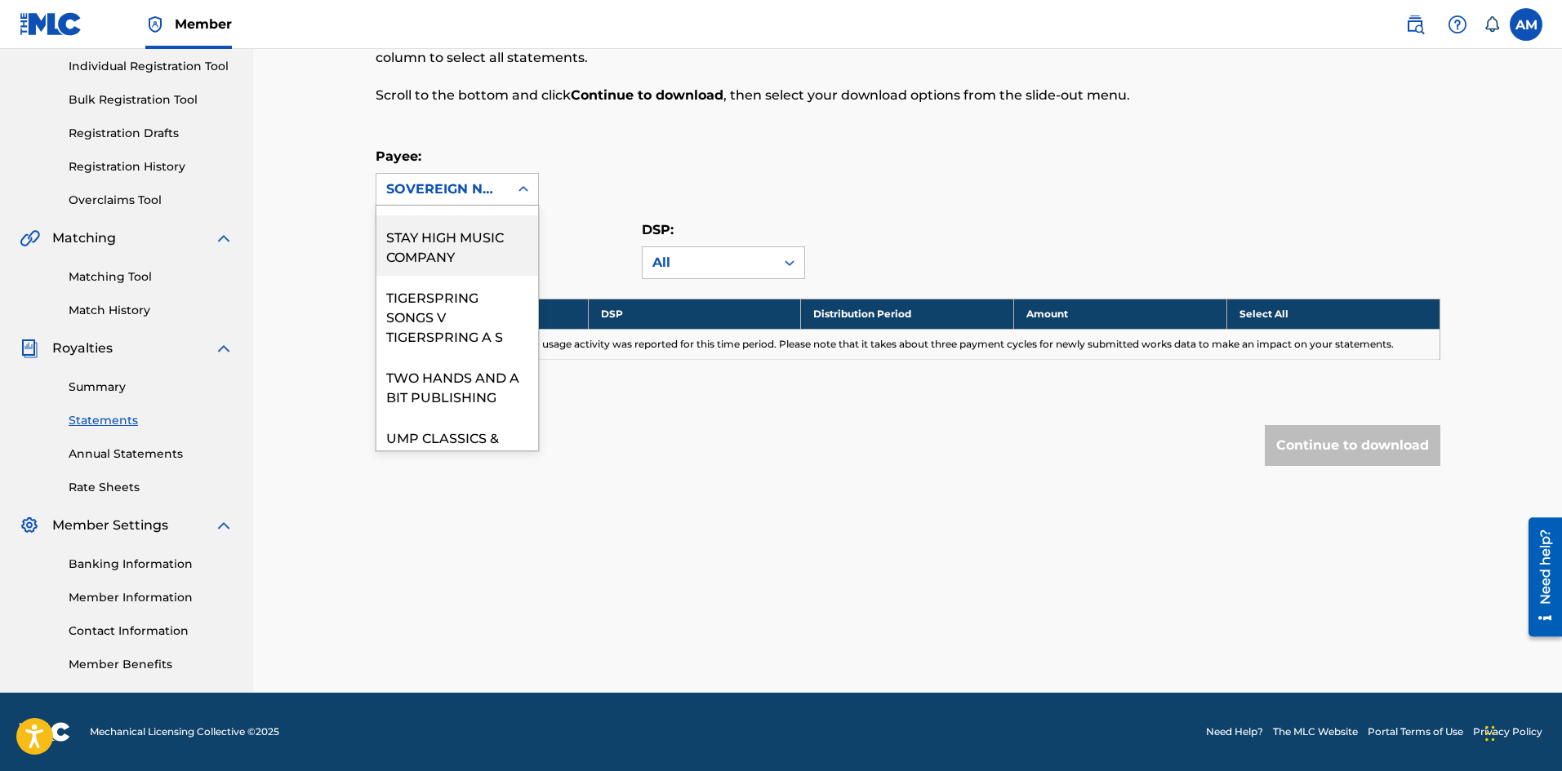
click at [466, 276] on div "STAY HIGH MUSIC COMPANY" at bounding box center [457, 246] width 162 height 60
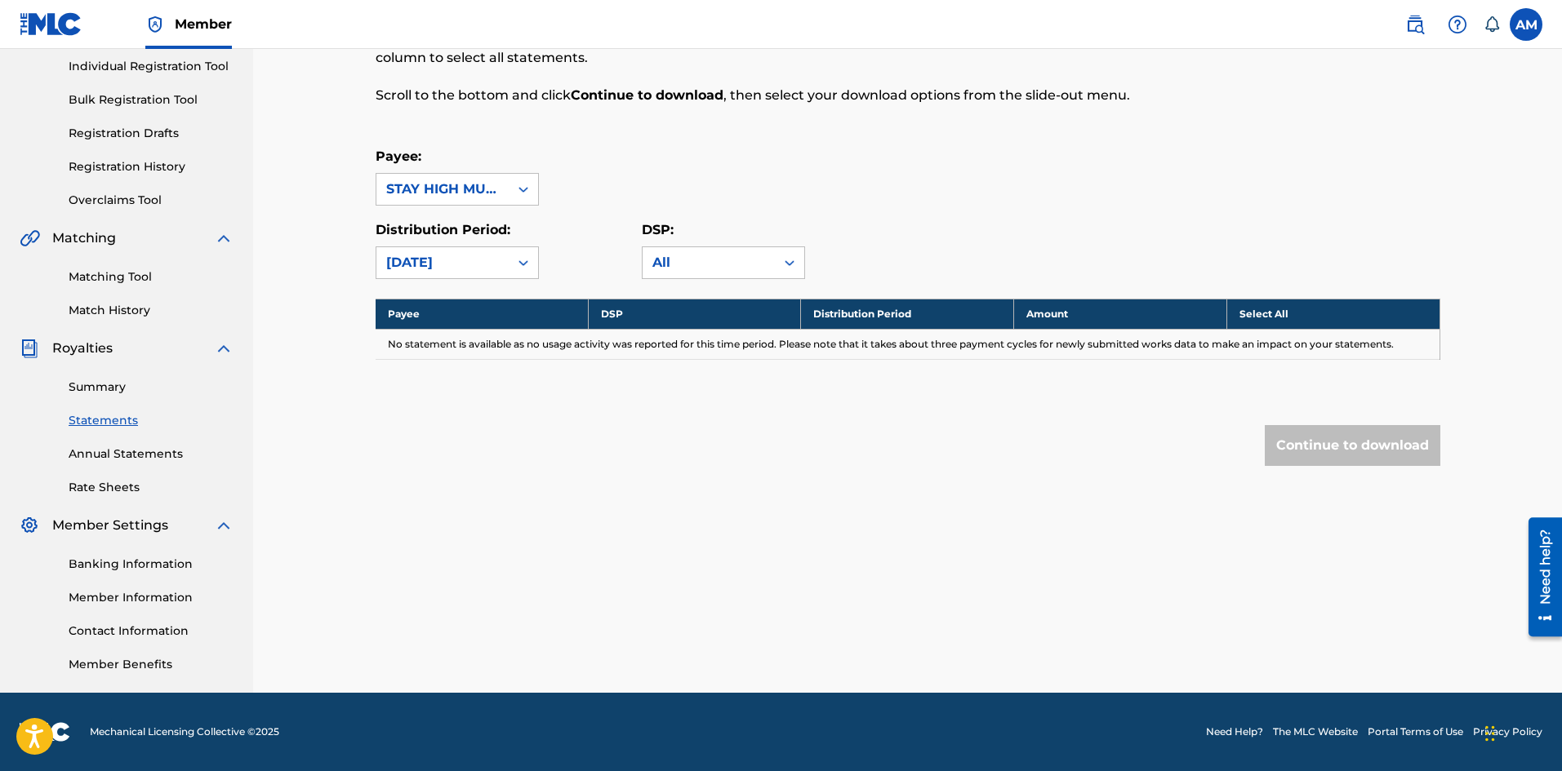
click at [488, 188] on div "STAY HIGH MUSIC COMPANY" at bounding box center [442, 190] width 113 height 20
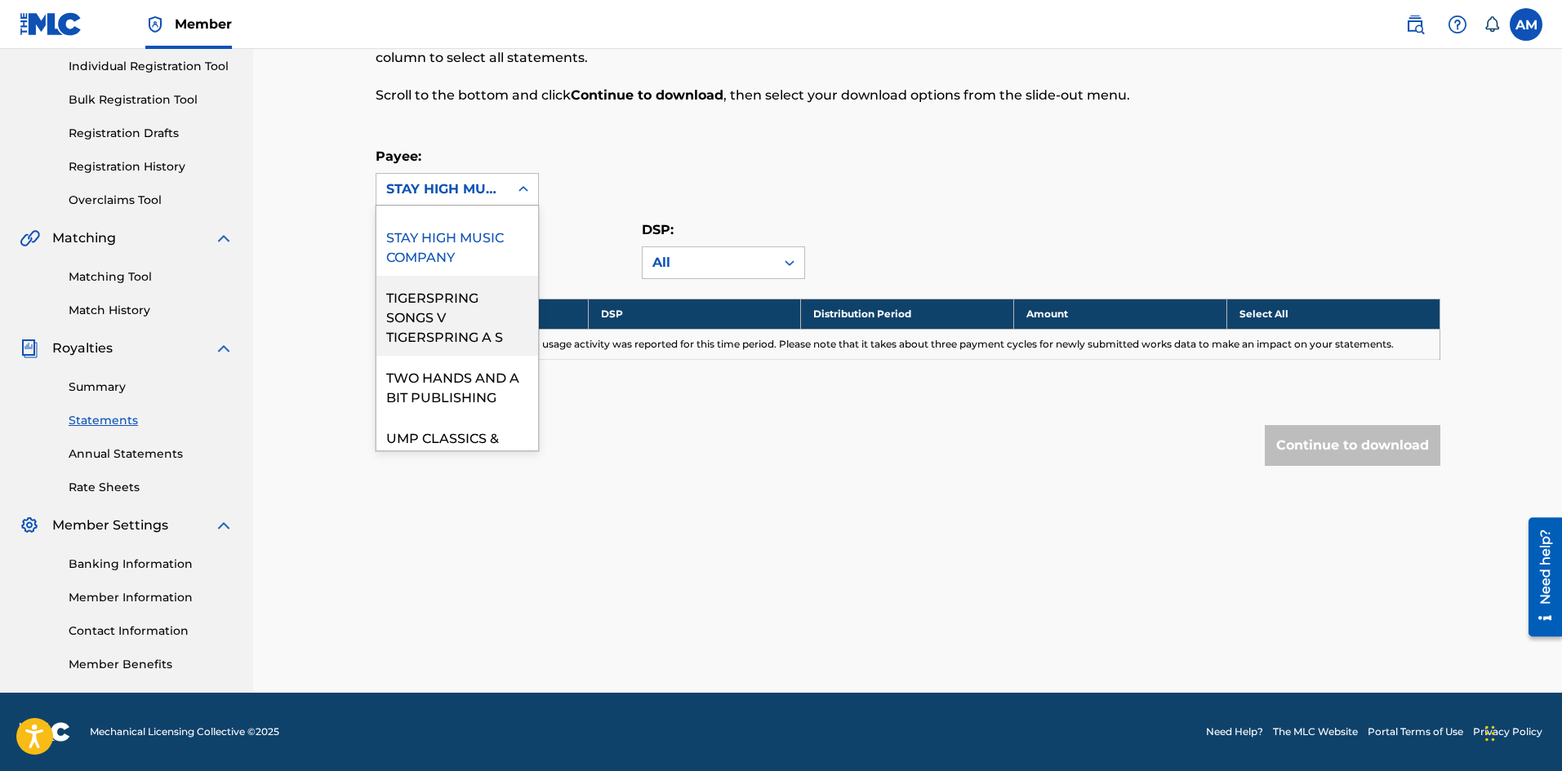
click at [443, 356] on div "TIGERSPRING SONGS V TIGERSPRING A S" at bounding box center [457, 316] width 162 height 80
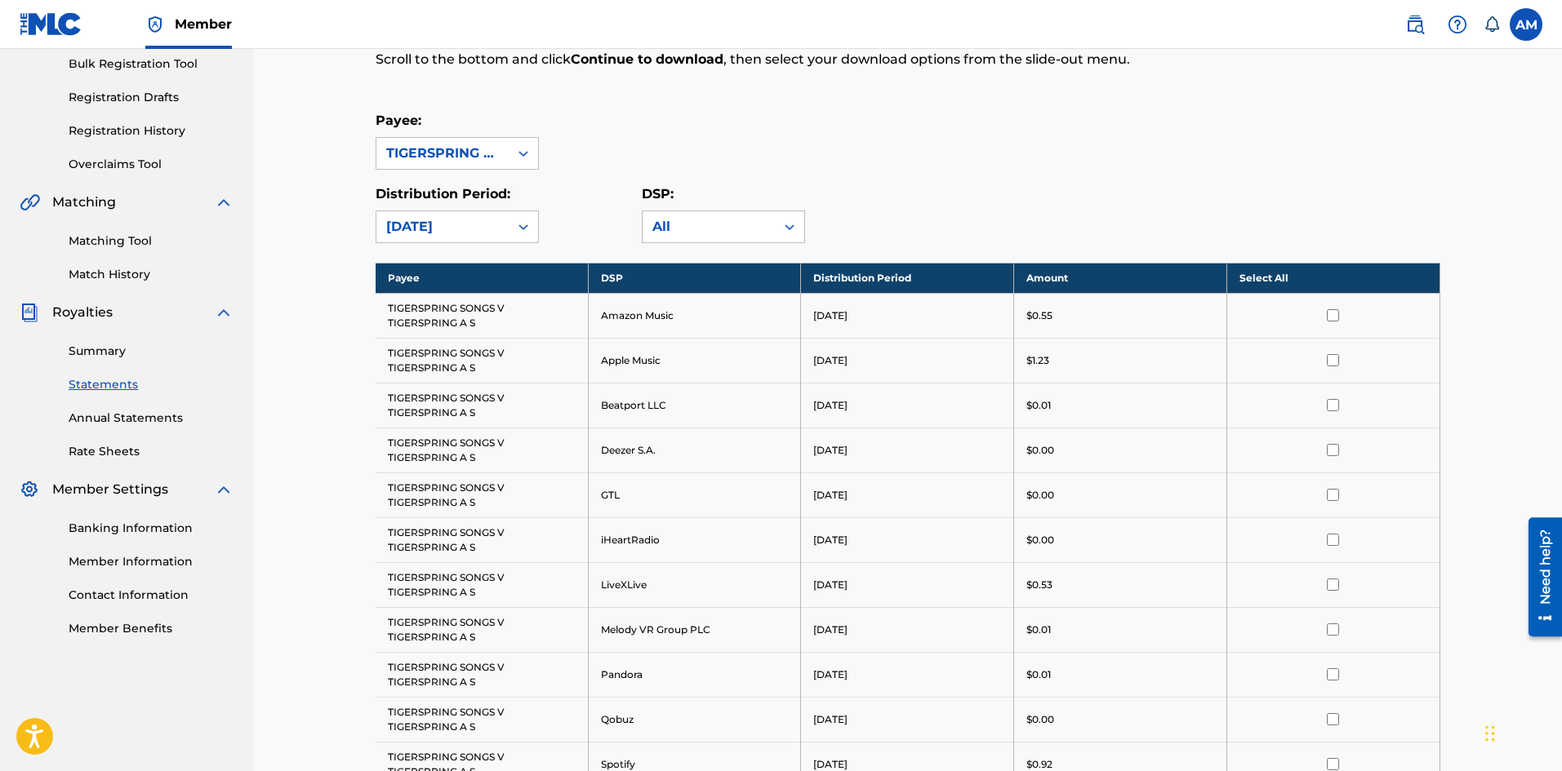
scroll to position [236, 0]
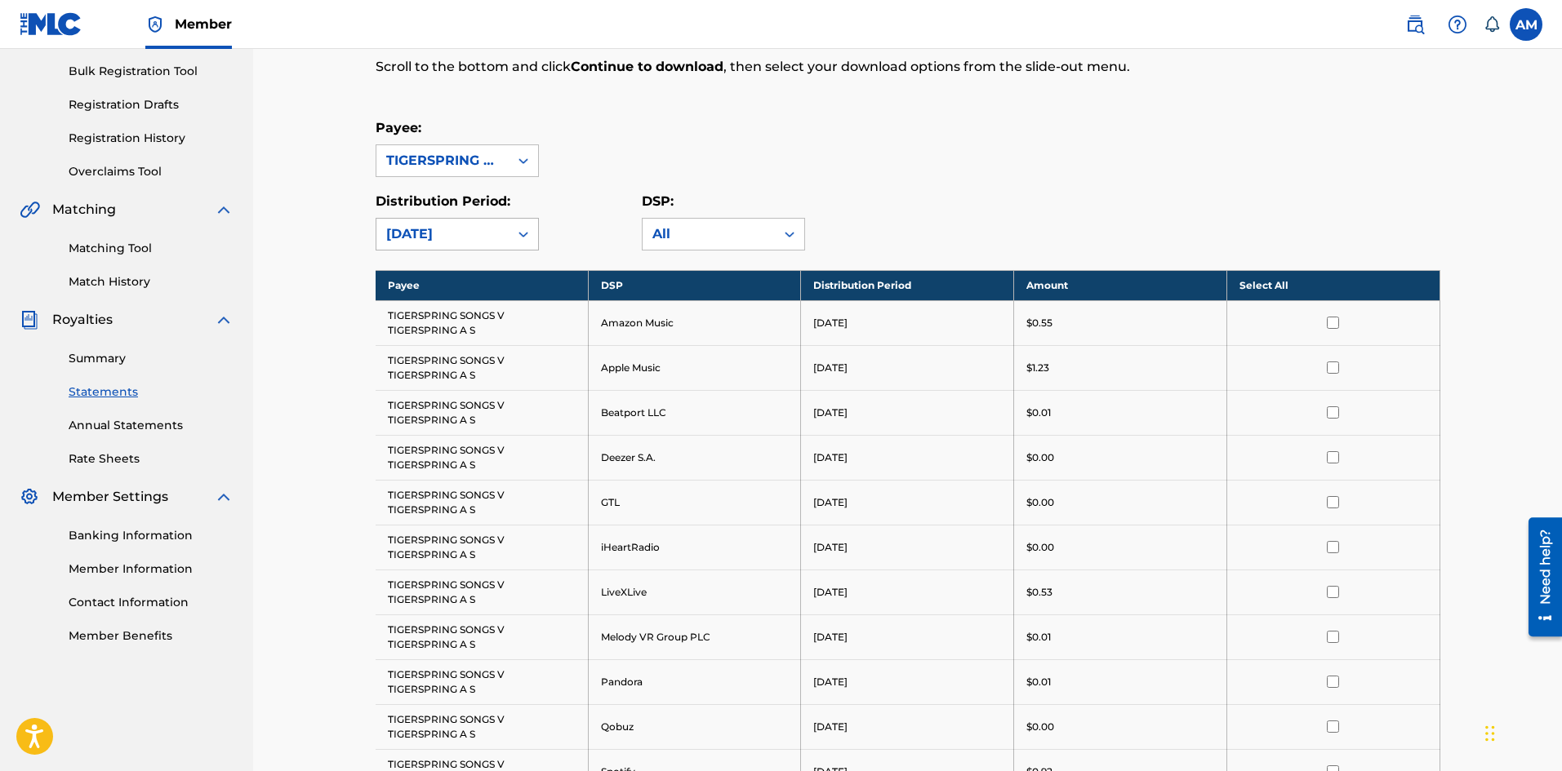
click at [490, 244] on div "[DATE]" at bounding box center [442, 234] width 132 height 31
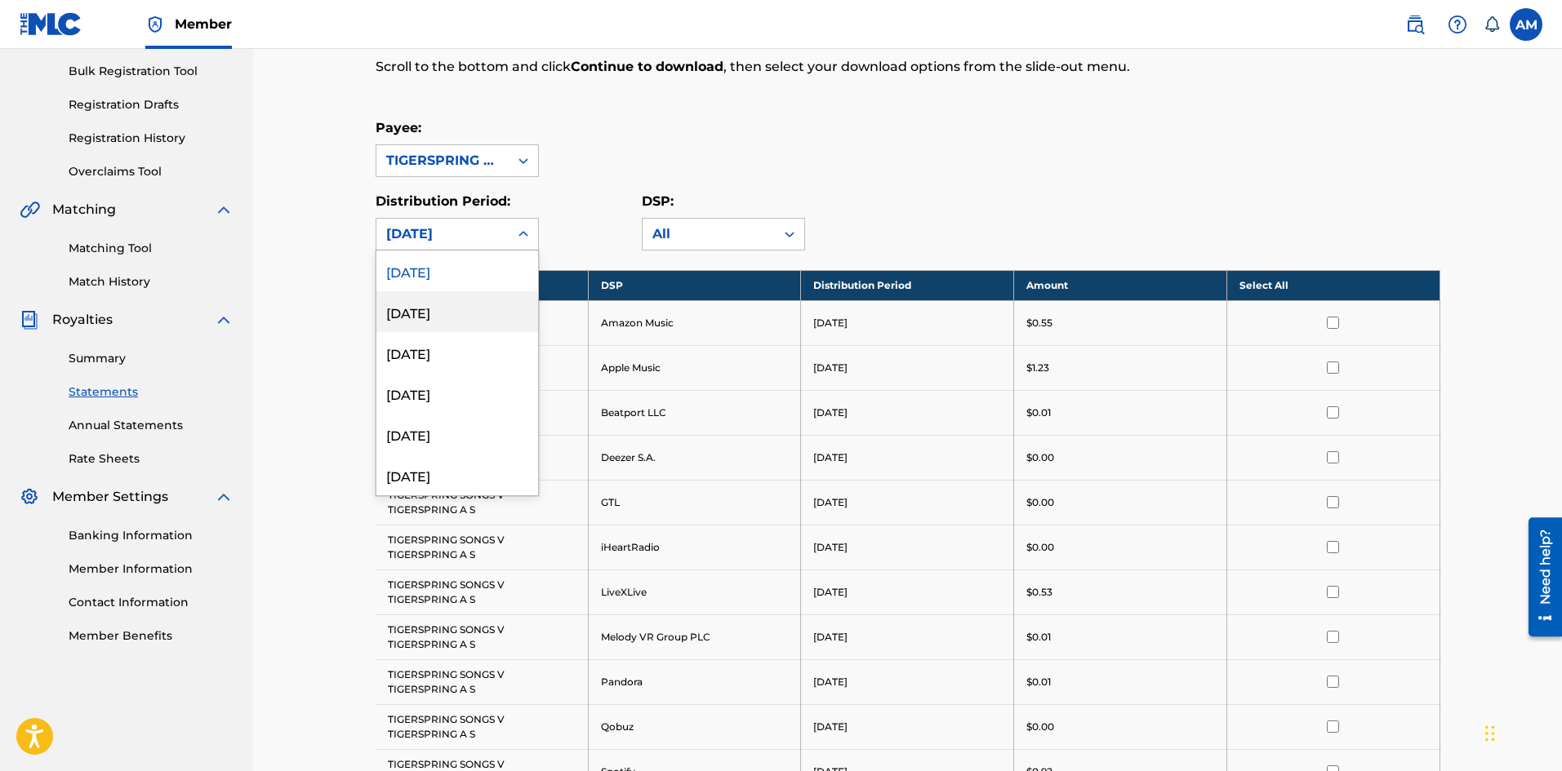
click at [470, 317] on div "[DATE]" at bounding box center [457, 311] width 162 height 41
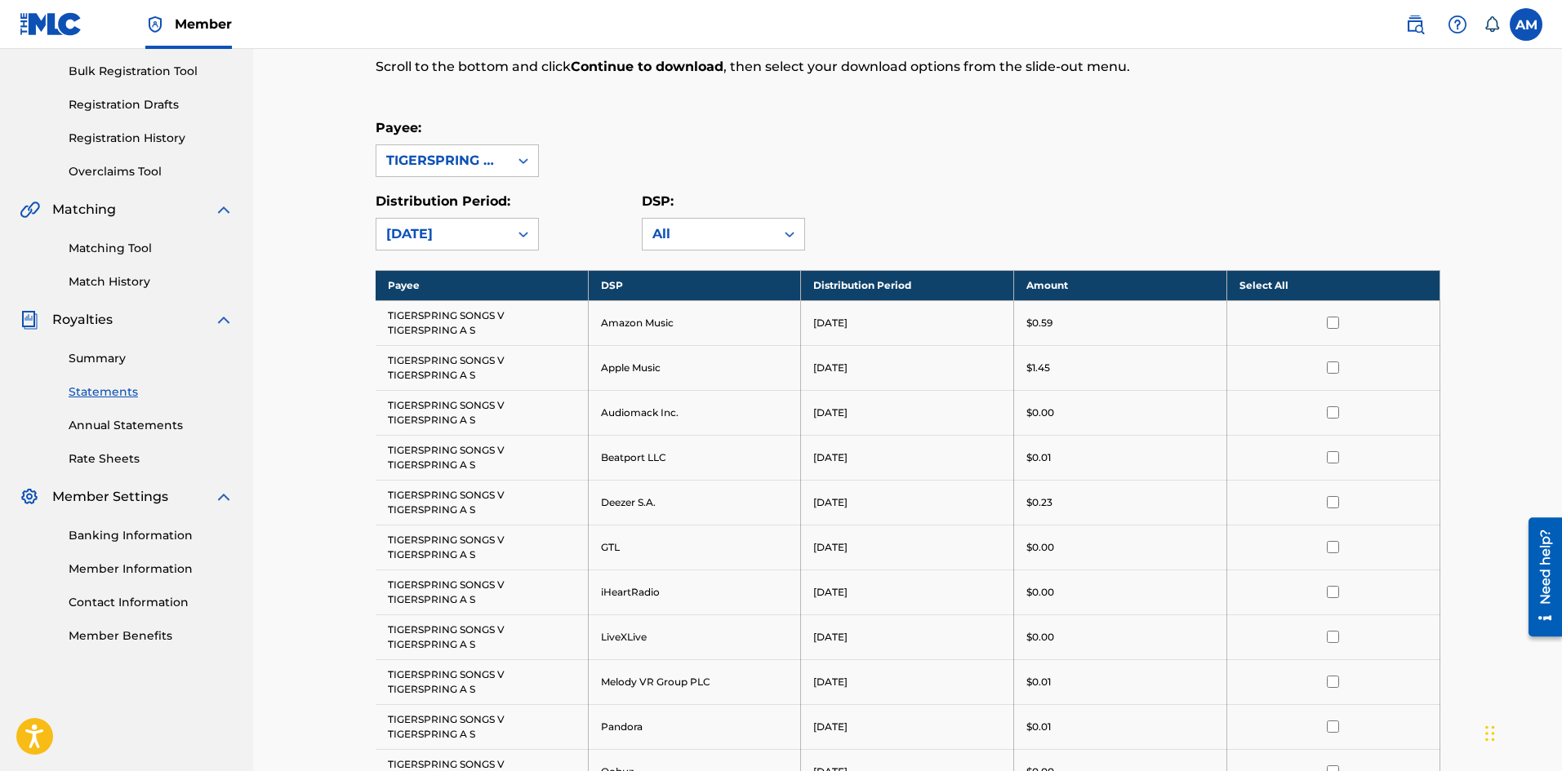
click at [476, 242] on div "[DATE]" at bounding box center [442, 235] width 113 height 20
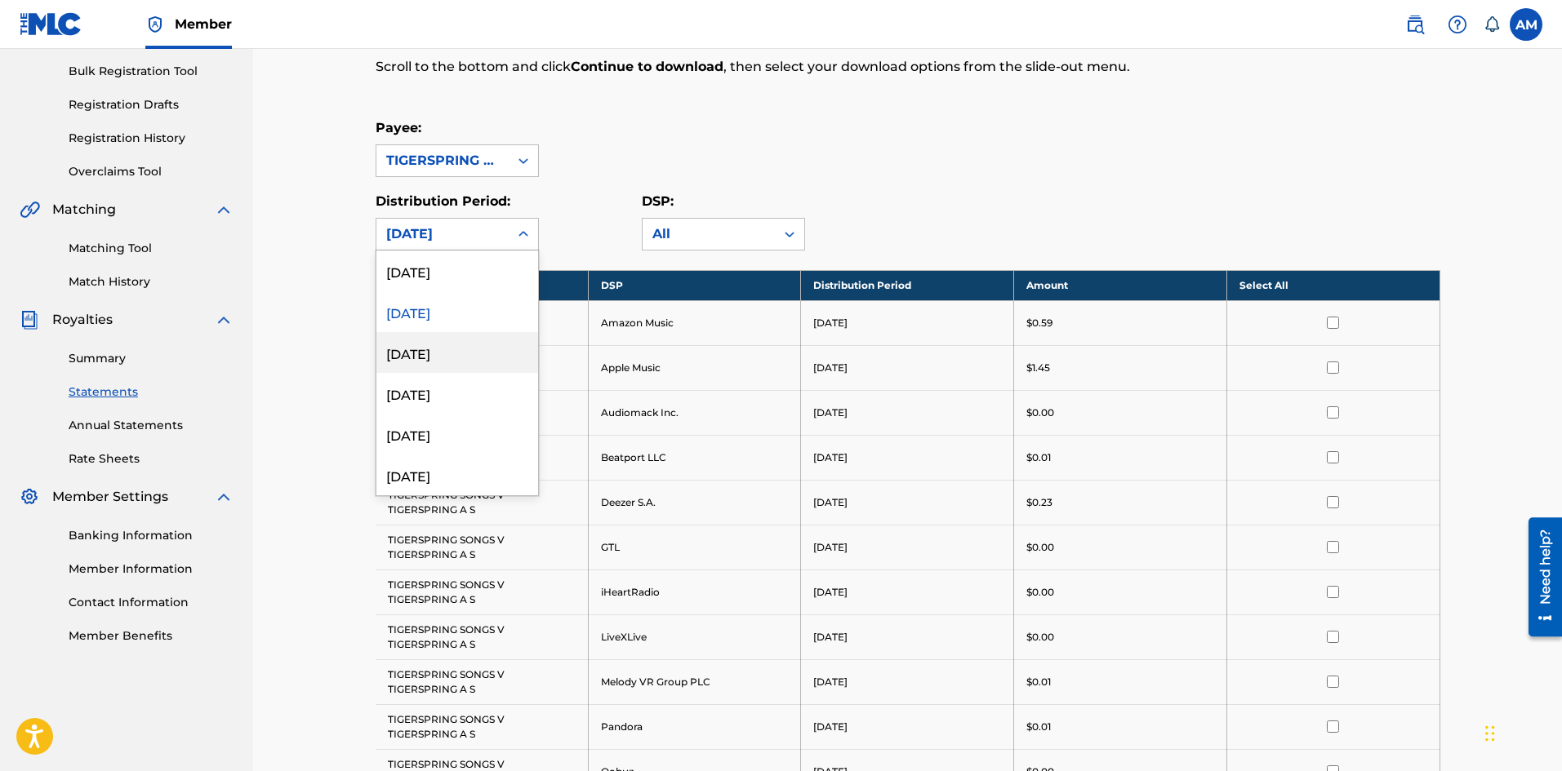
click at [460, 353] on div "[DATE]" at bounding box center [457, 352] width 162 height 41
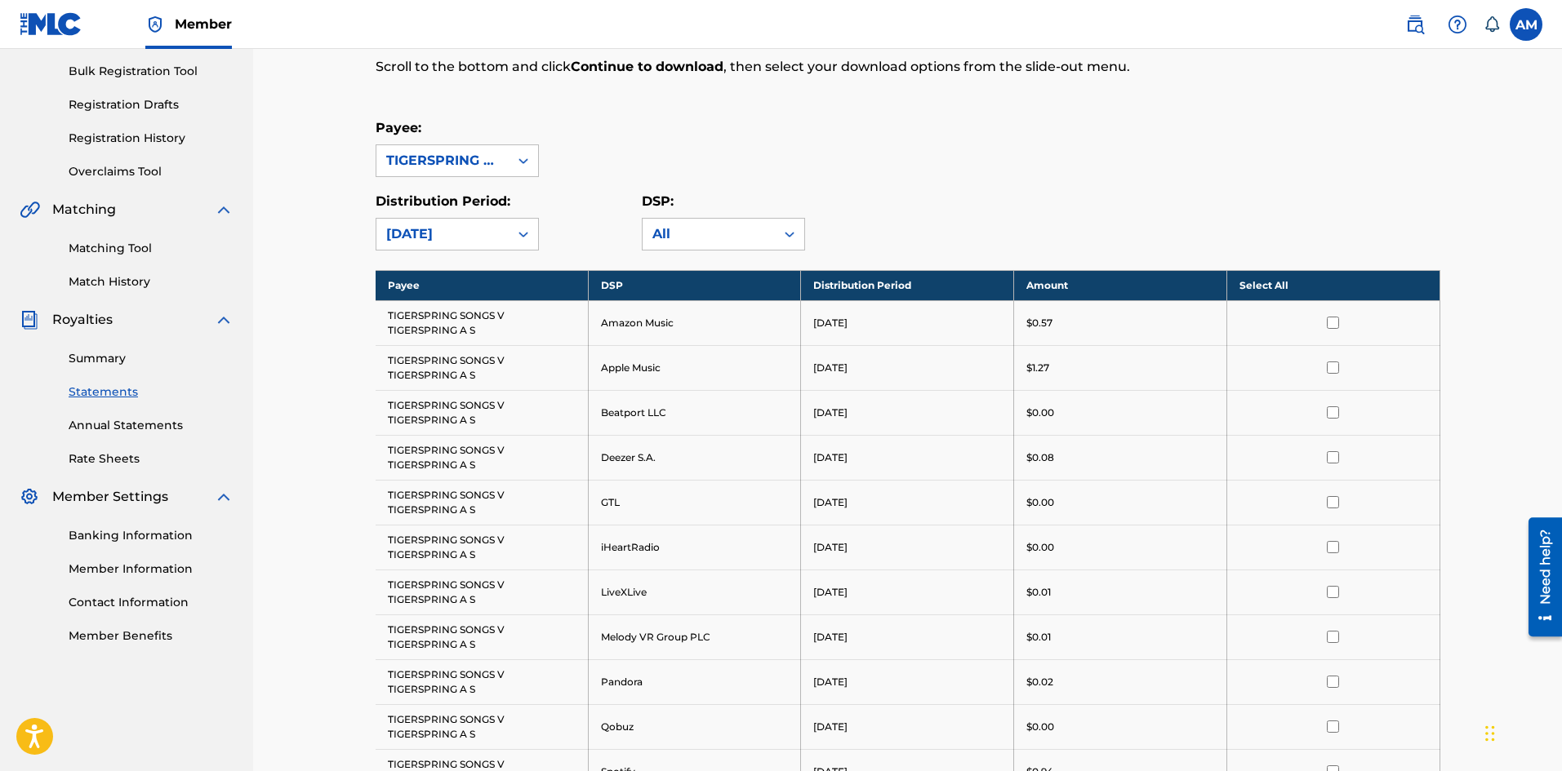
click at [497, 234] on div "[DATE]" at bounding box center [442, 235] width 113 height 20
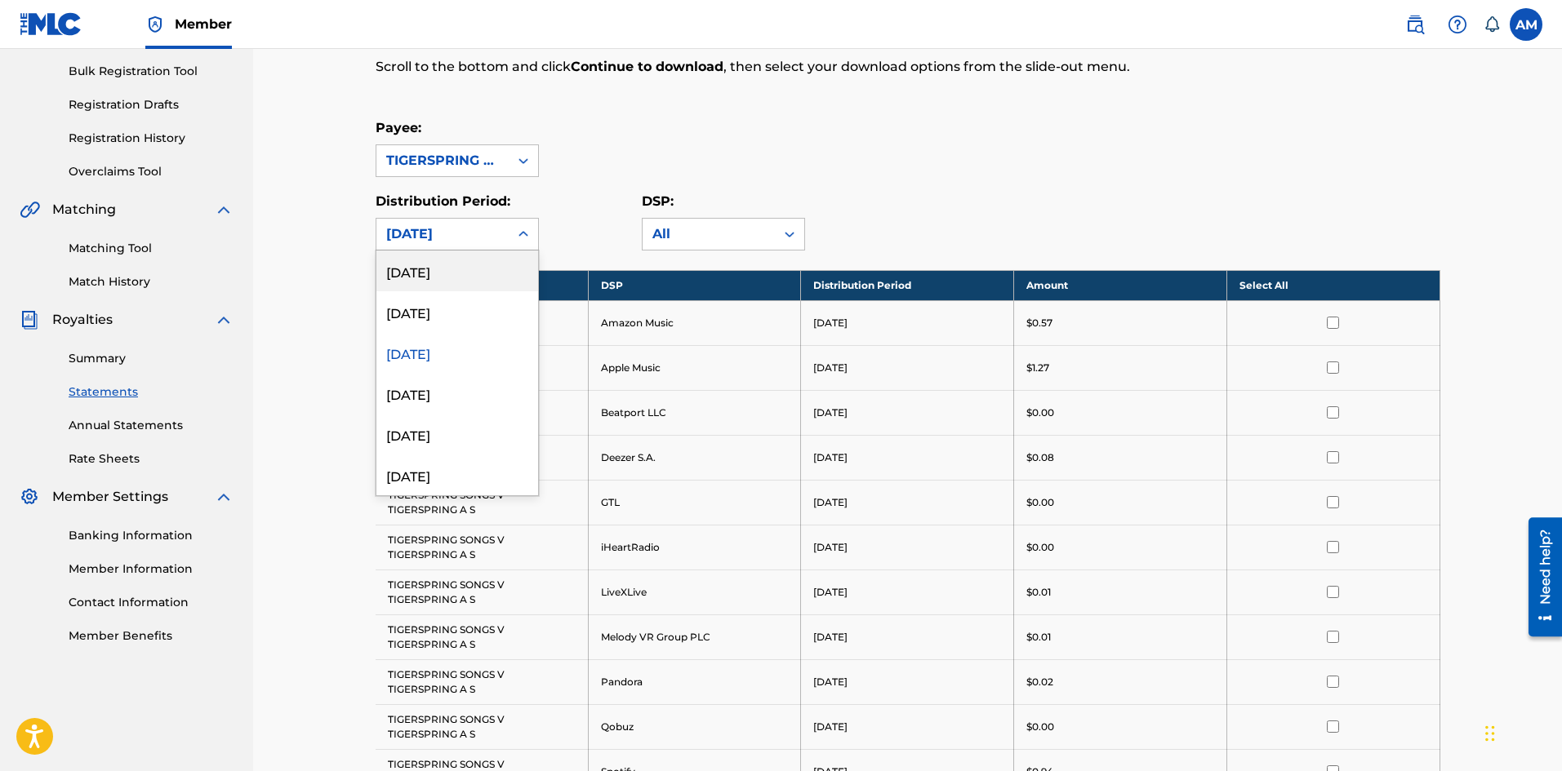
click at [489, 279] on div "[DATE]" at bounding box center [457, 271] width 162 height 41
click at [464, 225] on div "[DATE]" at bounding box center [442, 235] width 113 height 20
click at [985, 176] on div "Payee: TIGERSPRING SONGS V TIGERSPRING A S" at bounding box center [908, 147] width 1065 height 59
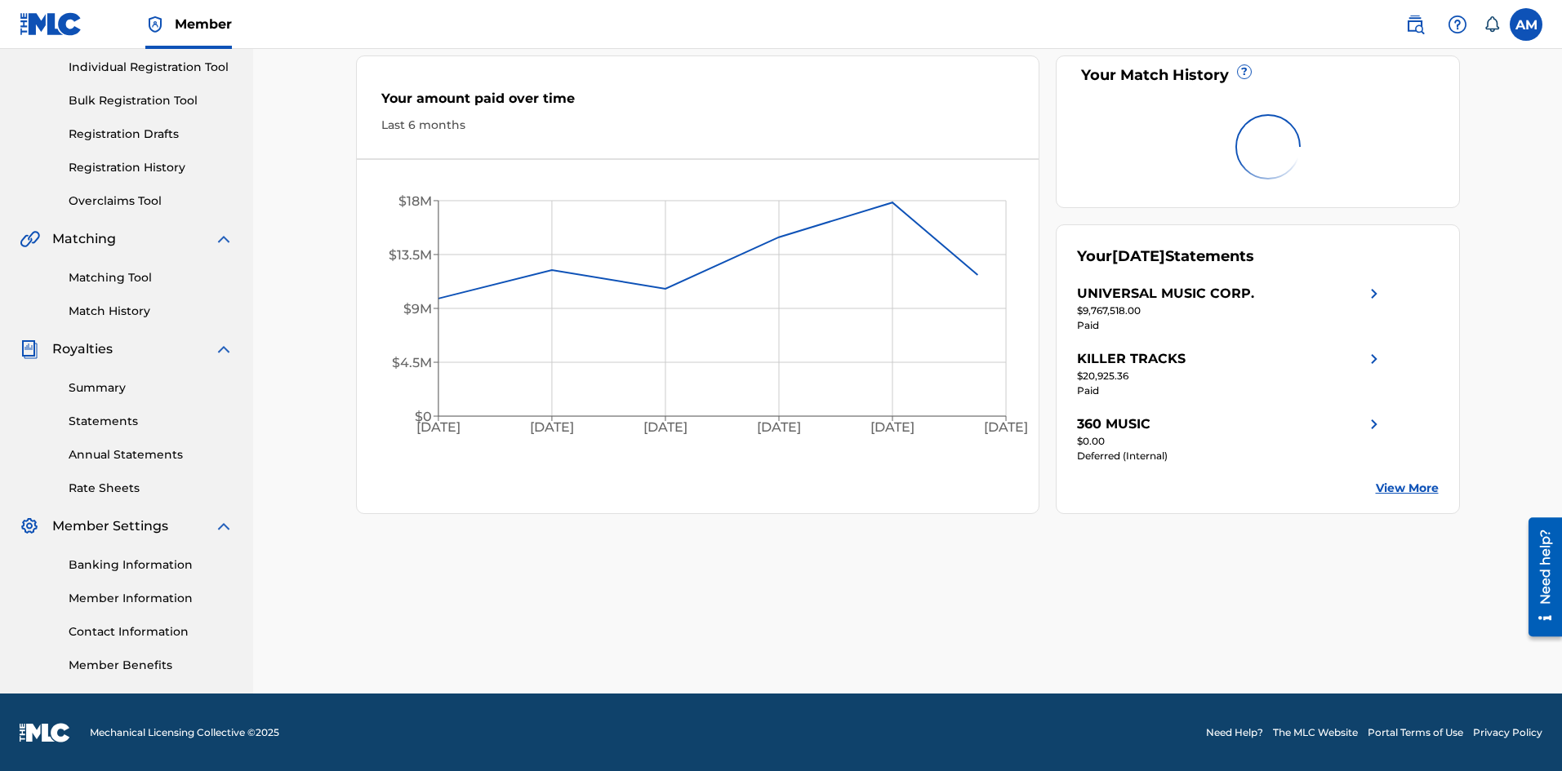
scroll to position [207, 0]
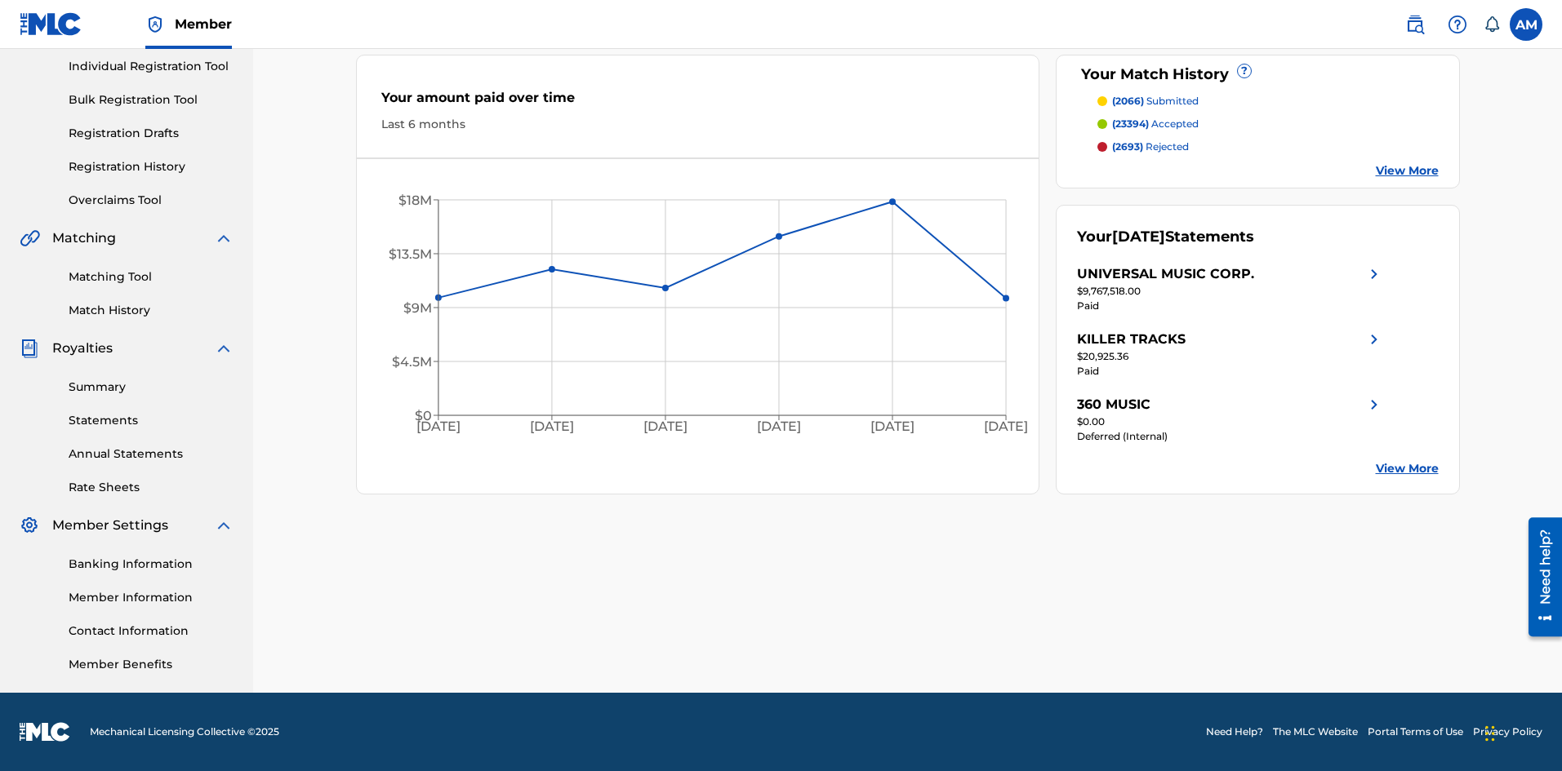
click at [108, 383] on link "Summary" at bounding box center [151, 387] width 165 height 17
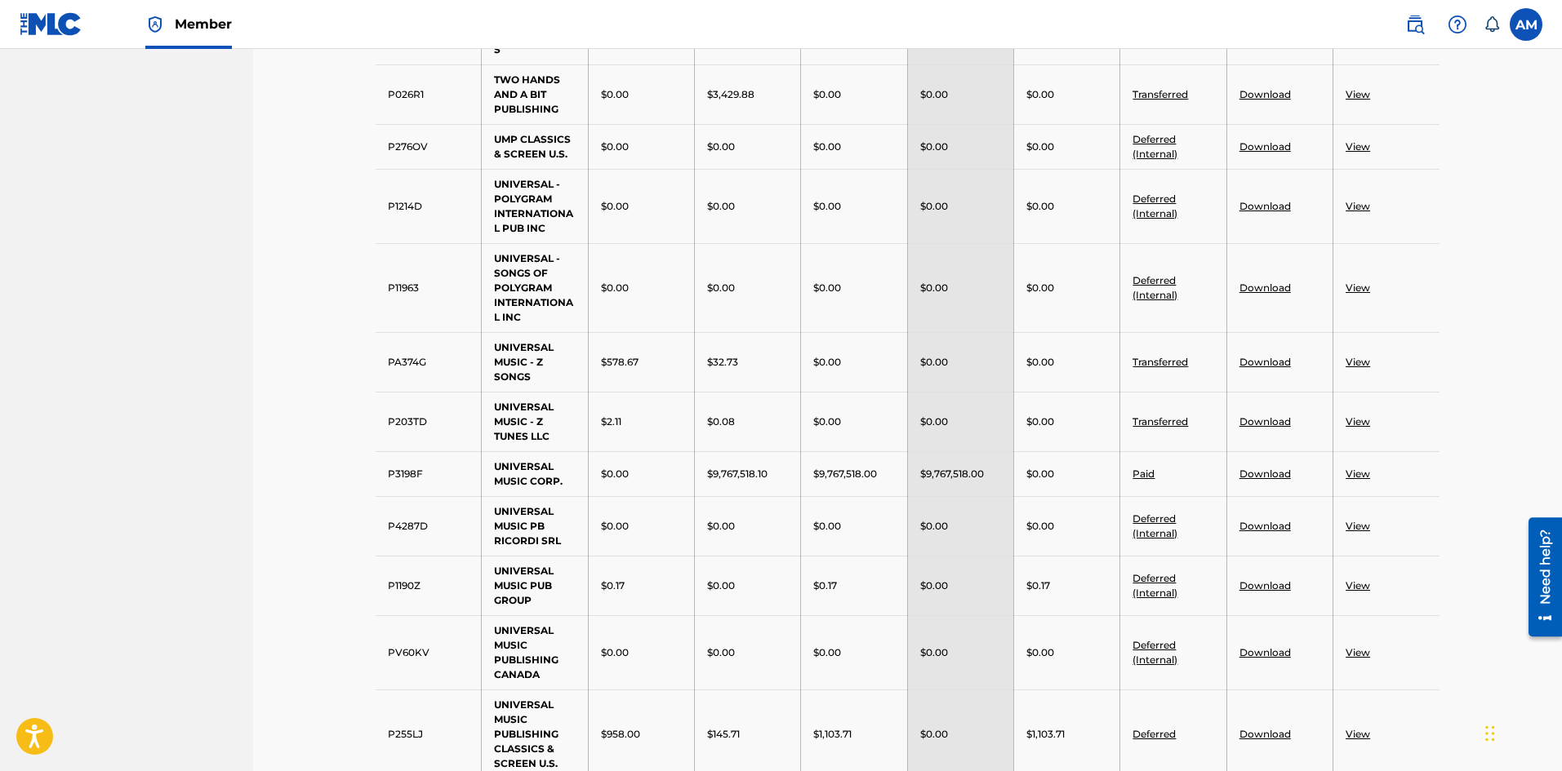
scroll to position [1469, 0]
click at [1353, 473] on link "View" at bounding box center [1357, 471] width 24 height 12
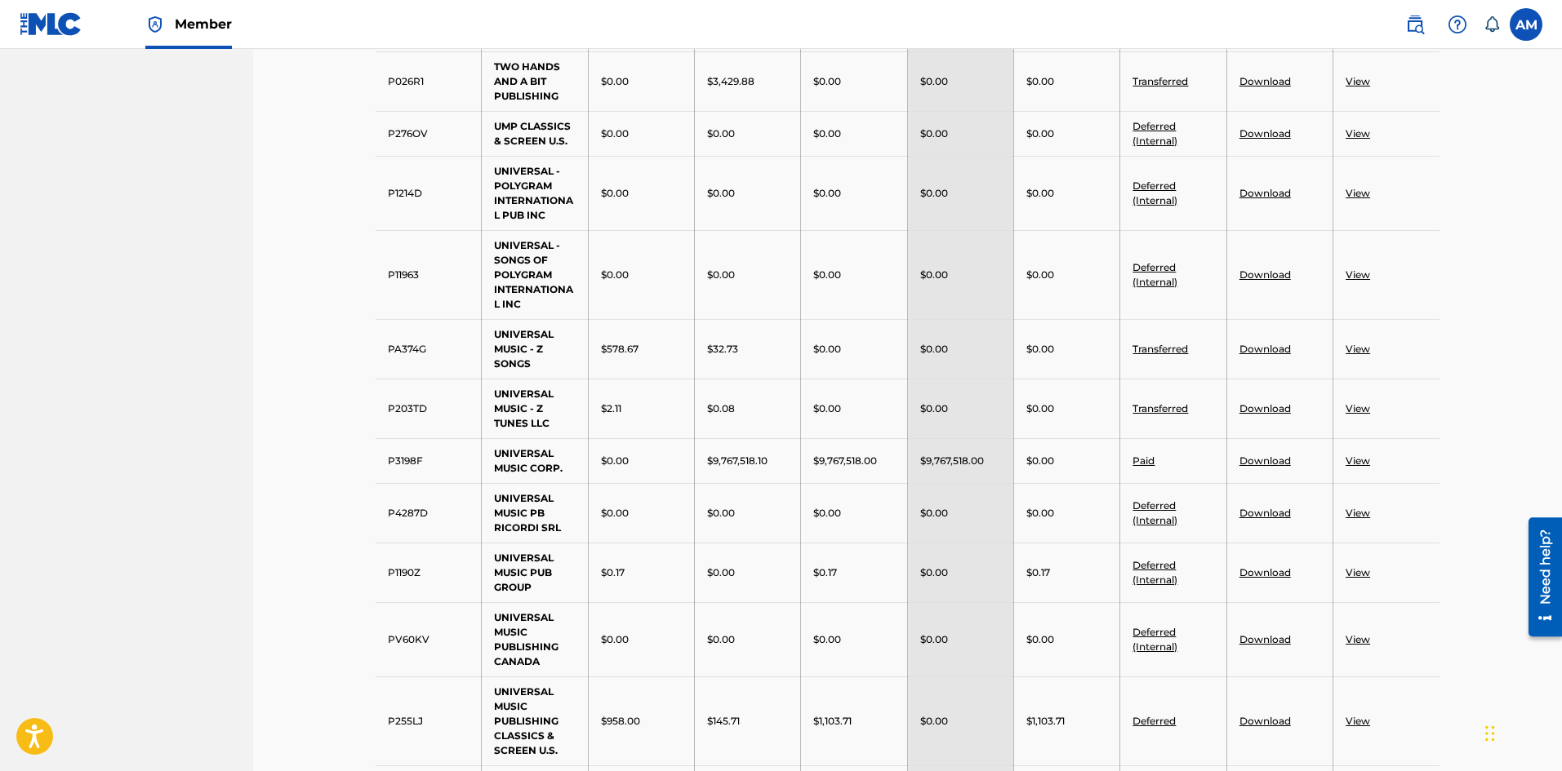
scroll to position [1432, 0]
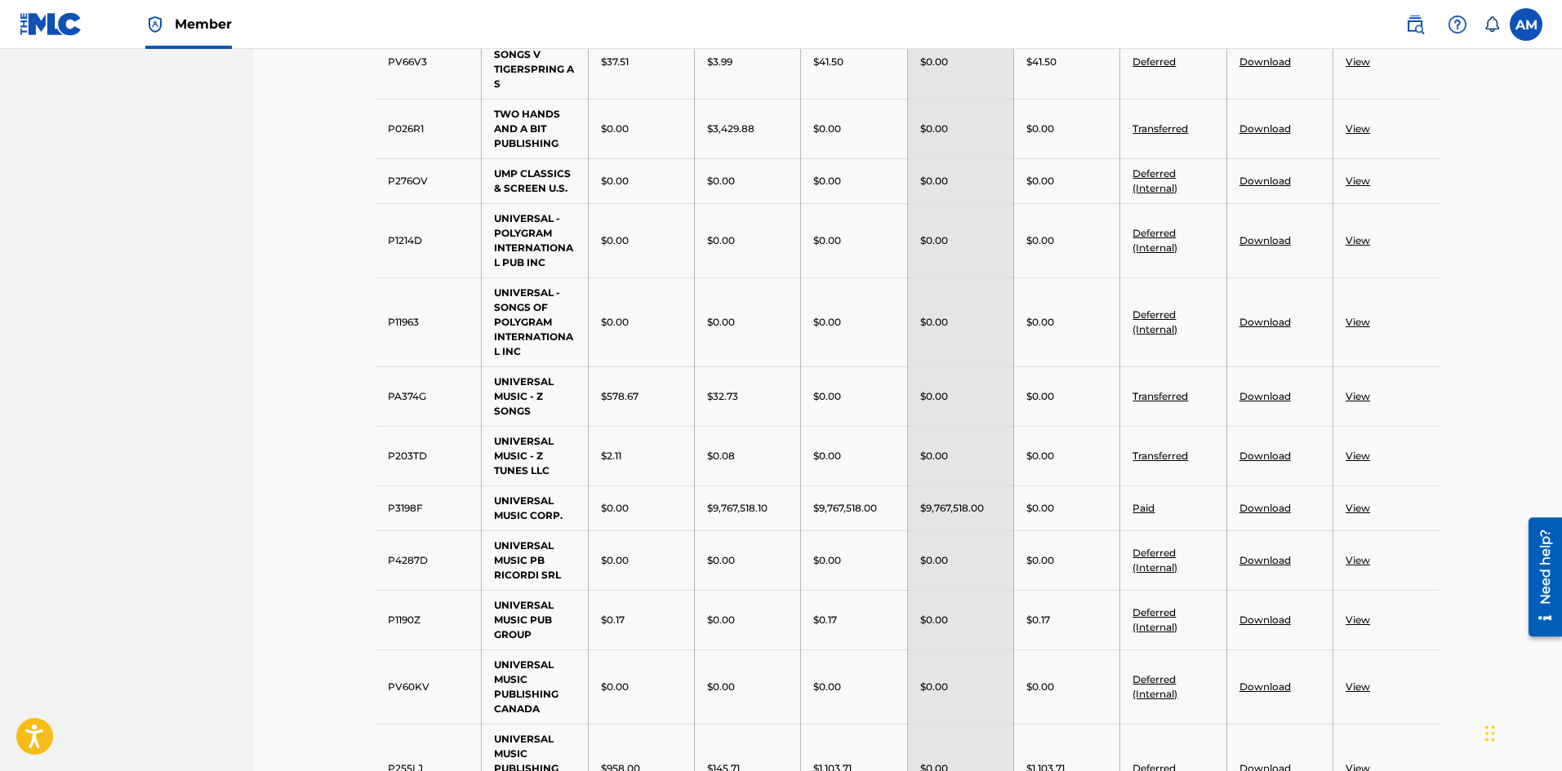
click at [1261, 509] on link "Download" at bounding box center [1264, 508] width 51 height 12
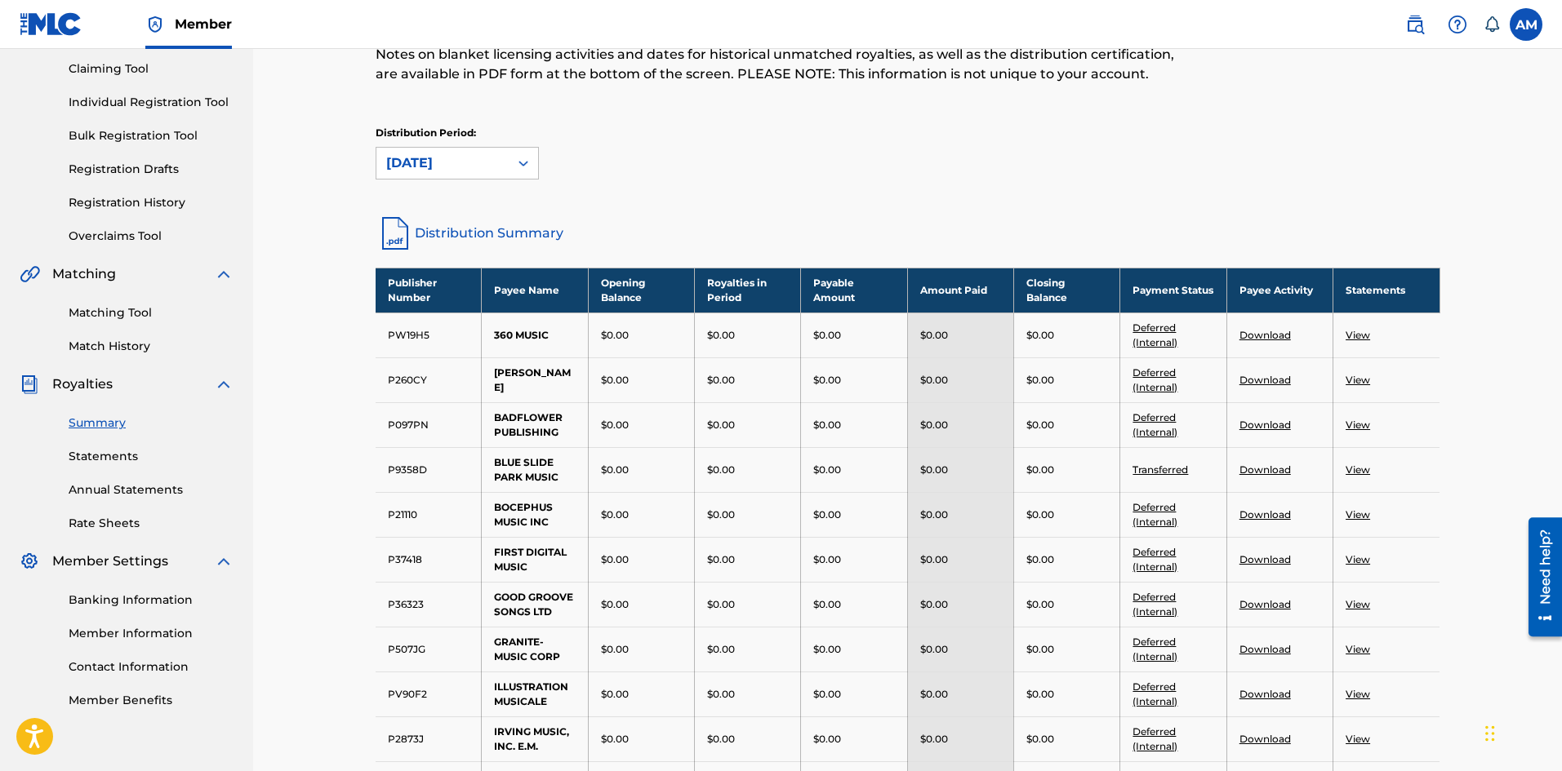
scroll to position [163, 0]
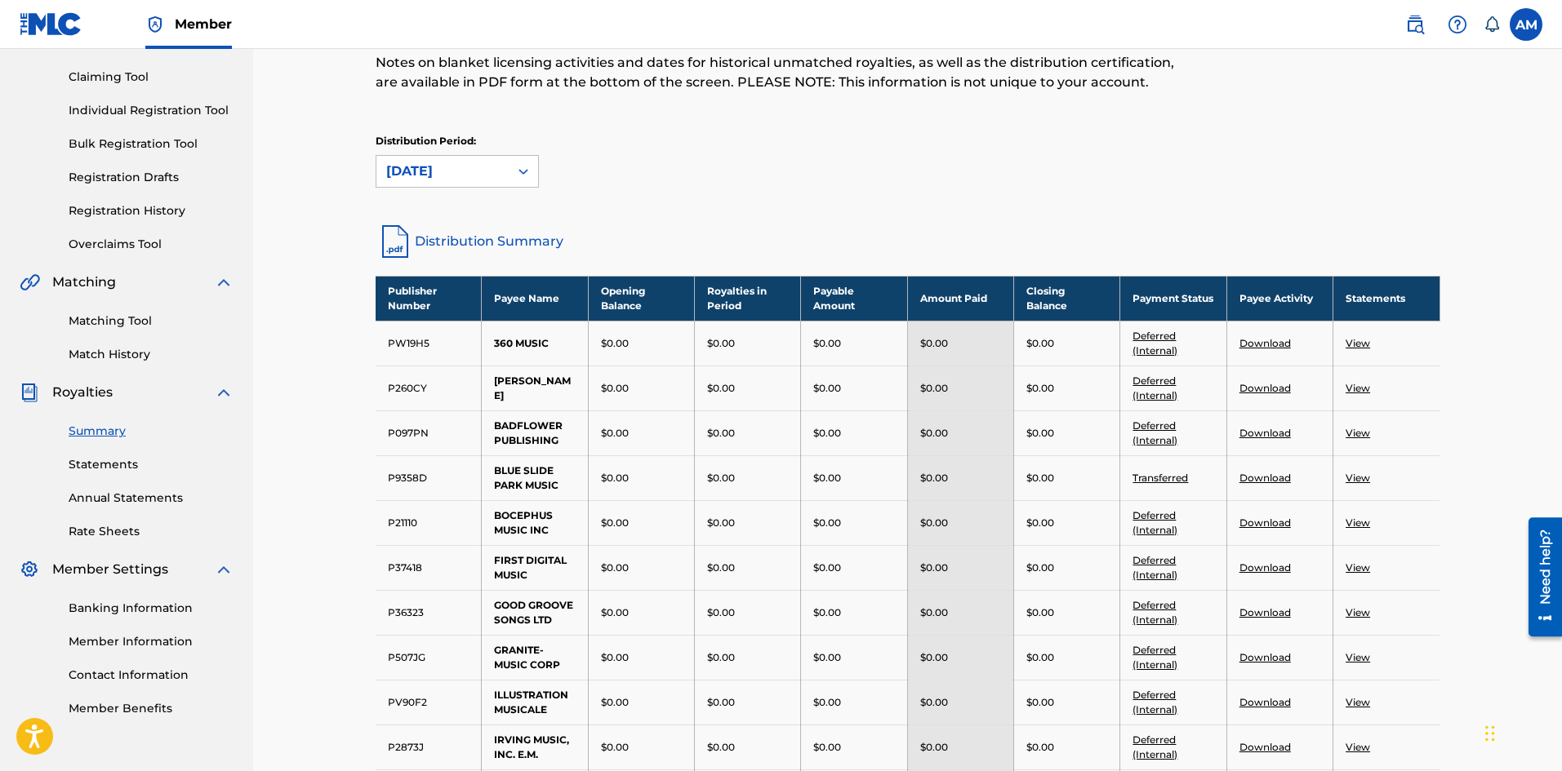
click at [100, 466] on link "Statements" at bounding box center [151, 464] width 165 height 17
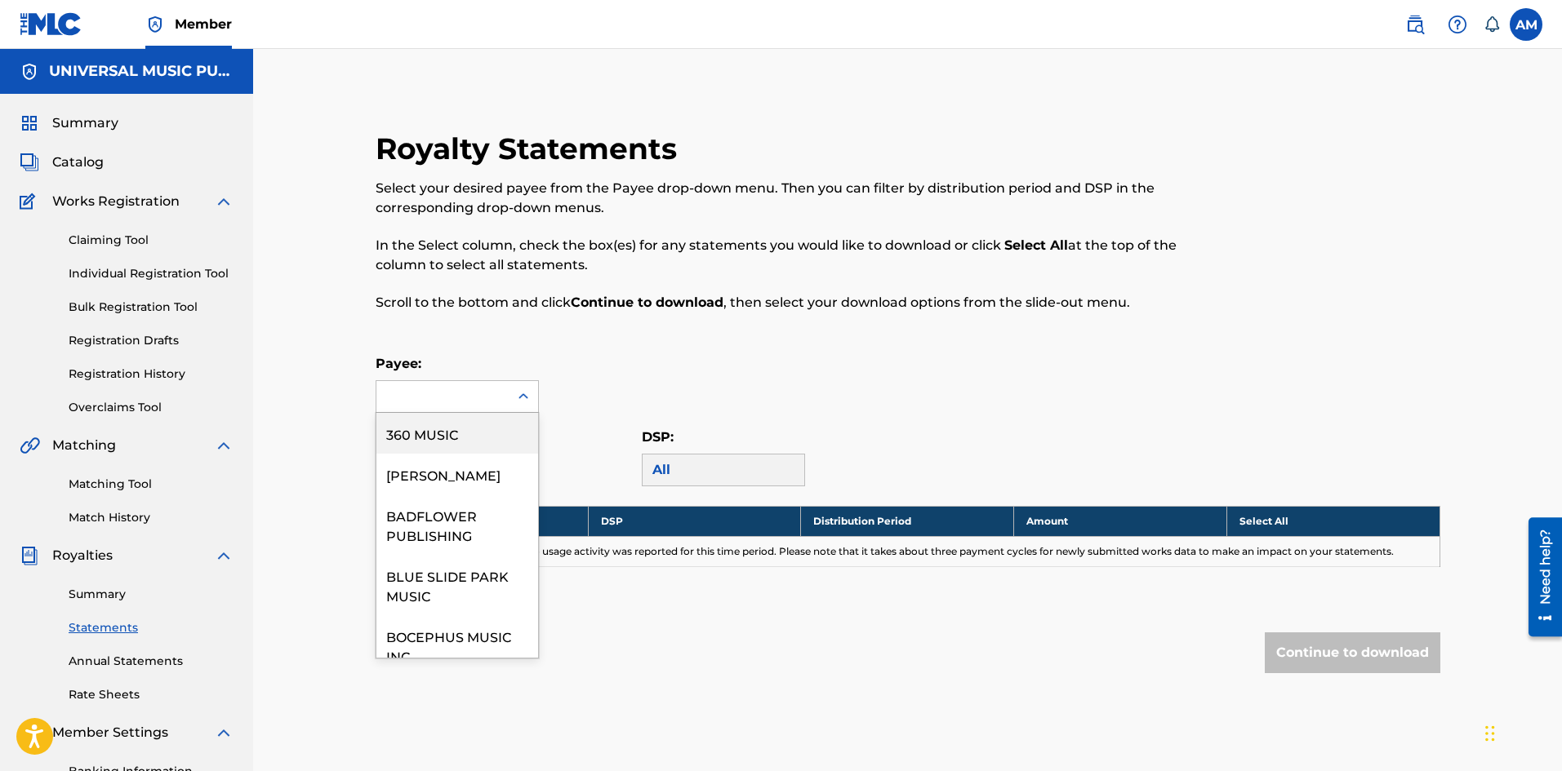
click at [479, 401] on div at bounding box center [442, 396] width 132 height 31
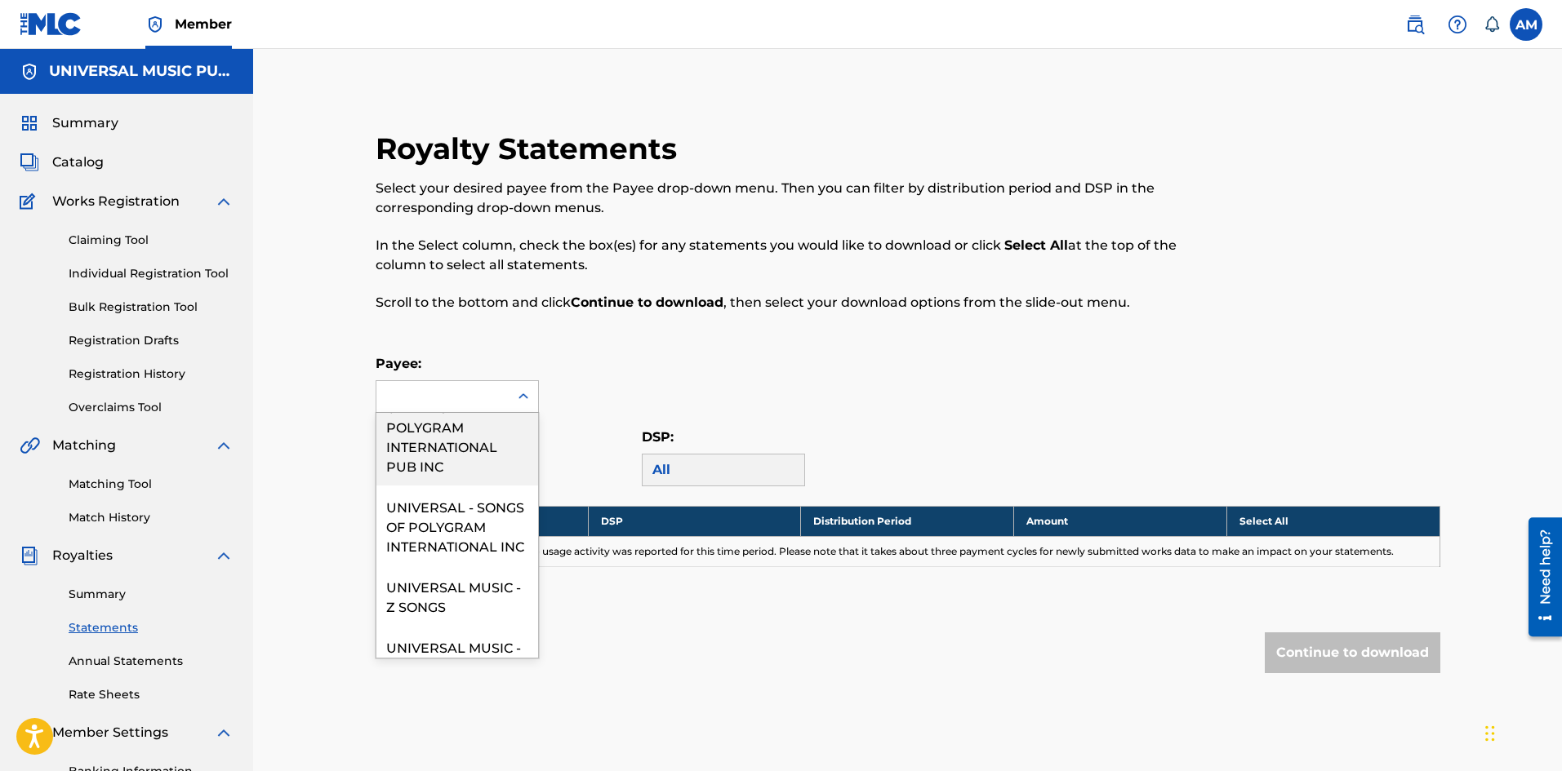
scroll to position [1388, 0]
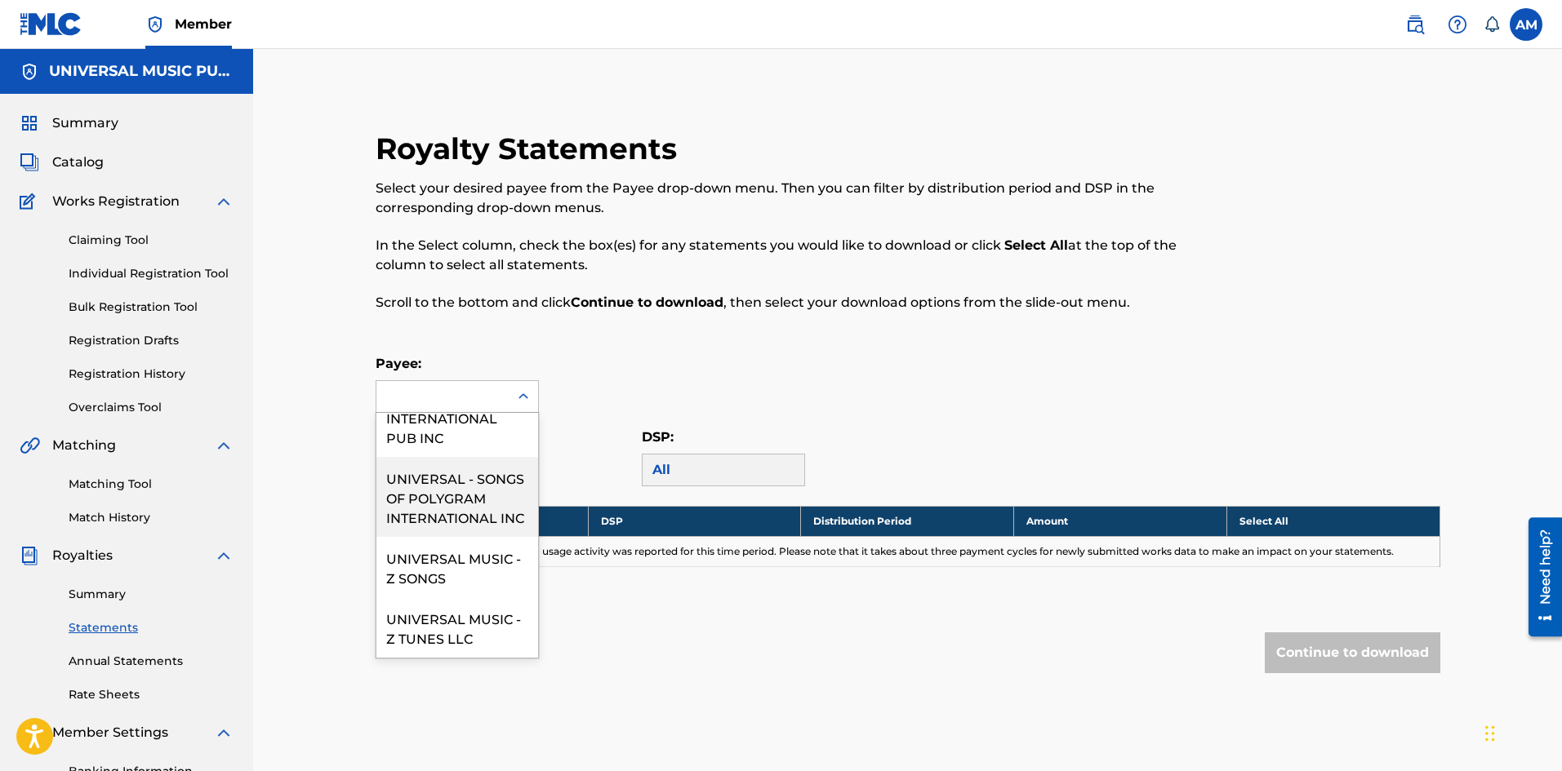
click at [448, 537] on div "UNIVERSAL - SONGS OF POLYGRAM INTERNATIONAL INC" at bounding box center [457, 497] width 162 height 80
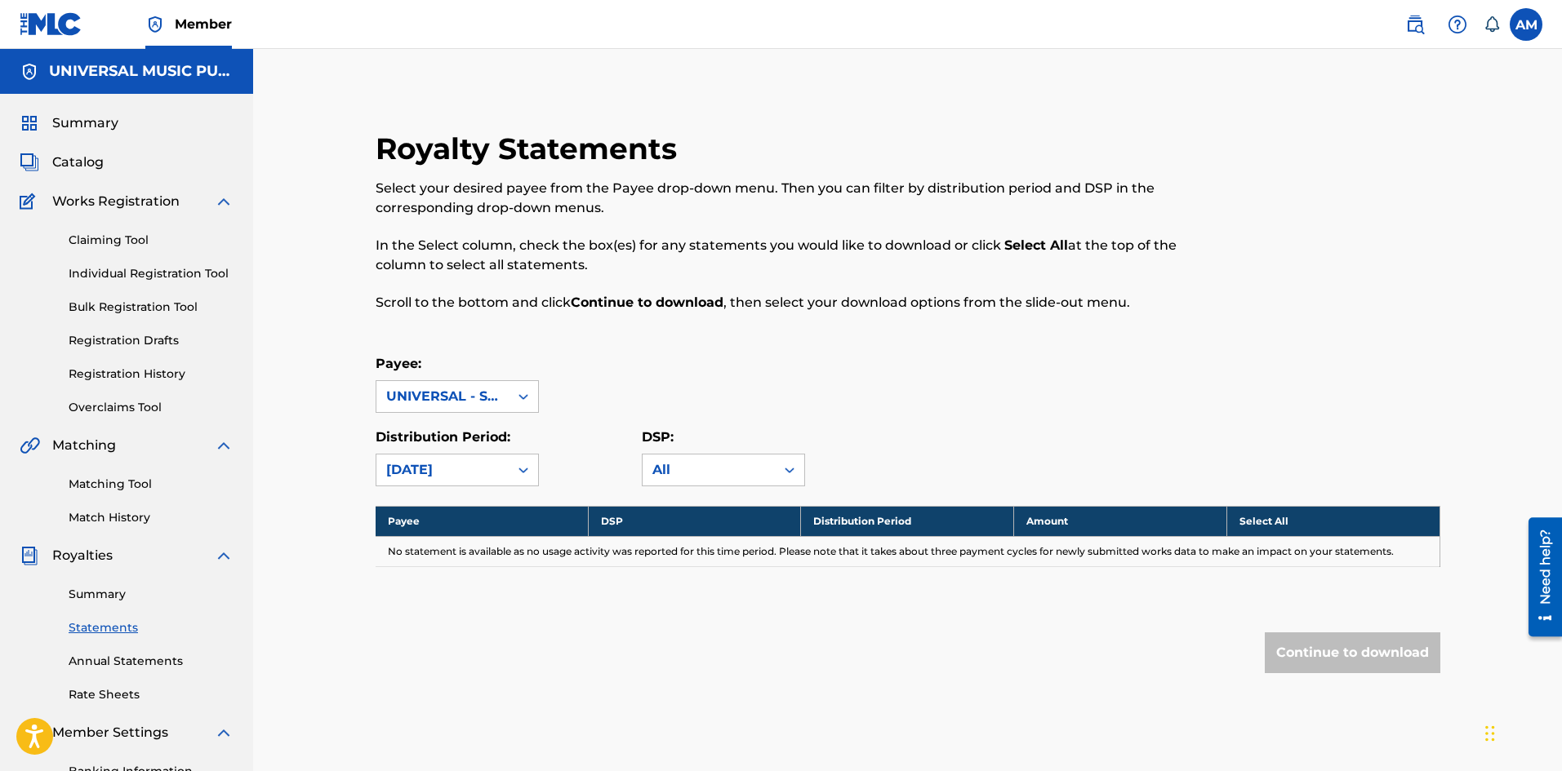
click at [478, 393] on div "UNIVERSAL - SONGS OF POLYGRAM INTERNATIONAL INC" at bounding box center [442, 397] width 113 height 20
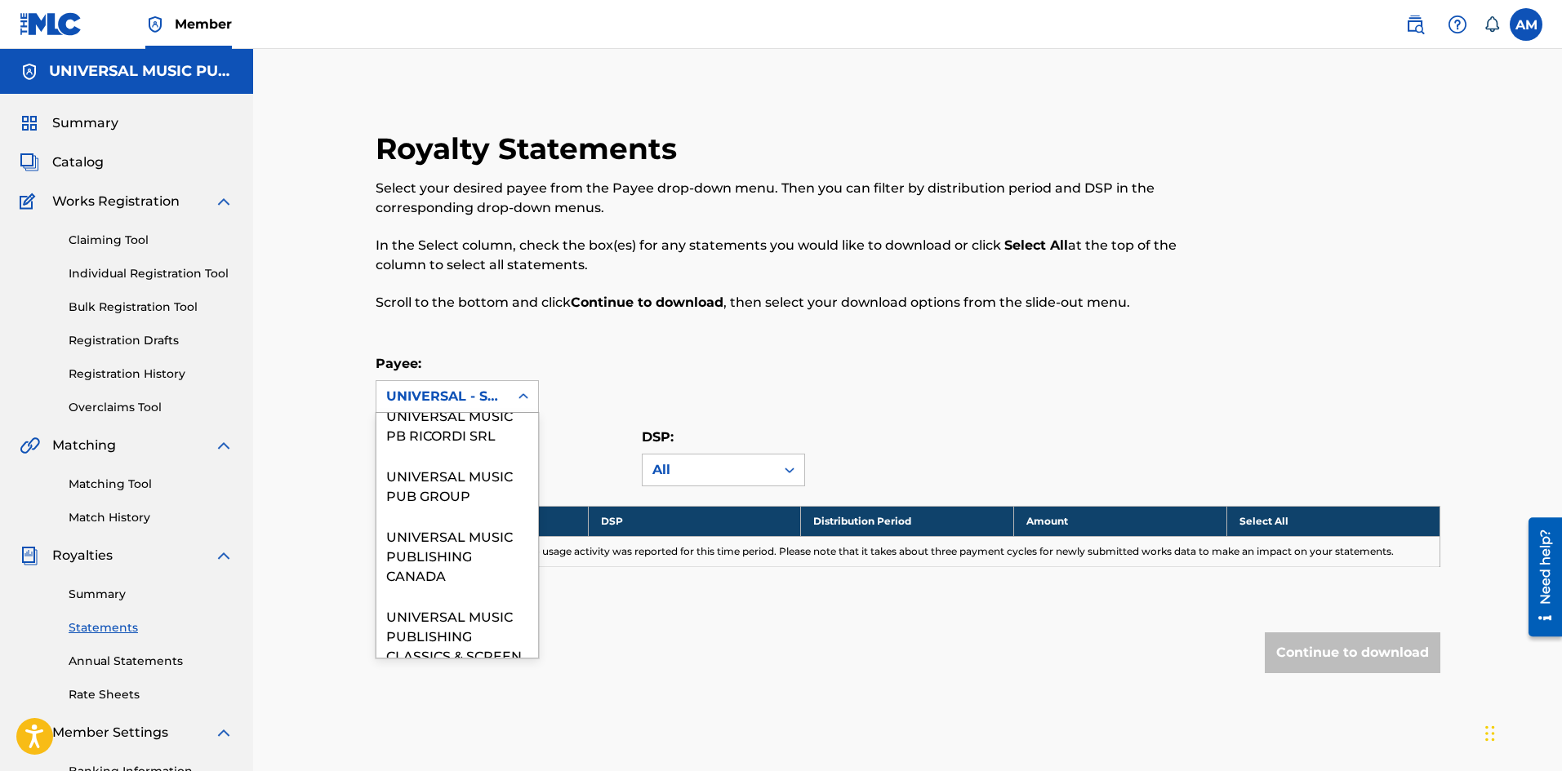
scroll to position [1714, 0]
click at [451, 392] on div "UNIVERSAL MUSIC CORP." at bounding box center [457, 361] width 162 height 60
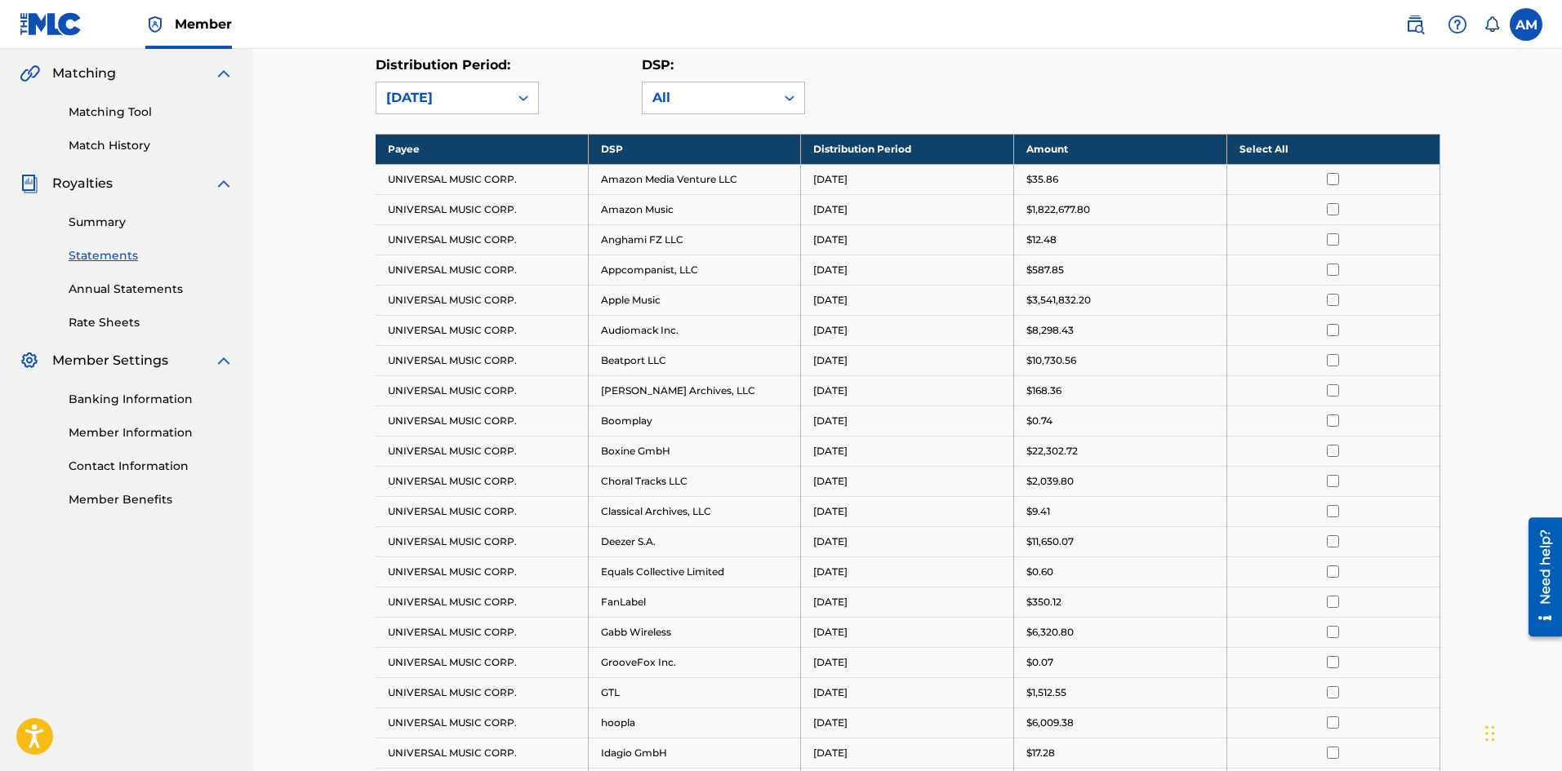
scroll to position [340, 0]
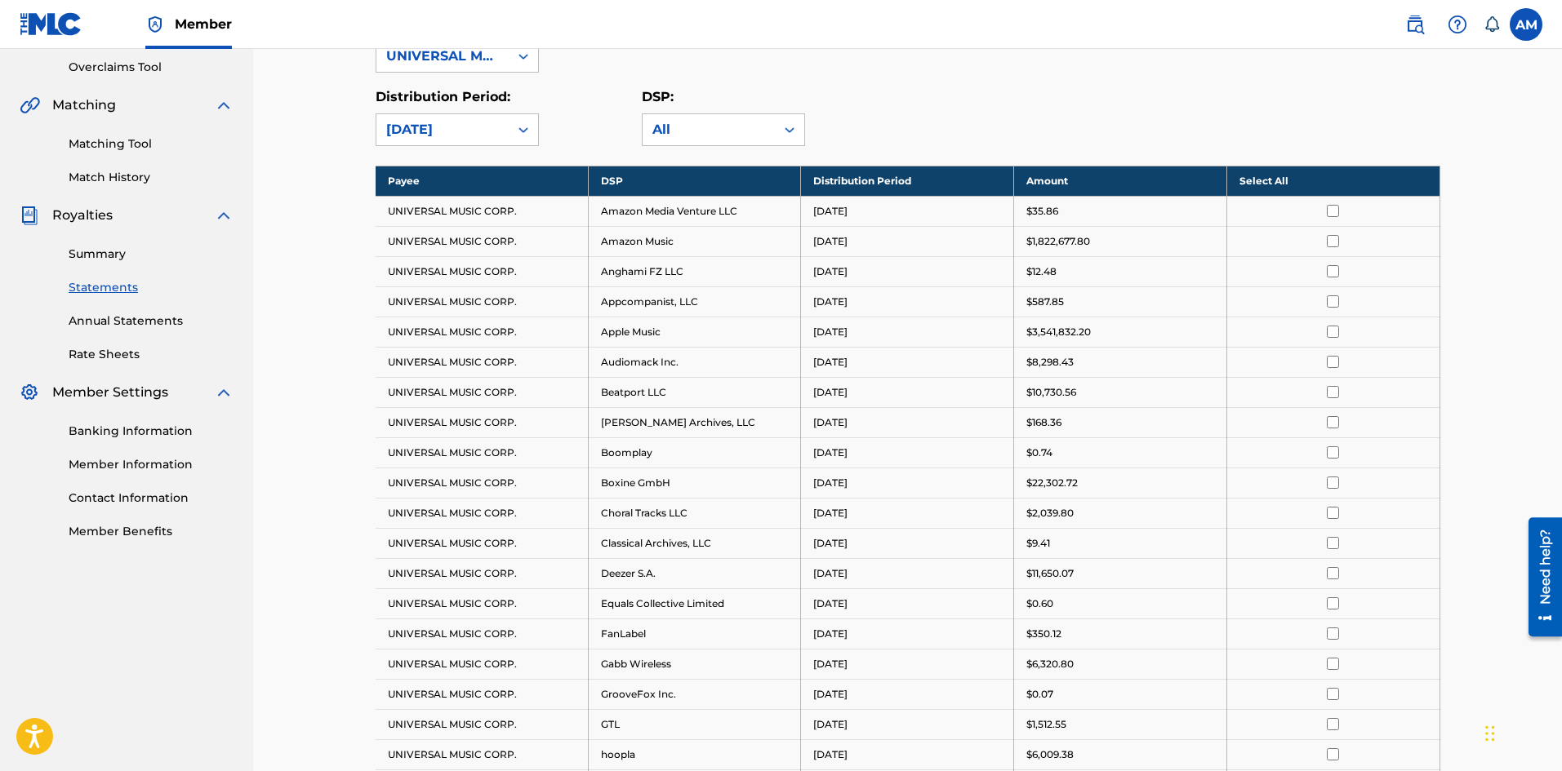
click at [1332, 210] on input "checkbox" at bounding box center [1333, 211] width 12 height 12
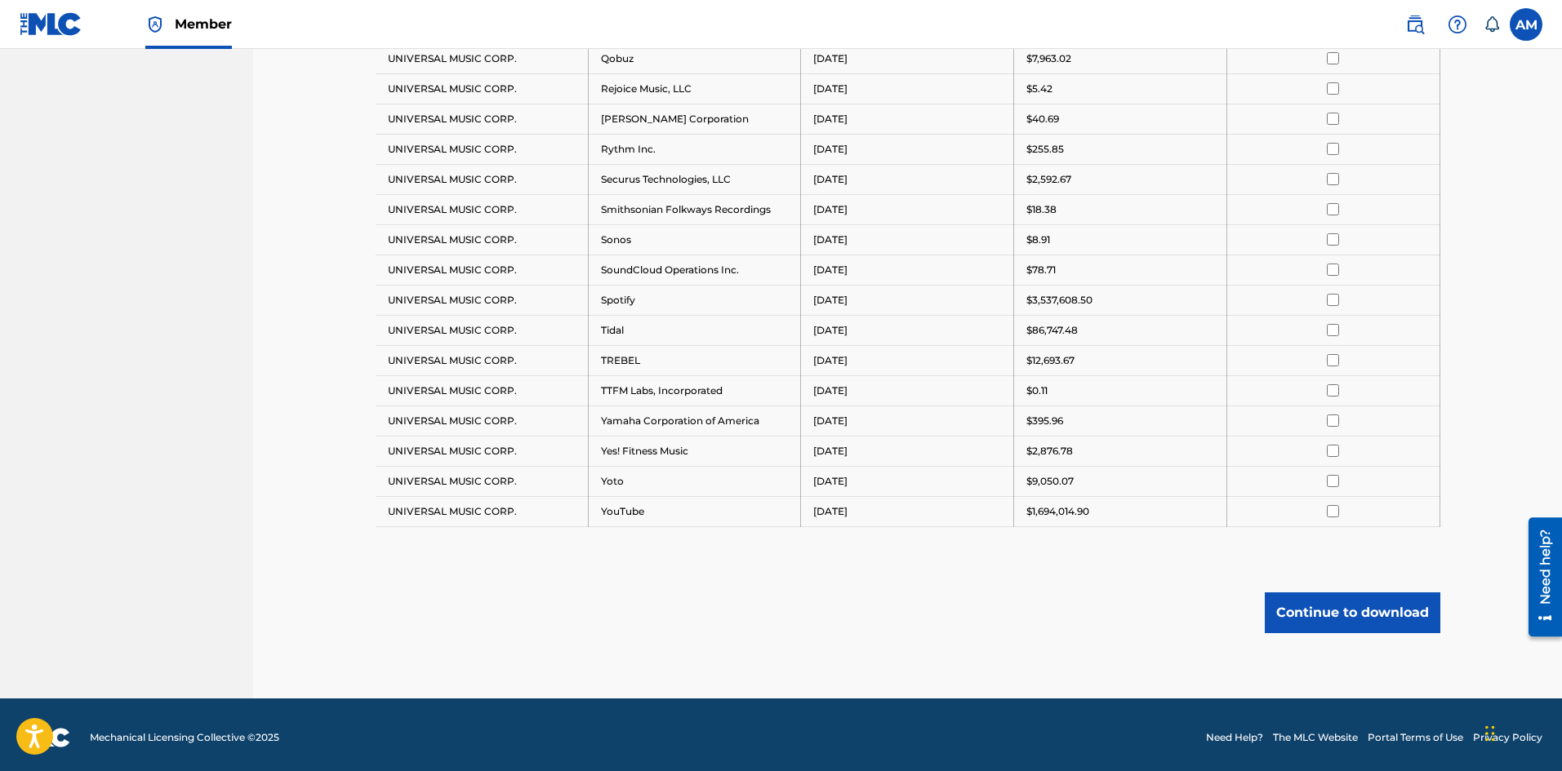
scroll to position [1647, 0]
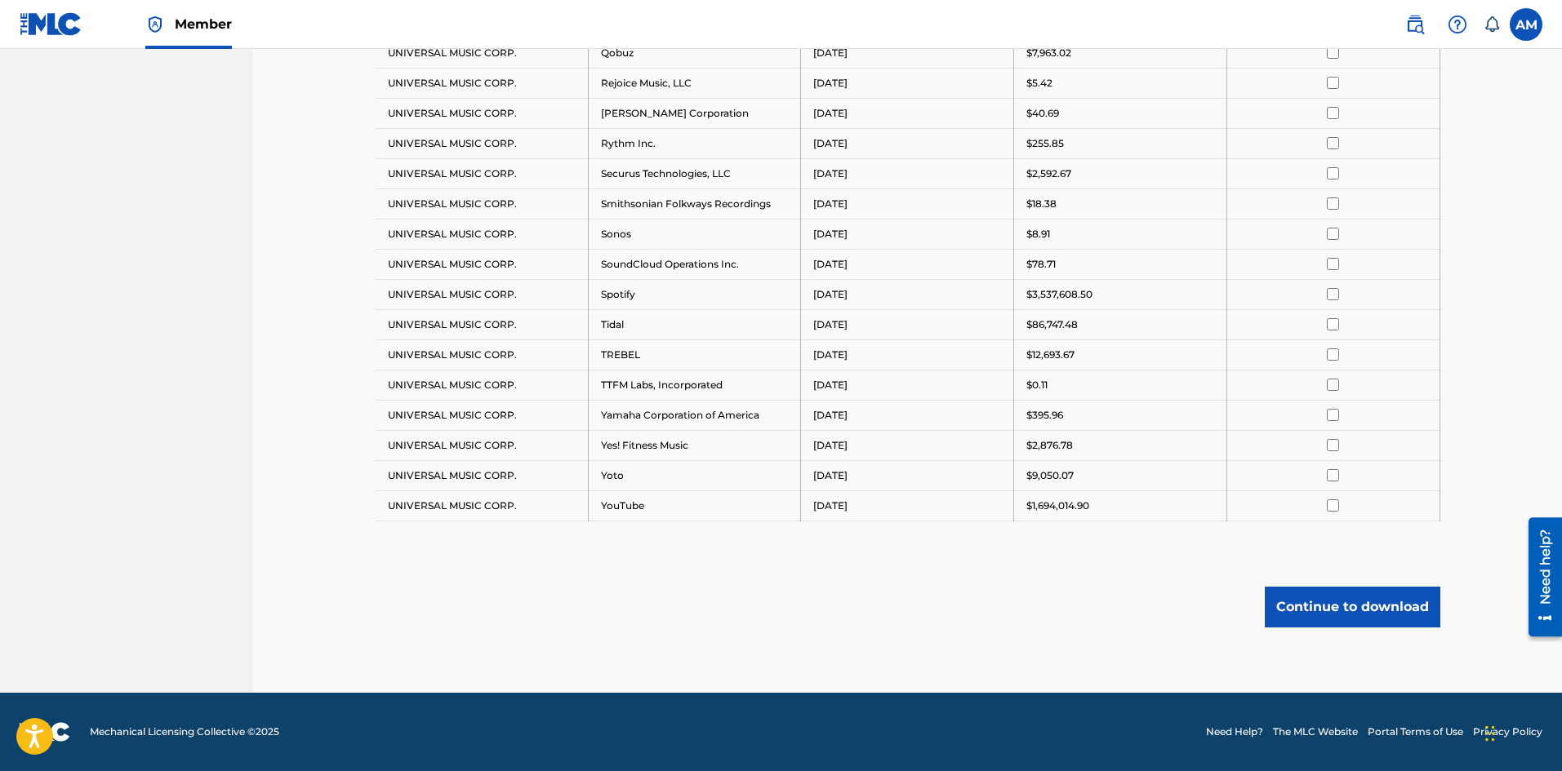
click at [1328, 614] on button "Continue to download" at bounding box center [1353, 607] width 176 height 41
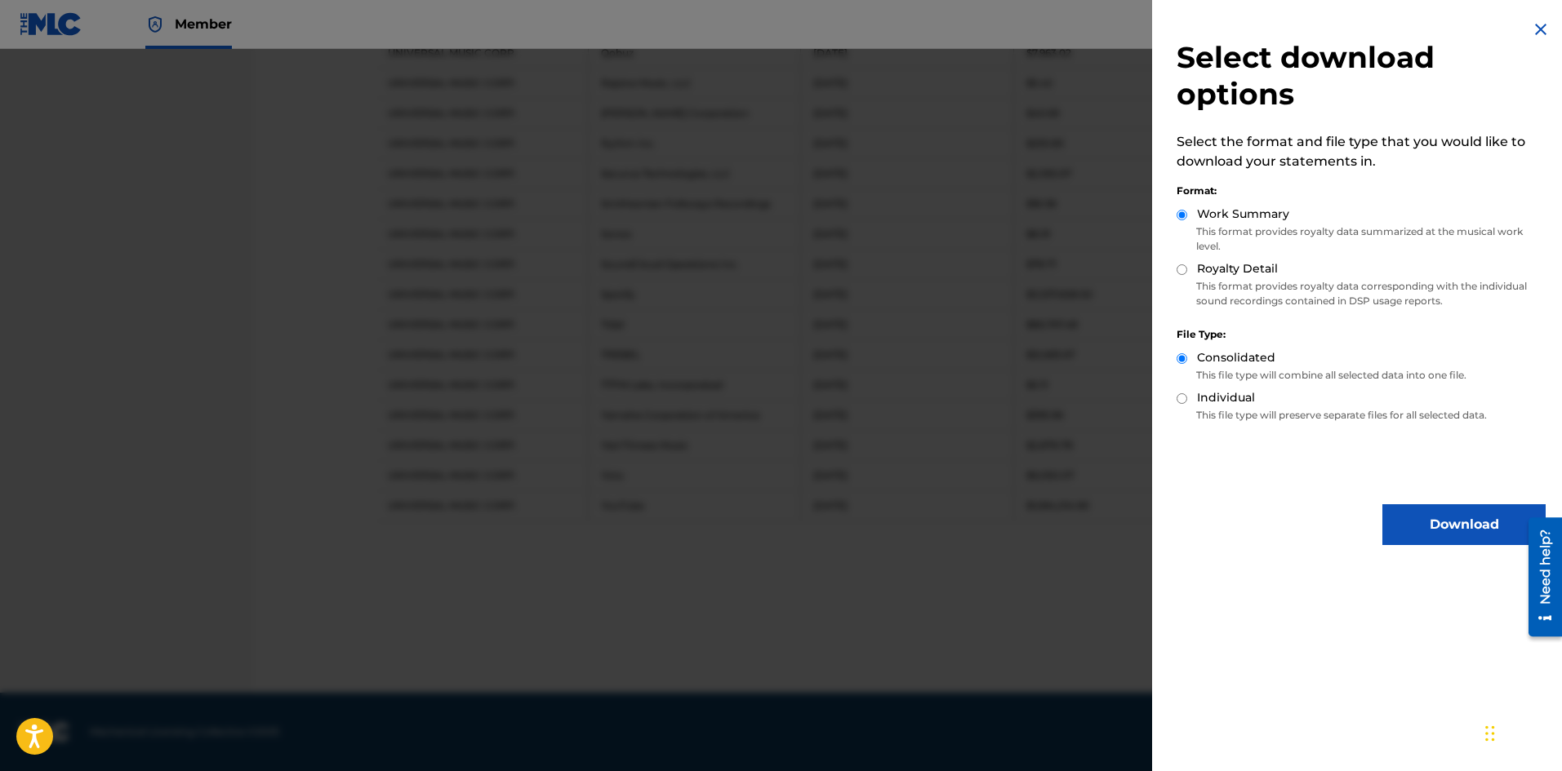
click at [1181, 270] on input "Royalty Detail" at bounding box center [1181, 270] width 11 height 11
radio input "true"
click at [1180, 398] on input "Individual" at bounding box center [1181, 398] width 11 height 11
radio input "true"
click at [1451, 525] on button "Download" at bounding box center [1463, 525] width 163 height 41
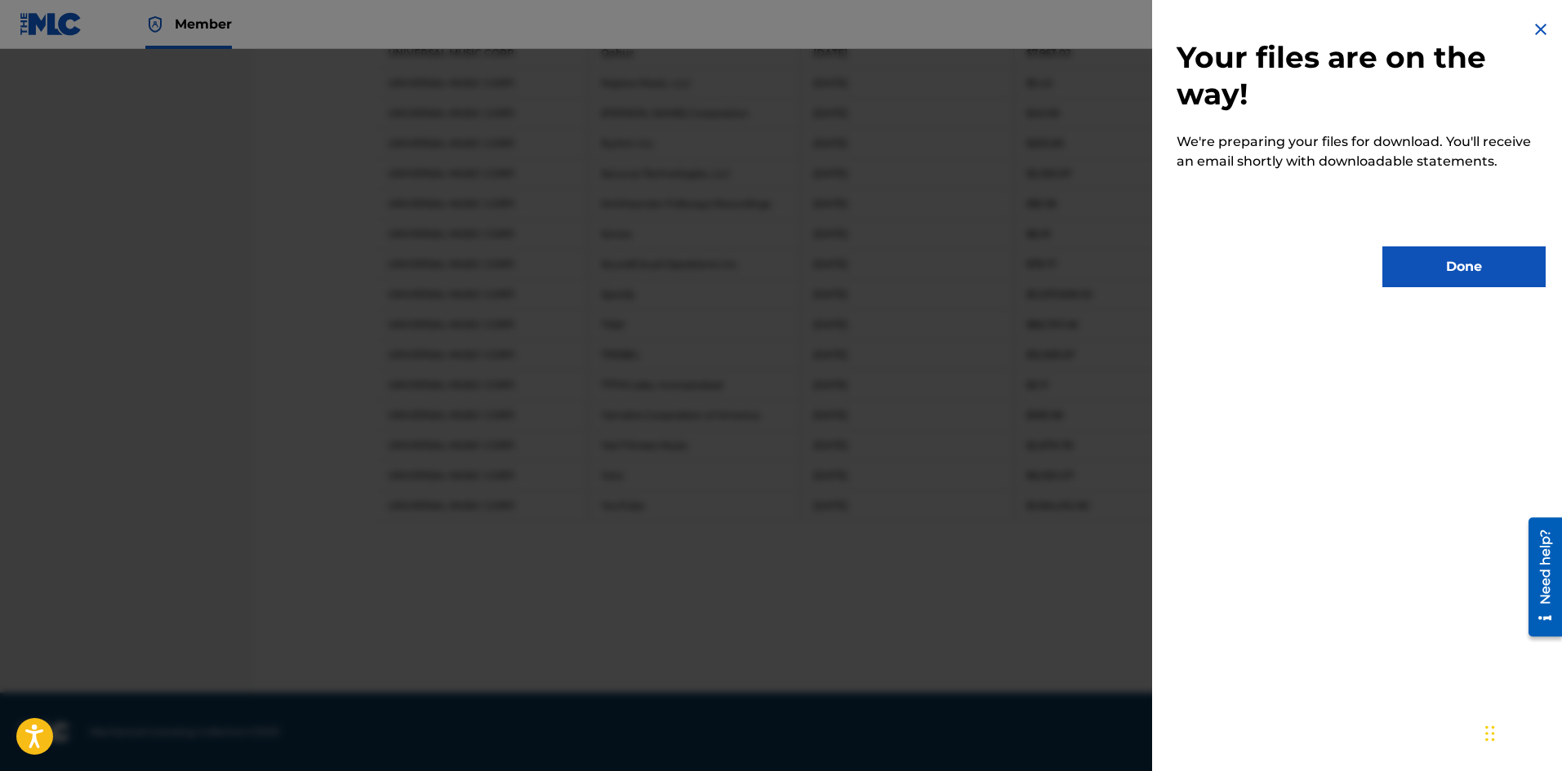
click at [1473, 272] on button "Done" at bounding box center [1463, 267] width 163 height 41
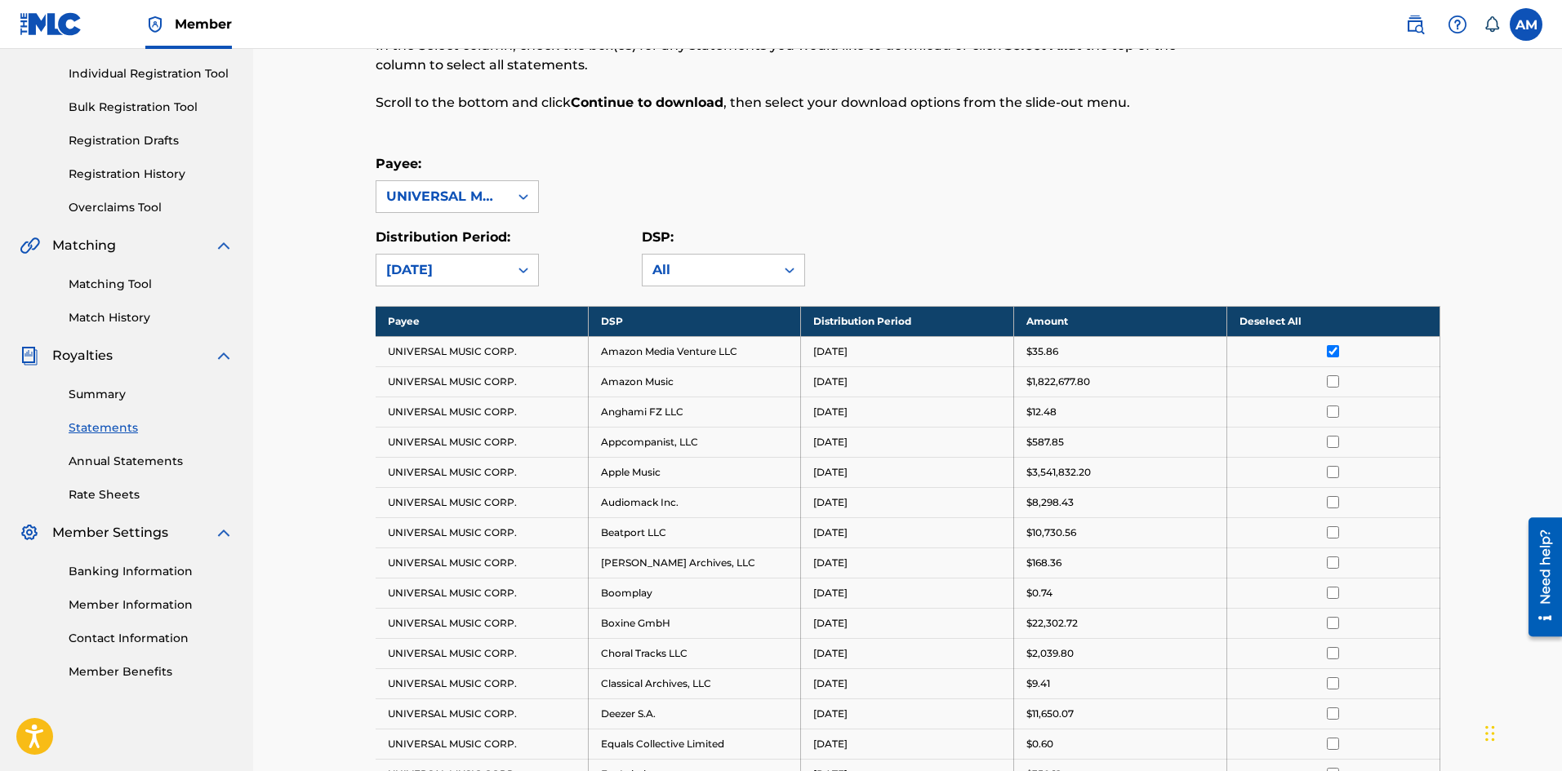
scroll to position [177, 0]
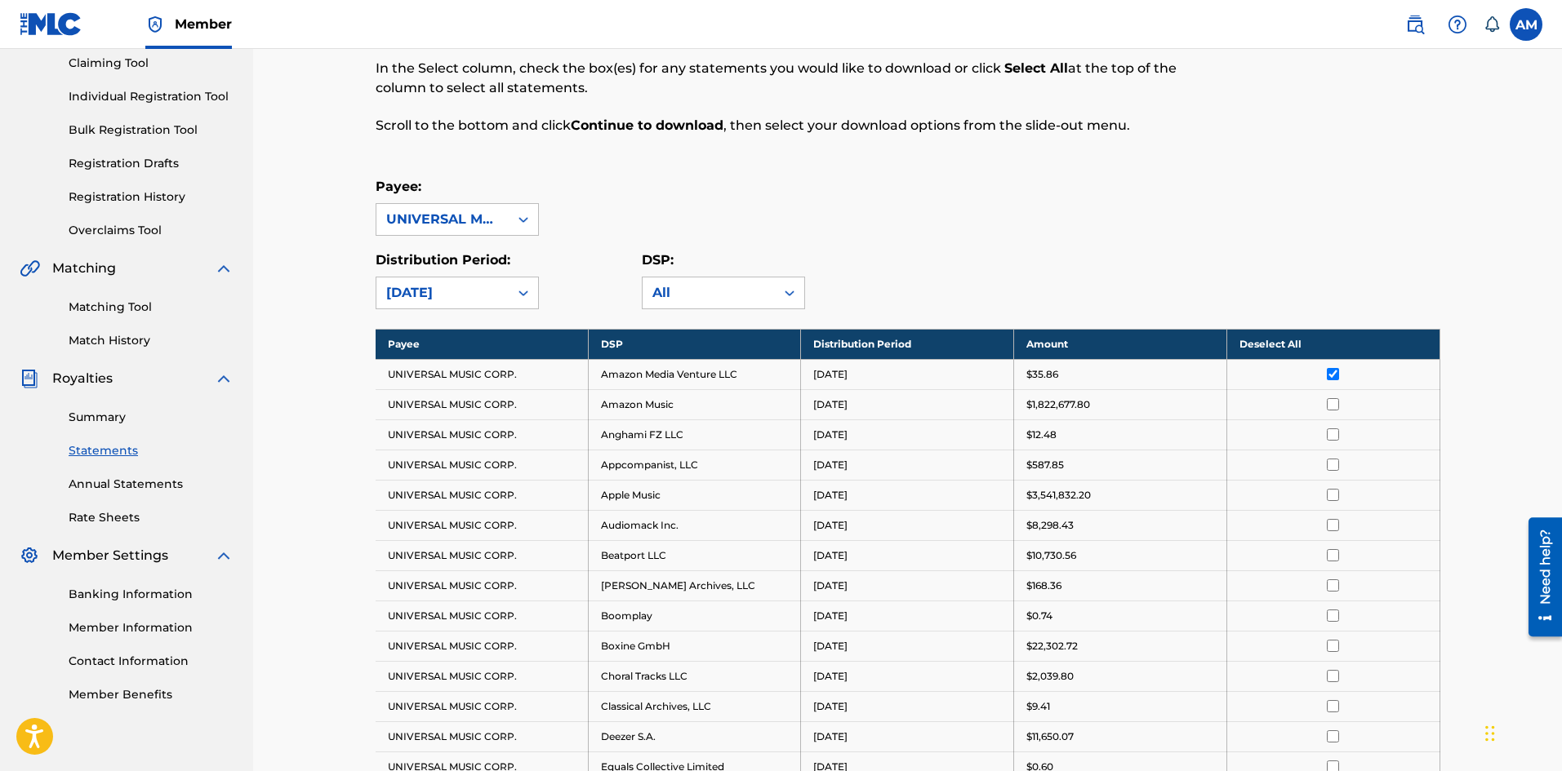
click at [1021, 184] on div "Payee: UNIVERSAL MUSIC CORP." at bounding box center [908, 206] width 1065 height 59
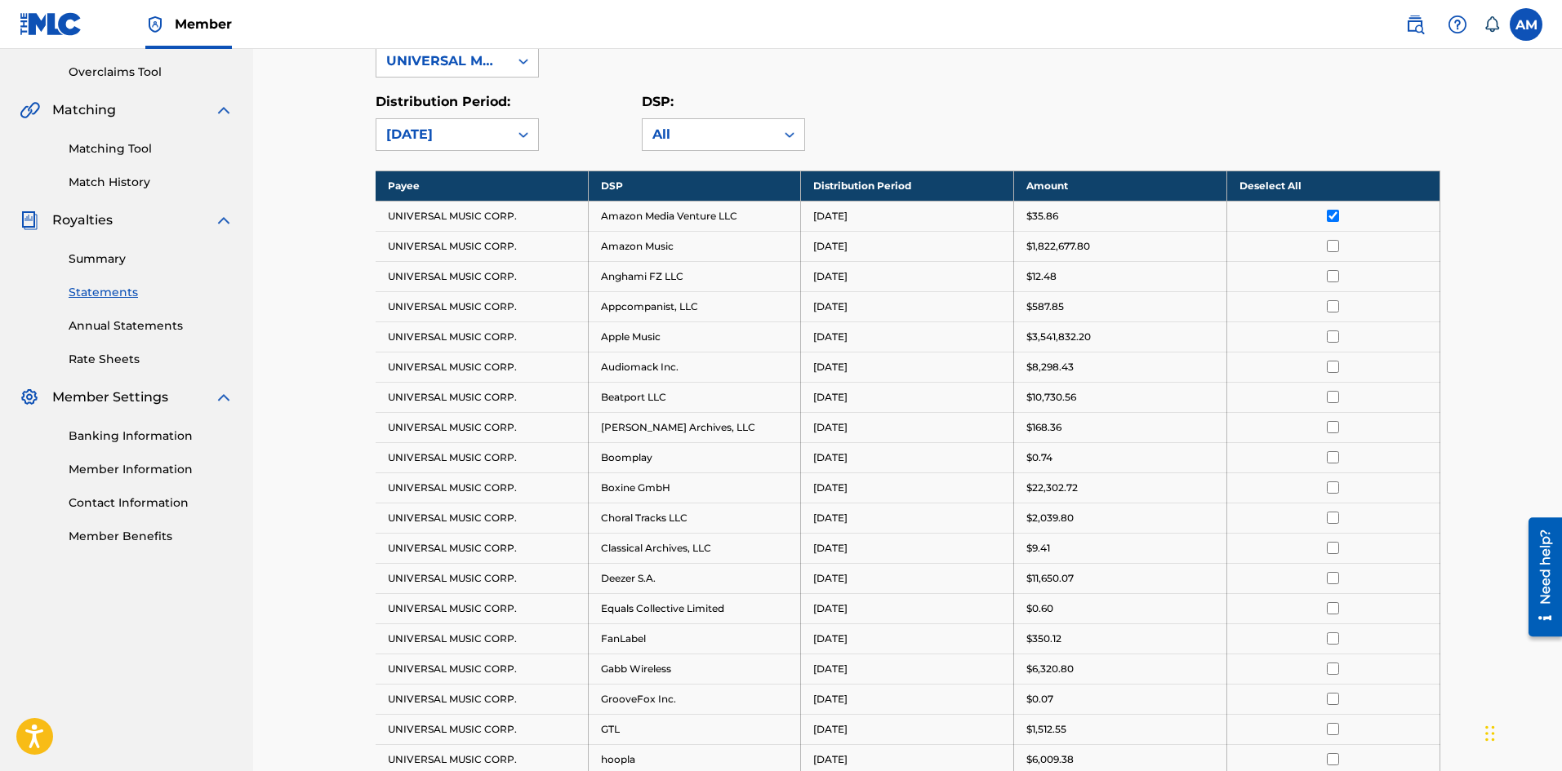
scroll to position [340, 0]
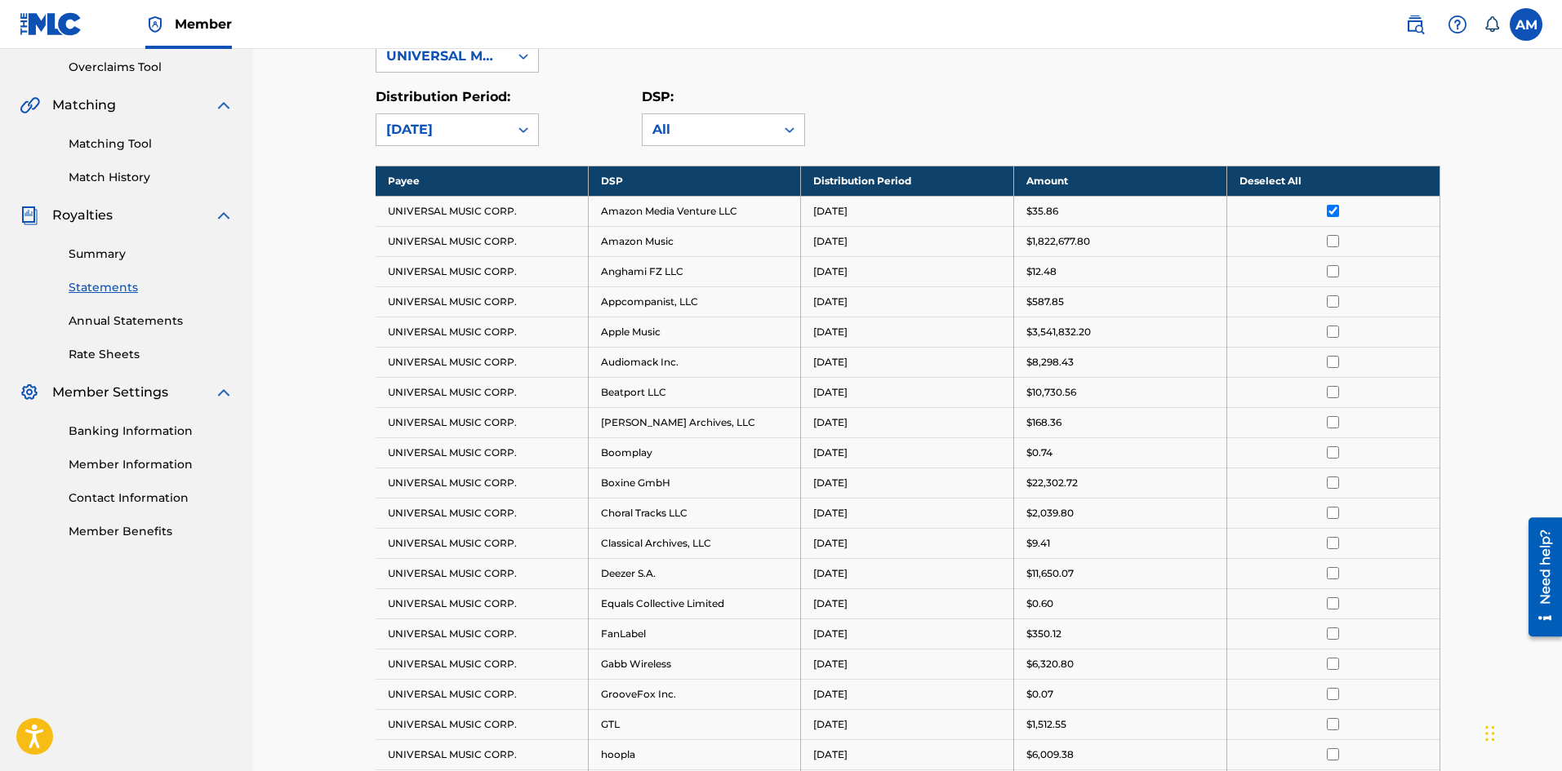
click at [1334, 203] on td at bounding box center [1332, 211] width 213 height 30
click at [1334, 211] on input "checkbox" at bounding box center [1333, 211] width 12 height 12
